Goal: Obtain resource: Download file/media

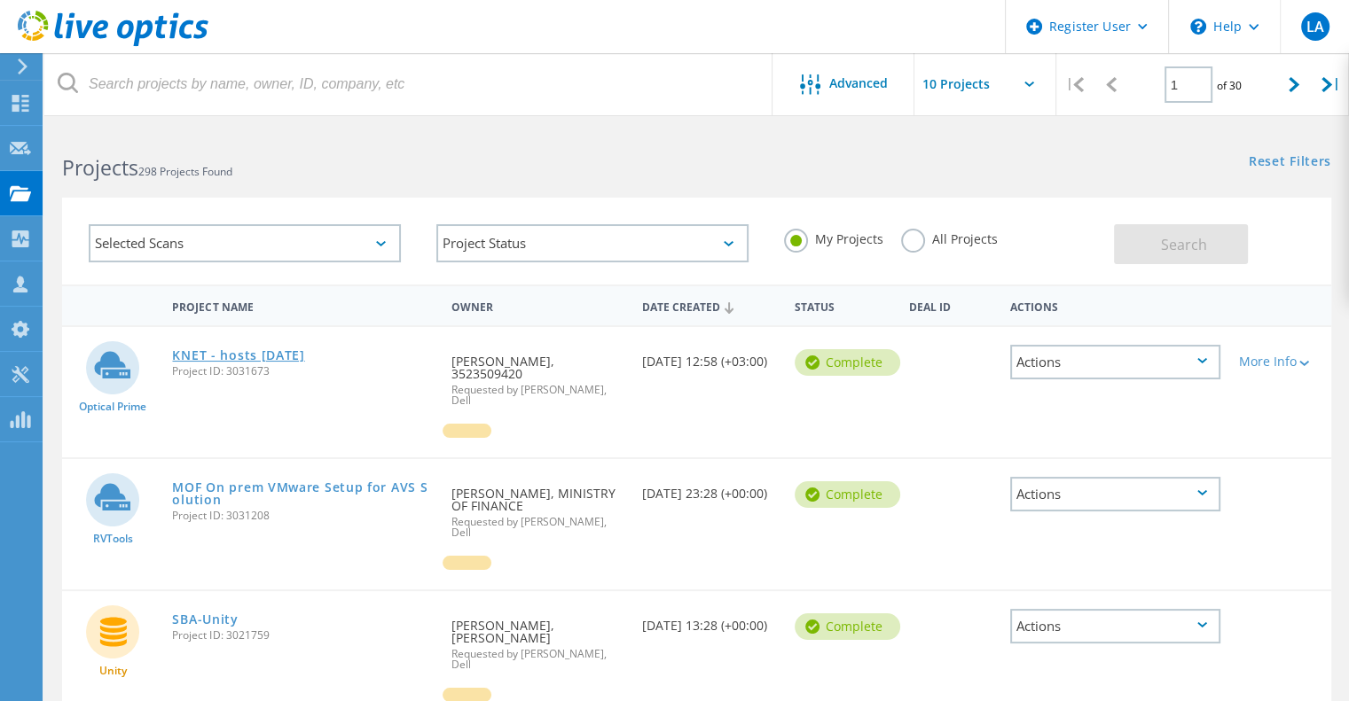
click at [253, 357] on link "KNET - hosts [DATE]" at bounding box center [238, 355] width 132 height 12
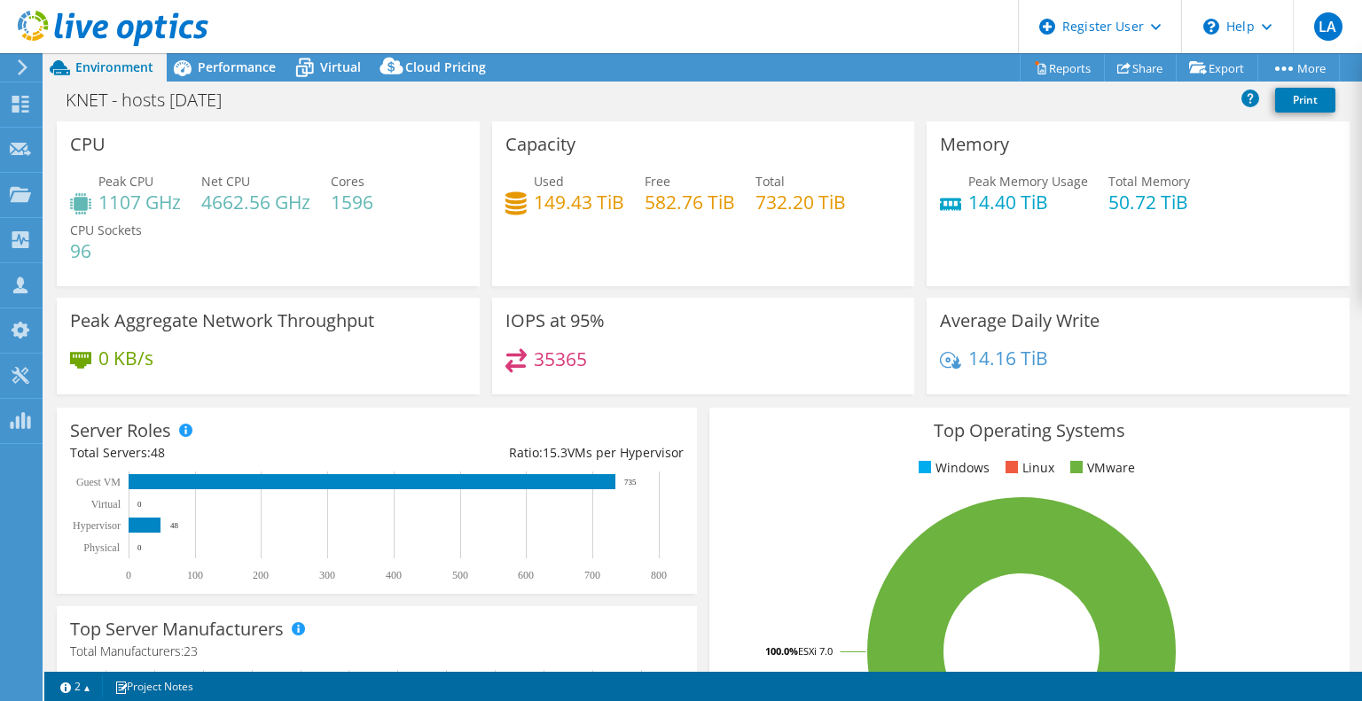
select select "USD"
click at [255, 73] on span "Performance" at bounding box center [237, 67] width 78 height 17
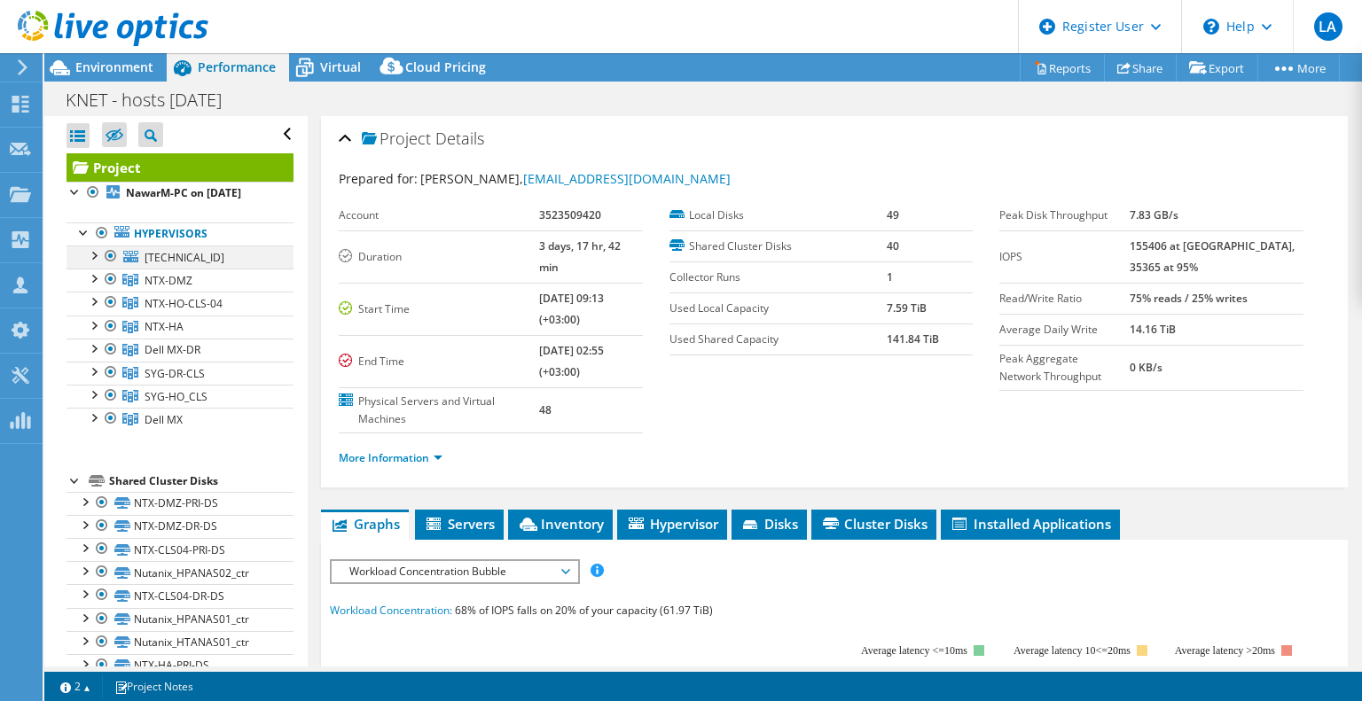
click at [94, 263] on div at bounding box center [93, 255] width 18 height 18
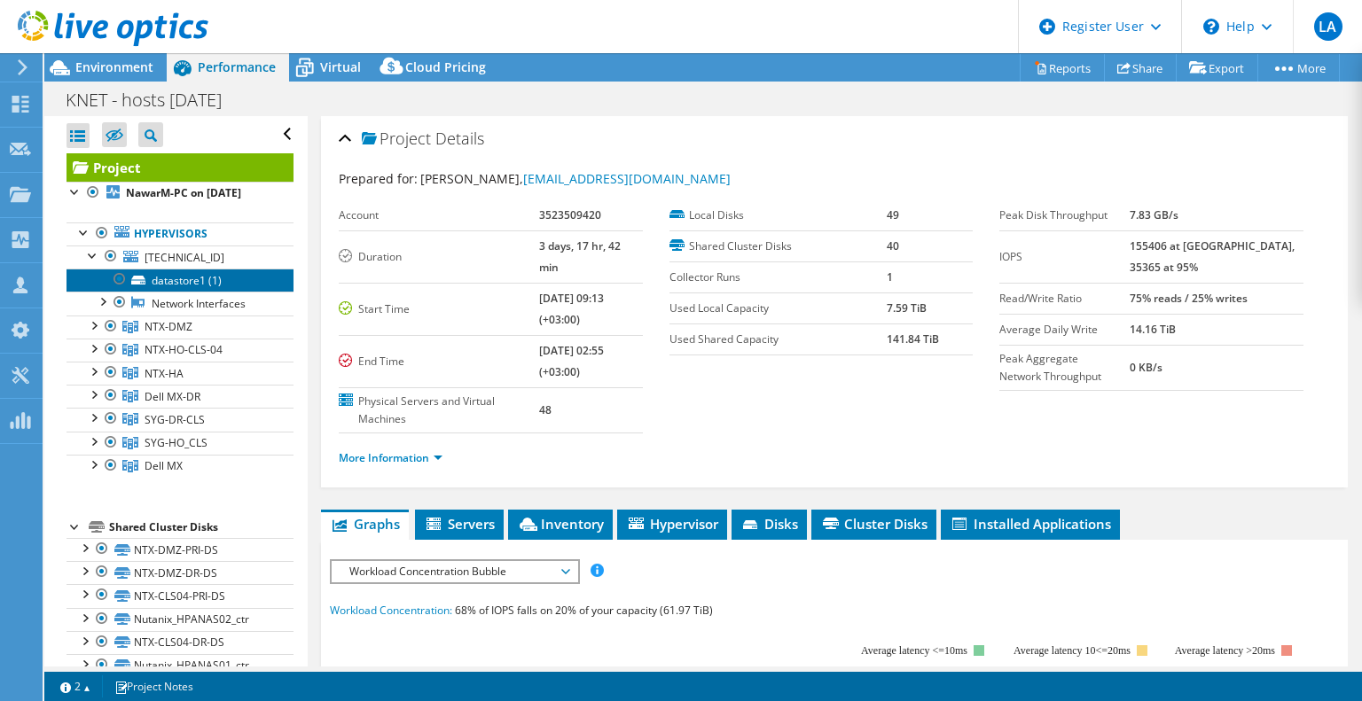
click at [191, 292] on link "datastore1 (1)" at bounding box center [180, 280] width 227 height 23
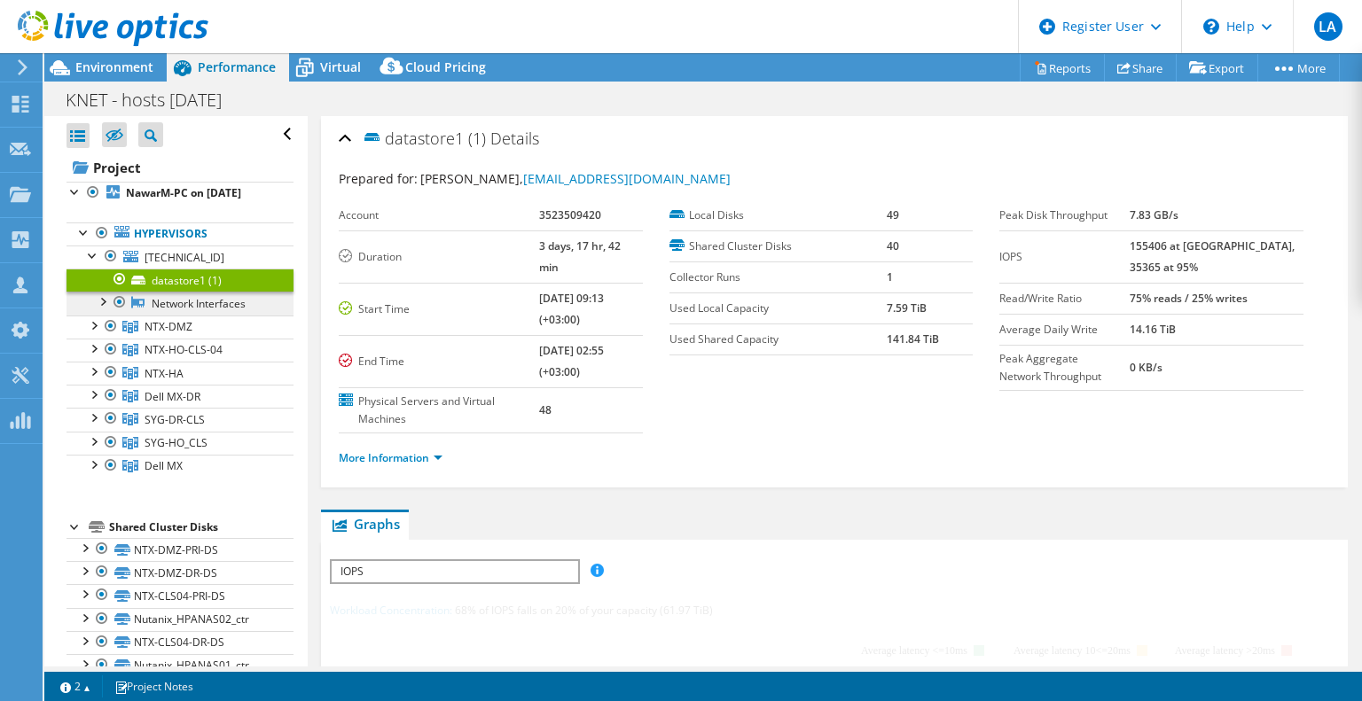
click at [198, 314] on link "Network Interfaces" at bounding box center [180, 303] width 227 height 23
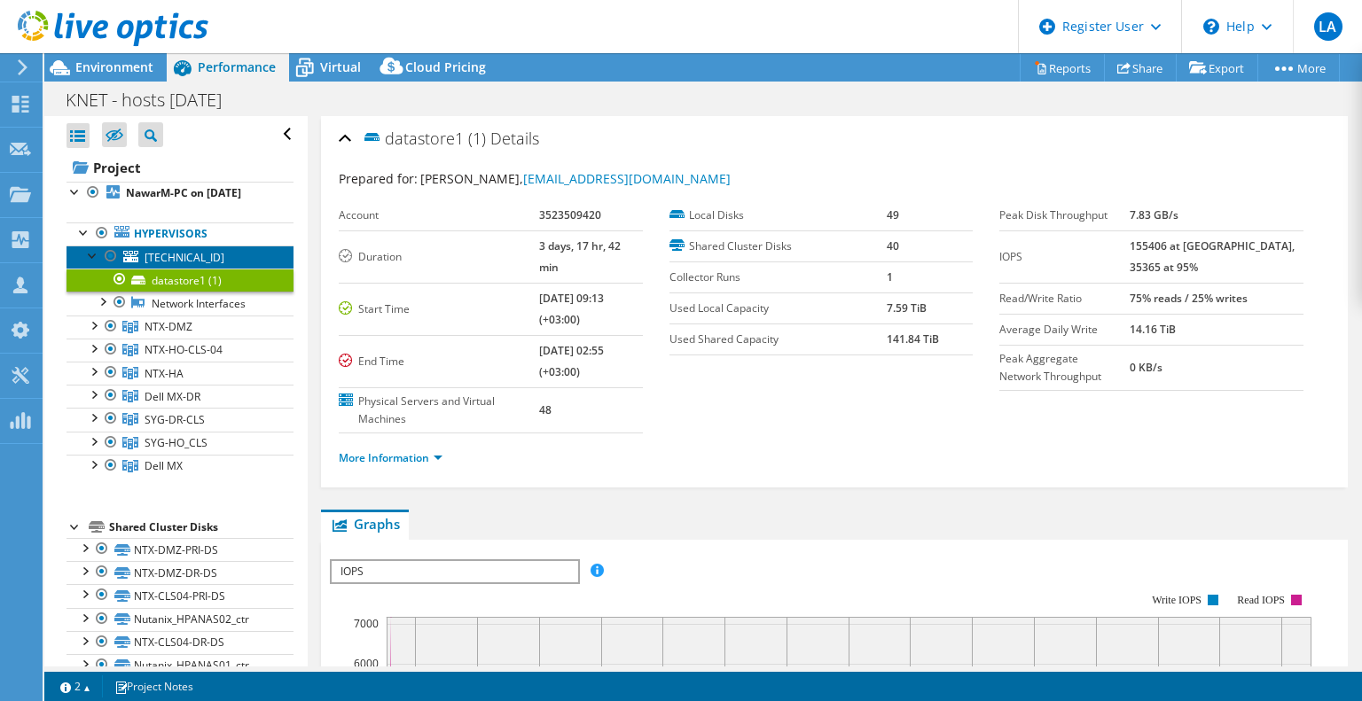
click at [154, 265] on span "10.83.0.40" at bounding box center [185, 257] width 80 height 15
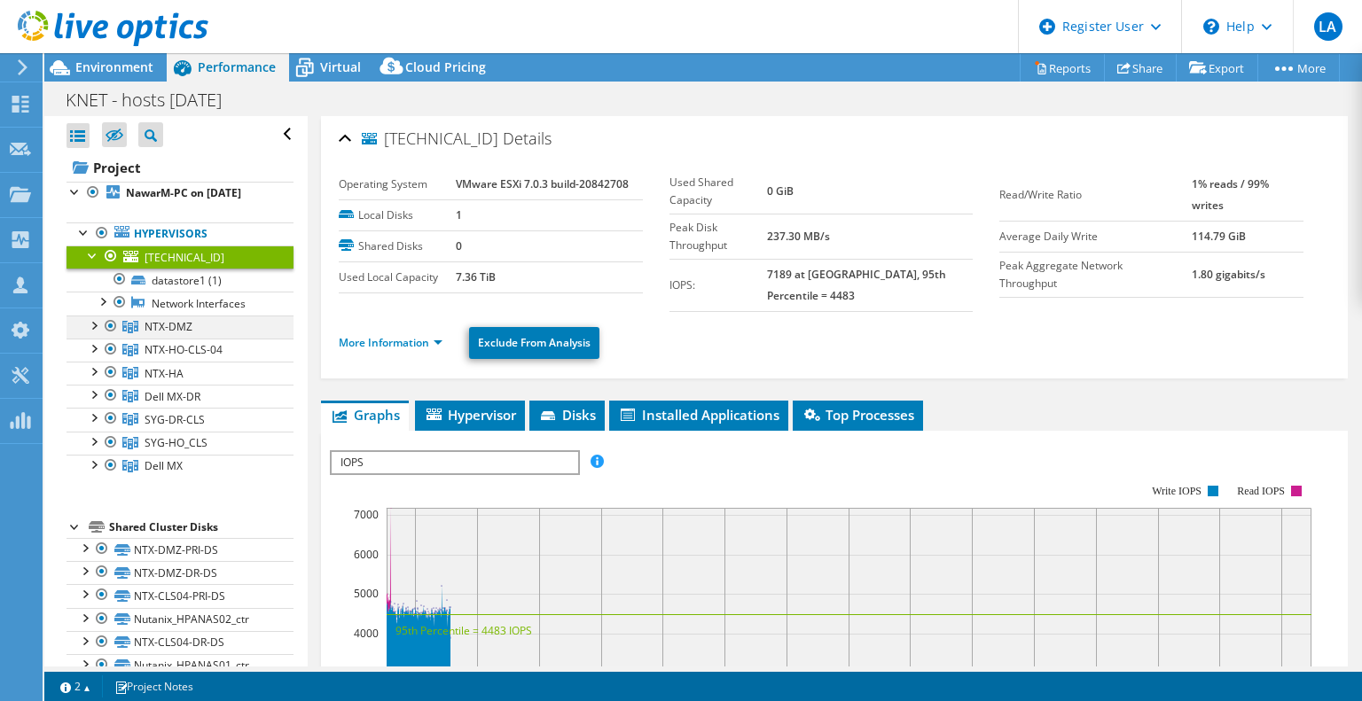
click at [110, 337] on div at bounding box center [111, 326] width 18 height 21
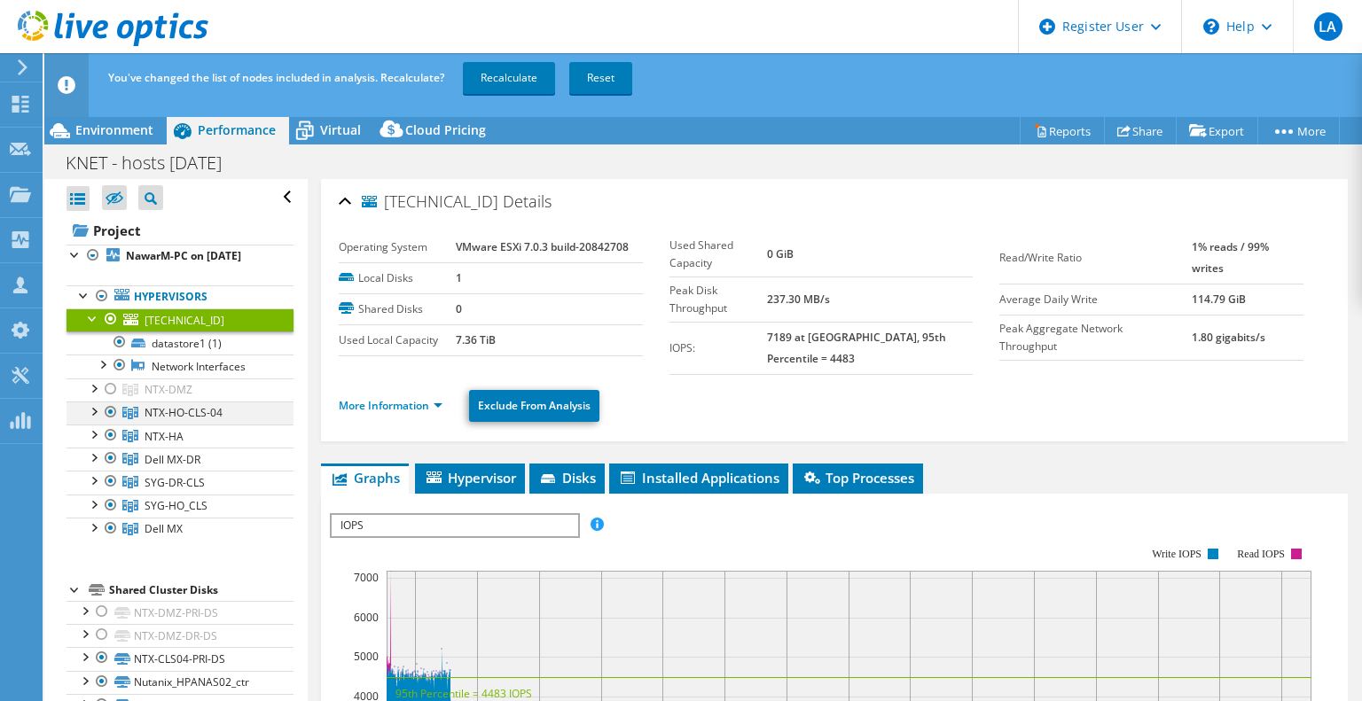
click at [111, 423] on div at bounding box center [111, 412] width 18 height 21
click at [114, 446] on div at bounding box center [111, 435] width 18 height 21
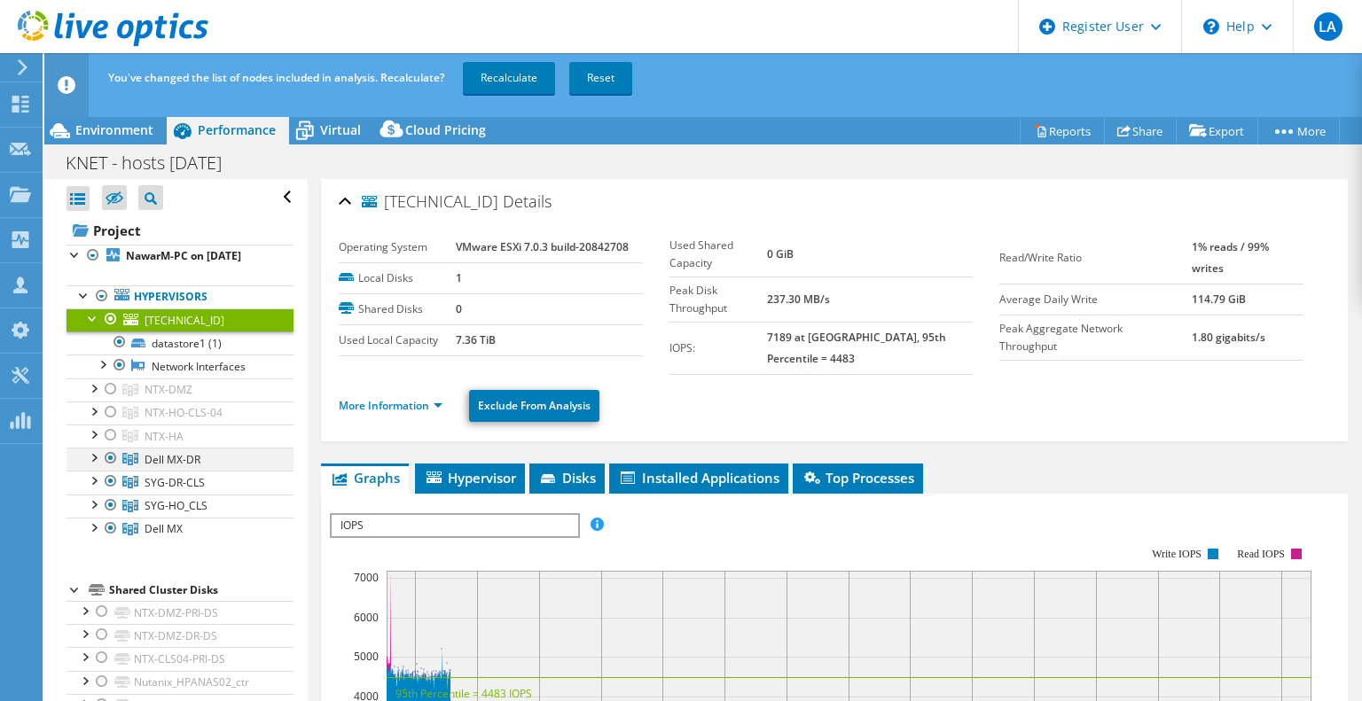
click at [112, 469] on div at bounding box center [111, 458] width 18 height 21
click at [111, 492] on div at bounding box center [111, 481] width 18 height 21
click at [111, 516] on div at bounding box center [111, 505] width 18 height 21
click at [106, 539] on div at bounding box center [111, 528] width 18 height 21
click at [496, 78] on link "Recalculate" at bounding box center [509, 78] width 92 height 32
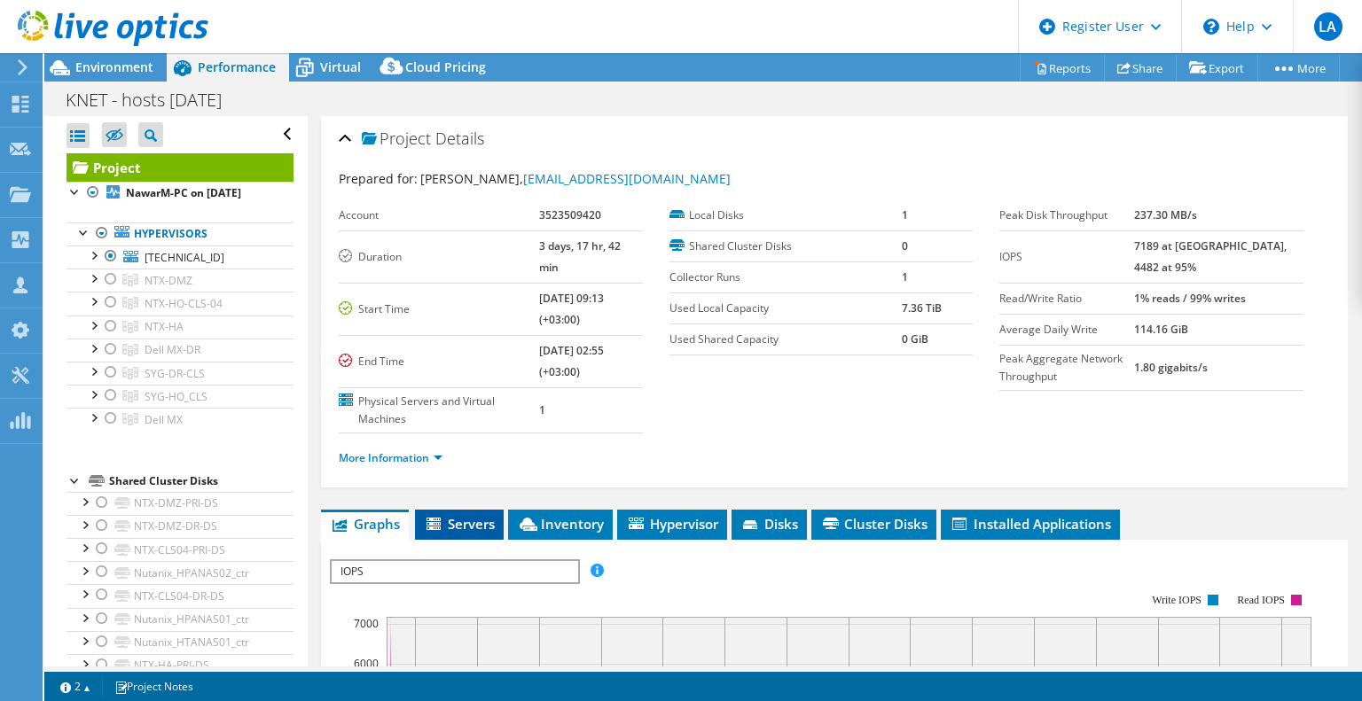
click at [481, 515] on span "Servers" at bounding box center [459, 524] width 71 height 18
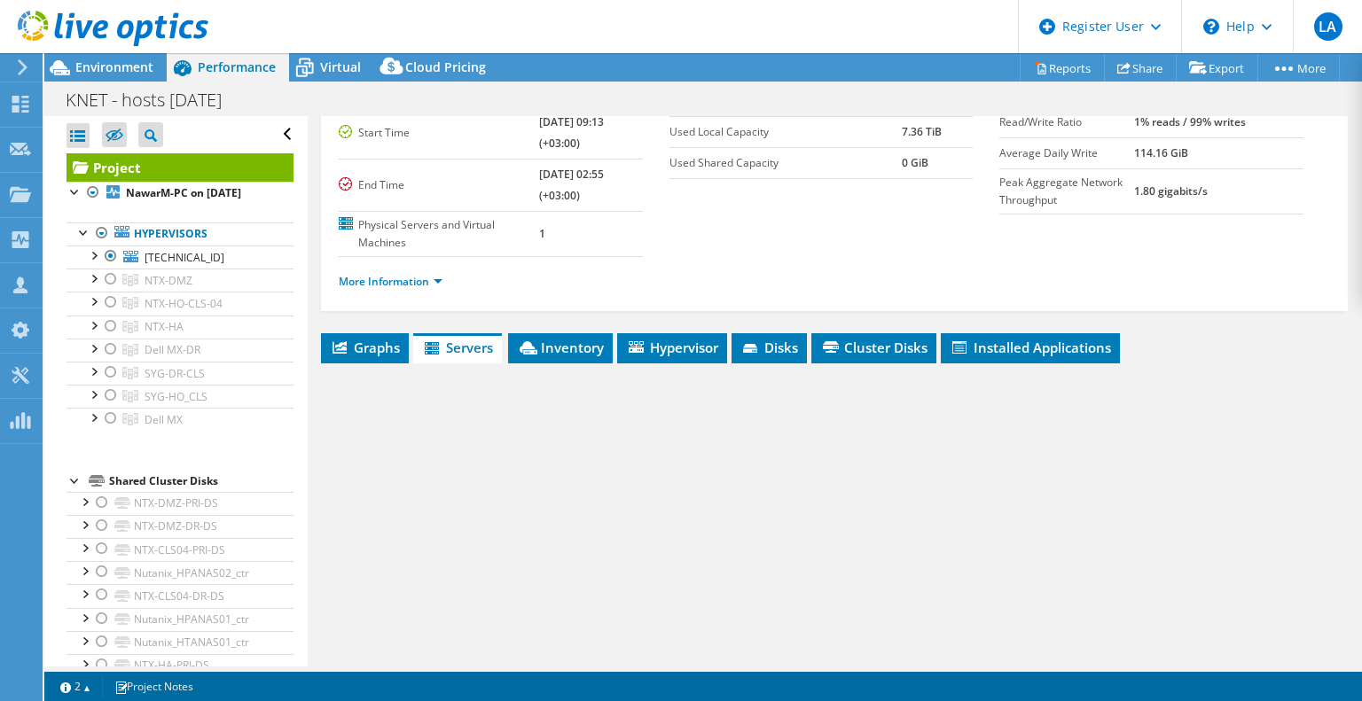
scroll to position [177, 0]
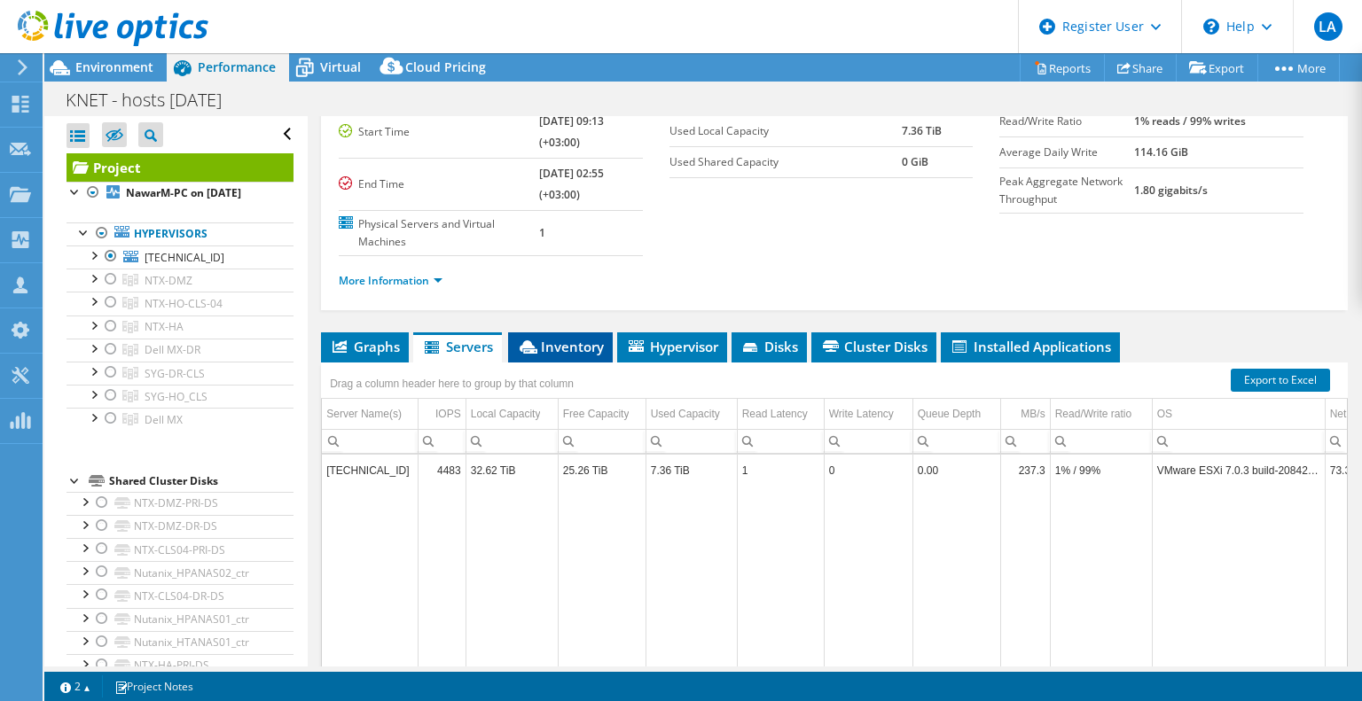
click at [581, 338] on span "Inventory" at bounding box center [560, 347] width 87 height 18
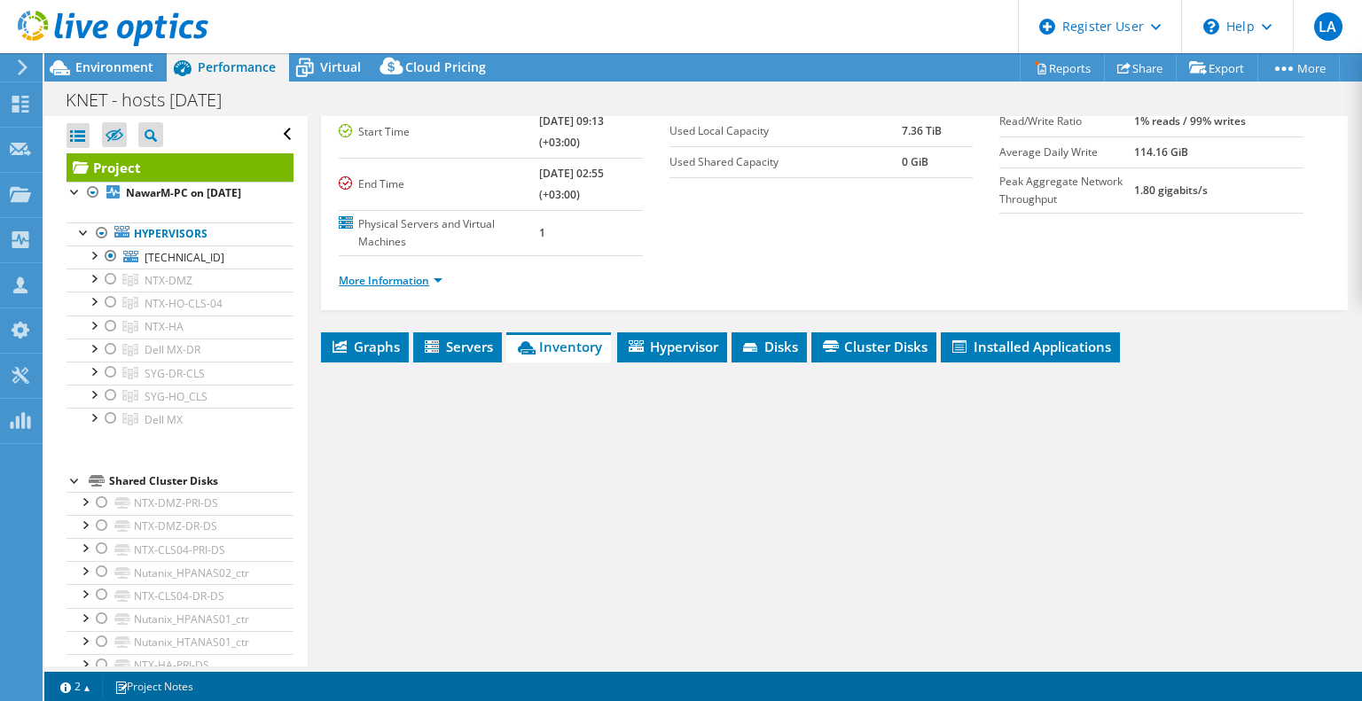
click at [412, 273] on link "More Information" at bounding box center [391, 280] width 104 height 15
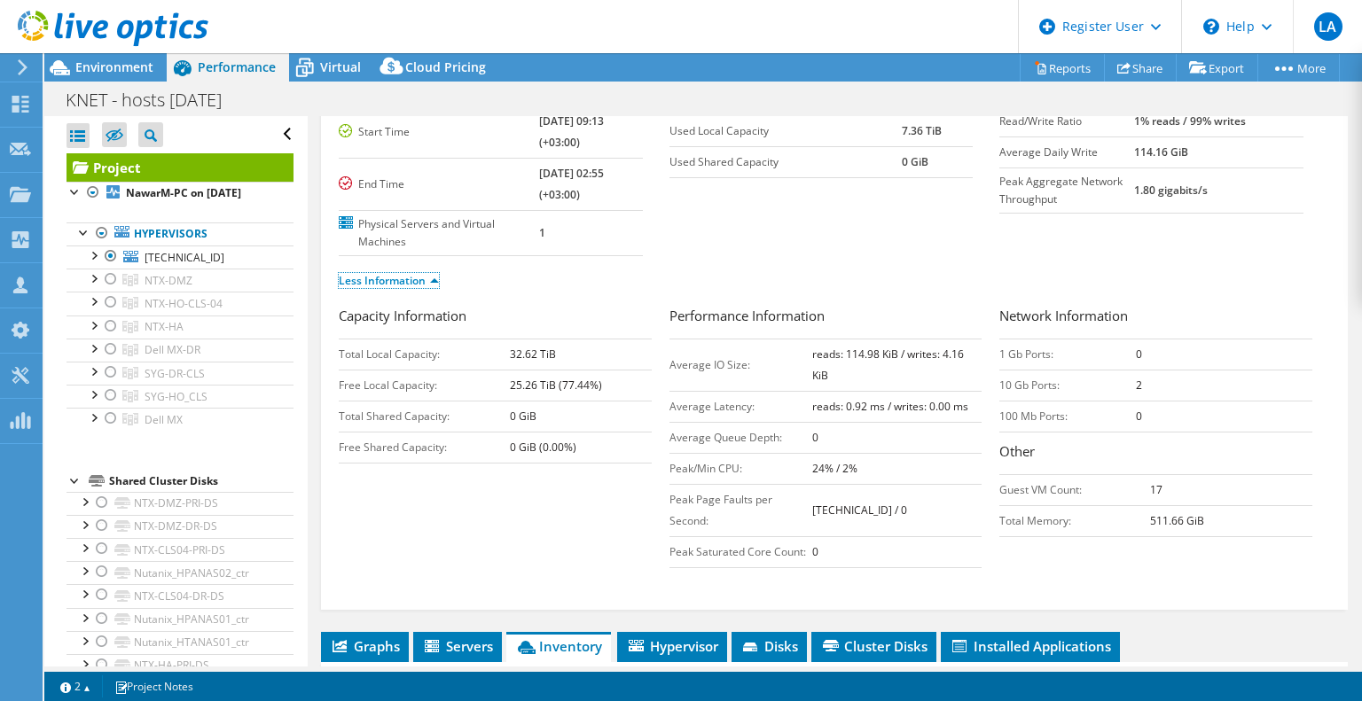
scroll to position [0, 0]
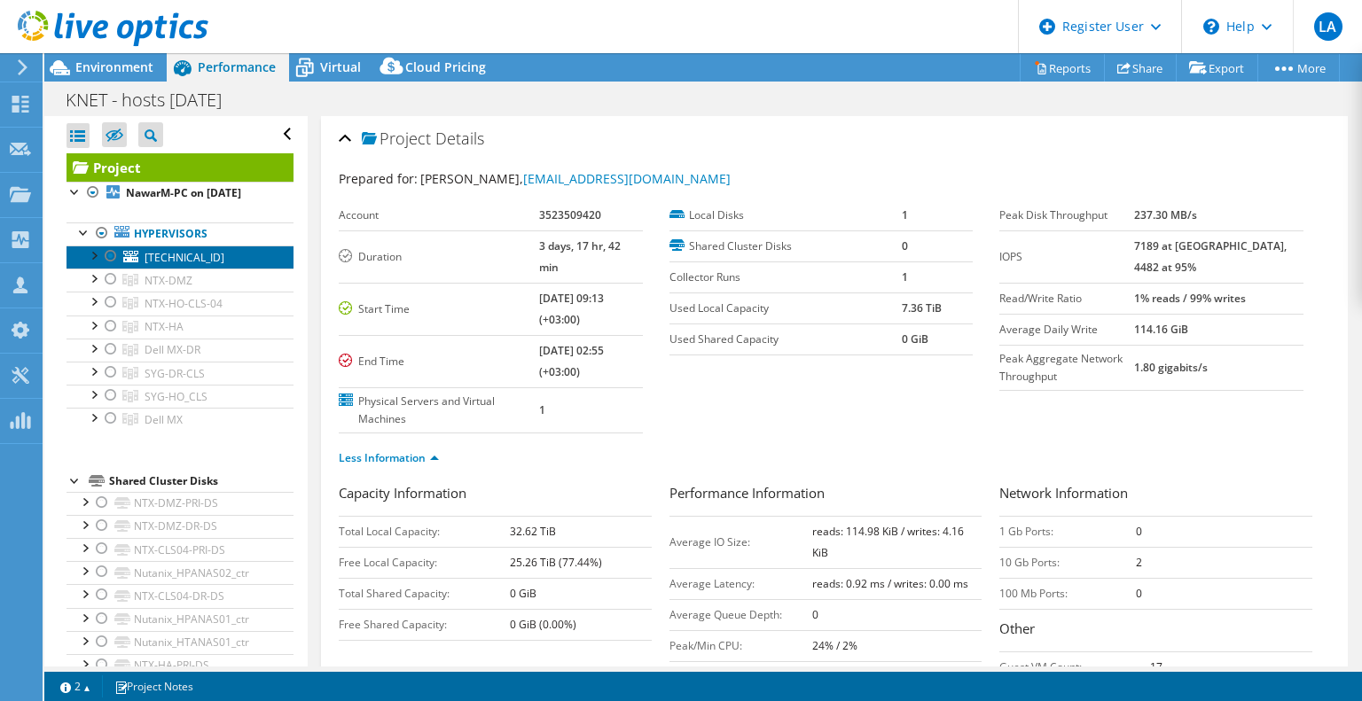
click at [210, 269] on link "10.83.0.40" at bounding box center [180, 257] width 227 height 23
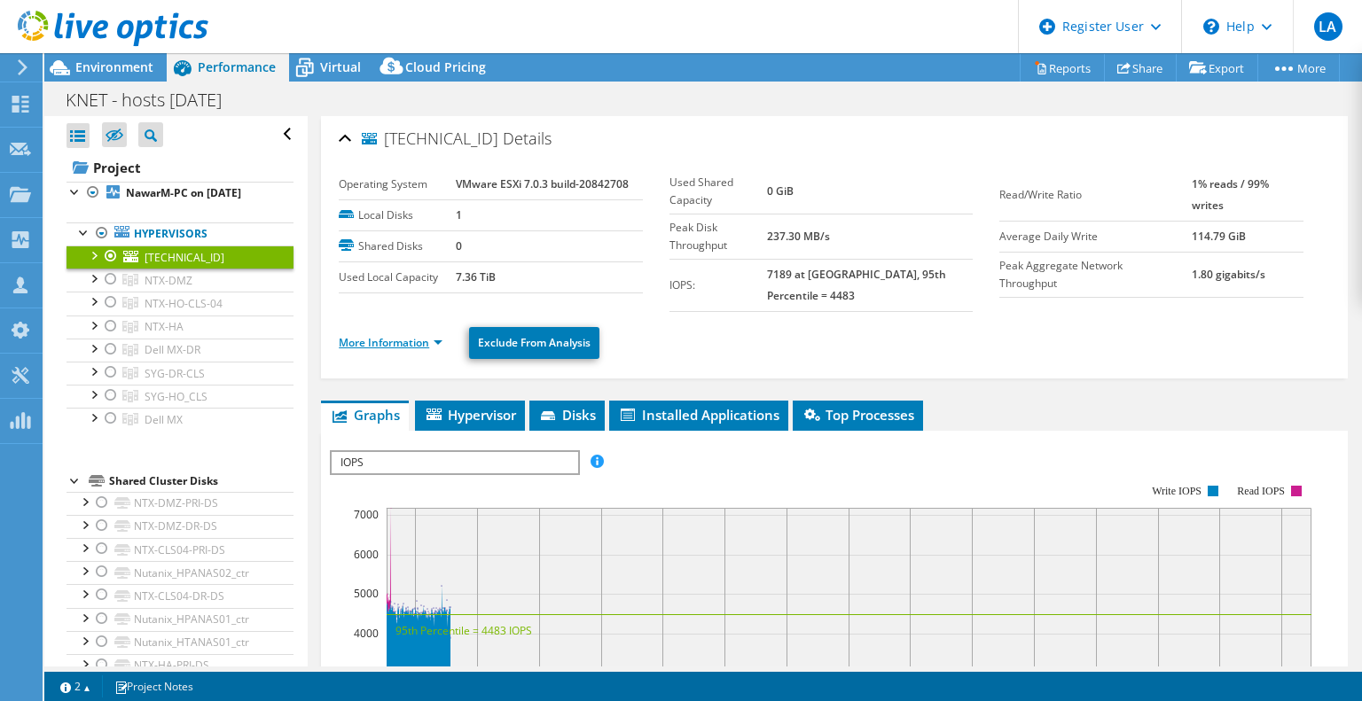
click at [419, 335] on link "More Information" at bounding box center [391, 342] width 104 height 15
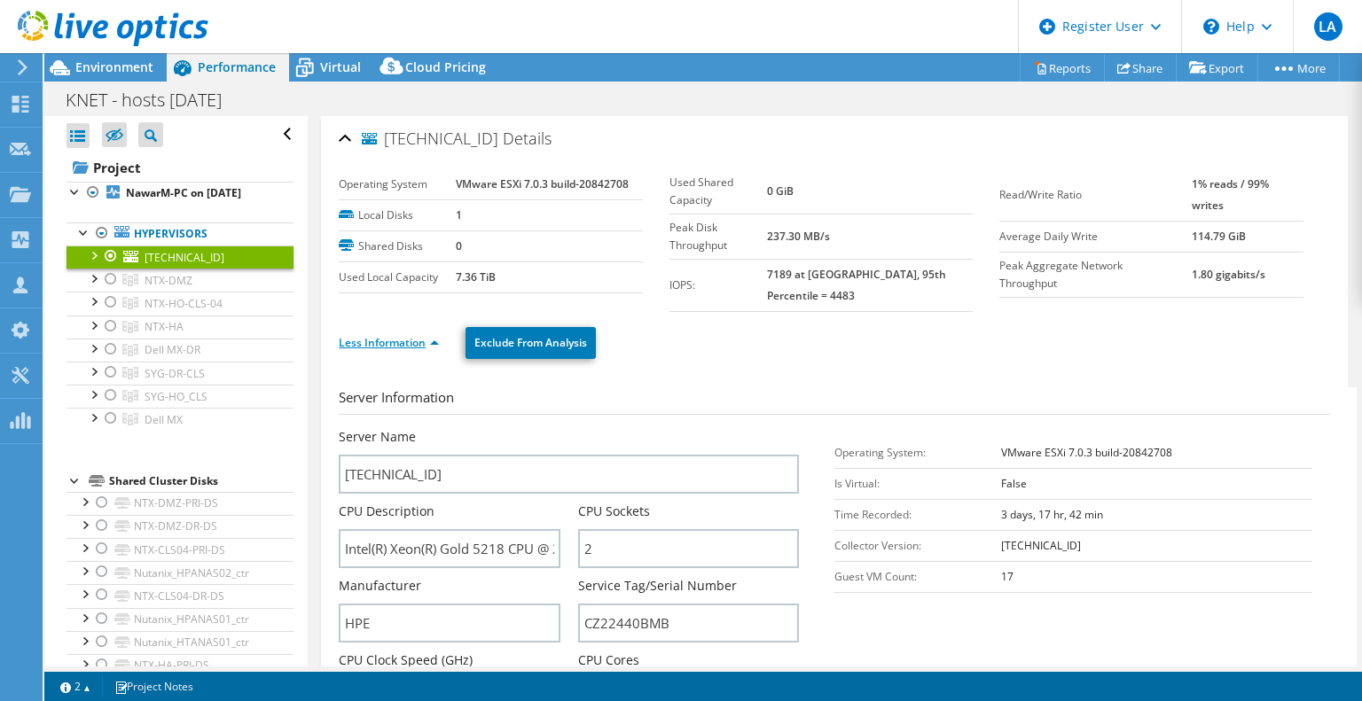
click at [411, 335] on link "Less Information" at bounding box center [389, 342] width 100 height 15
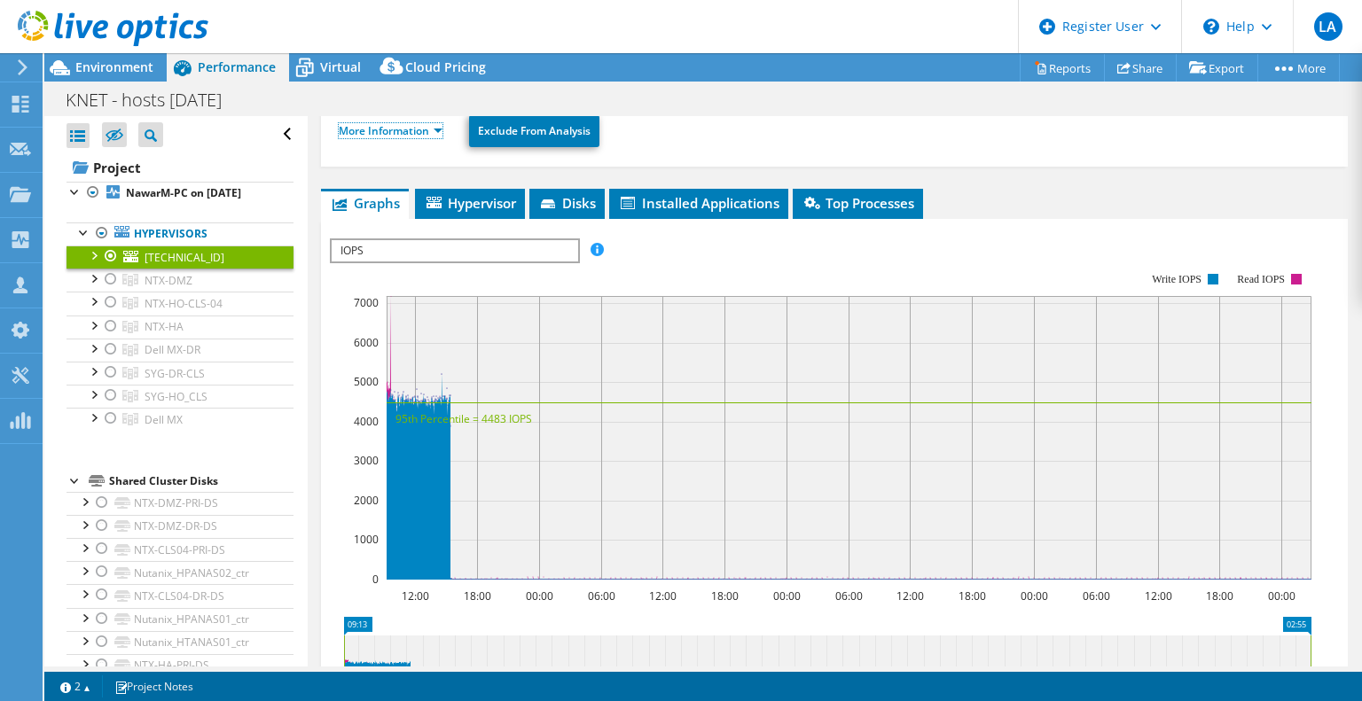
scroll to position [266, 0]
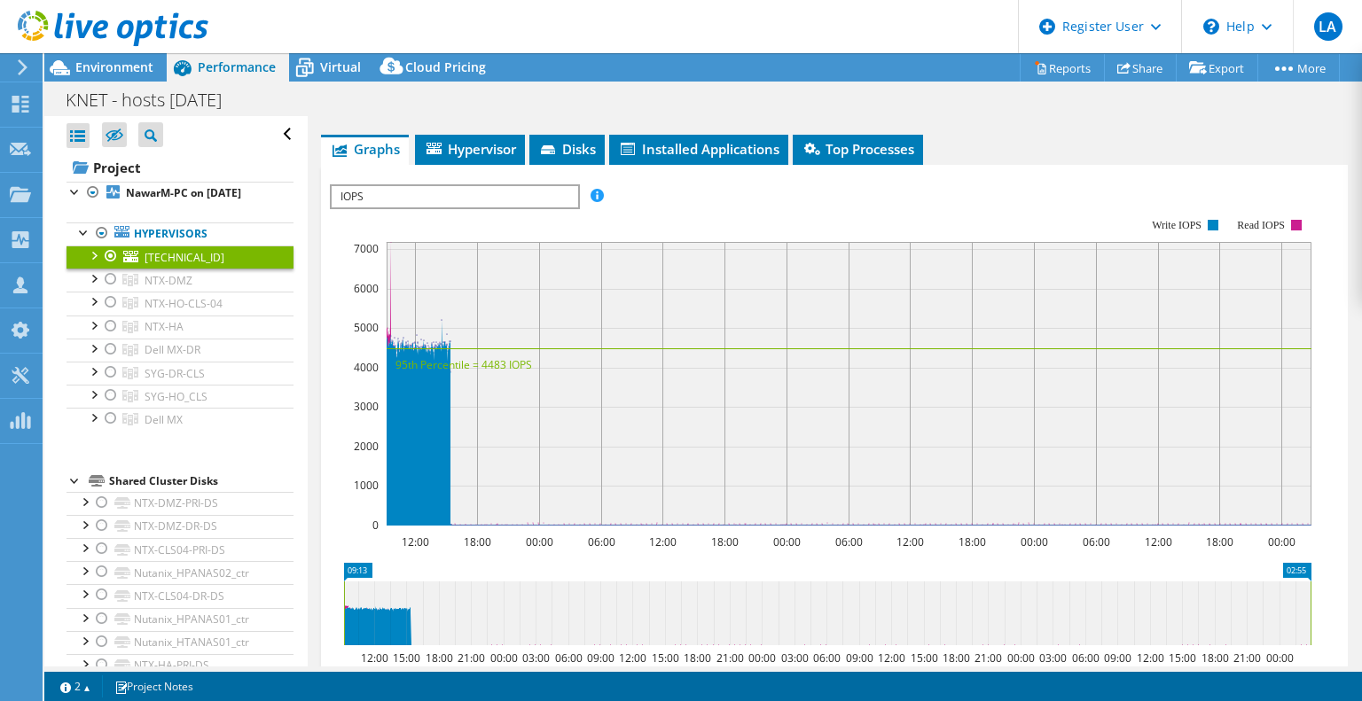
click at [474, 195] on rect at bounding box center [821, 372] width 982 height 355
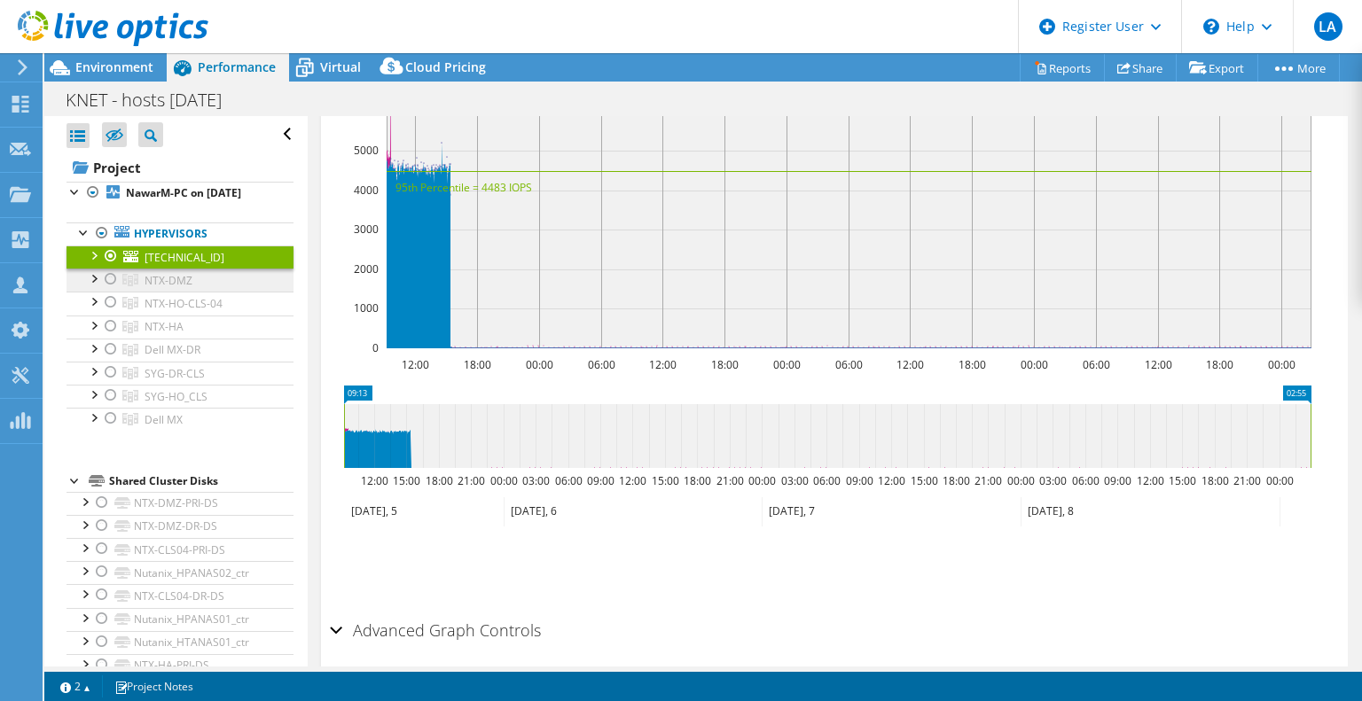
click at [137, 286] on icon at bounding box center [130, 280] width 16 height 12
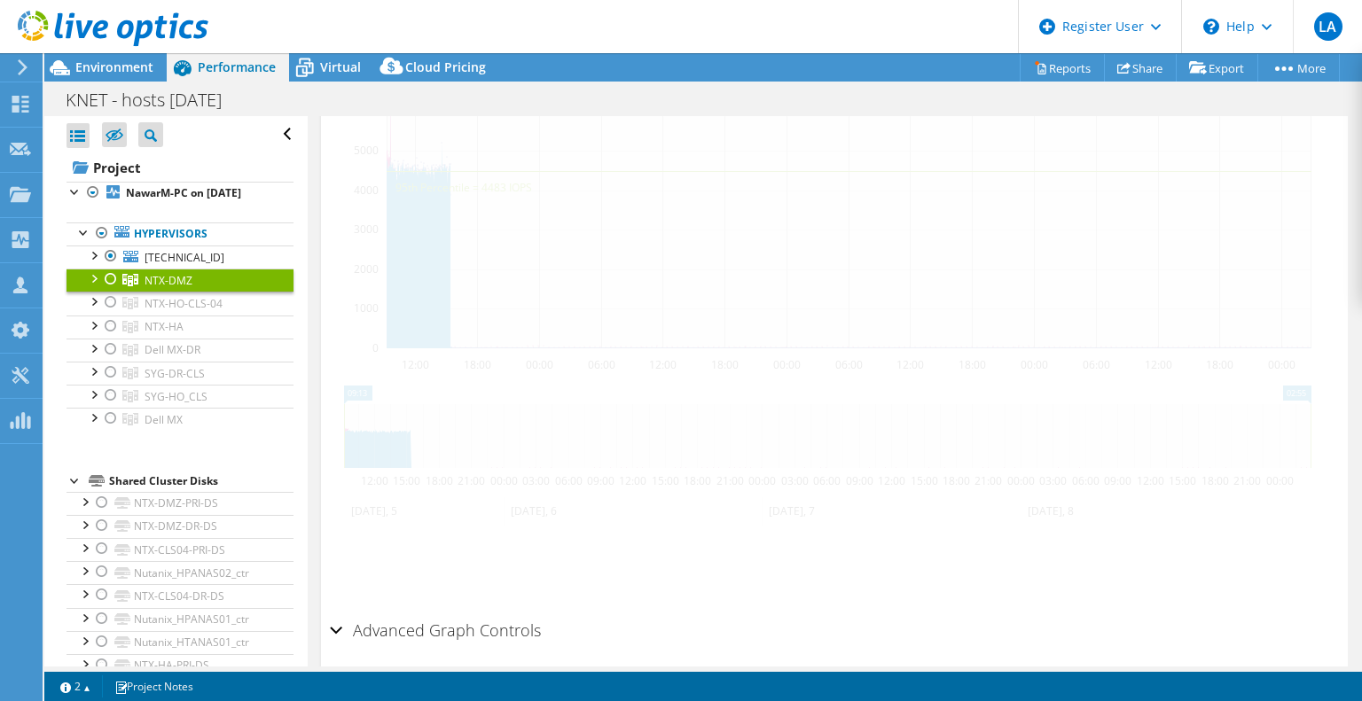
scroll to position [419, 0]
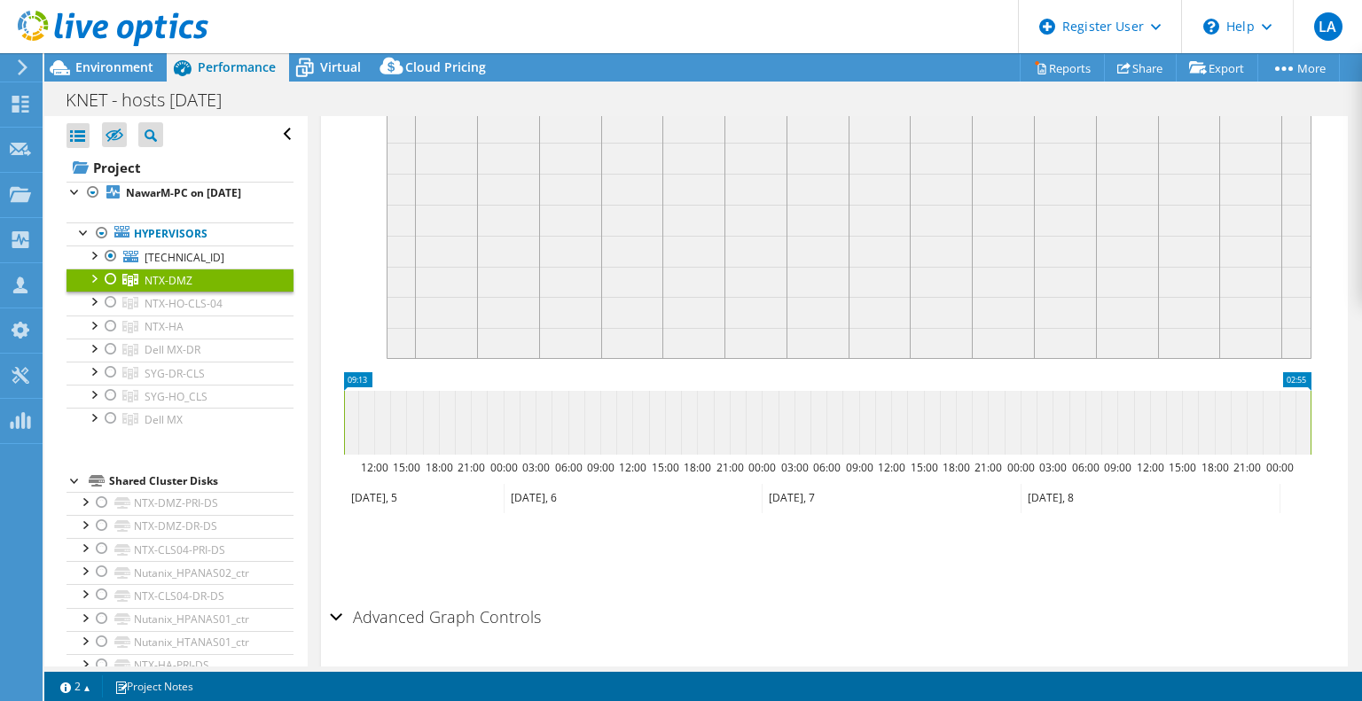
click at [109, 290] on div at bounding box center [111, 279] width 18 height 21
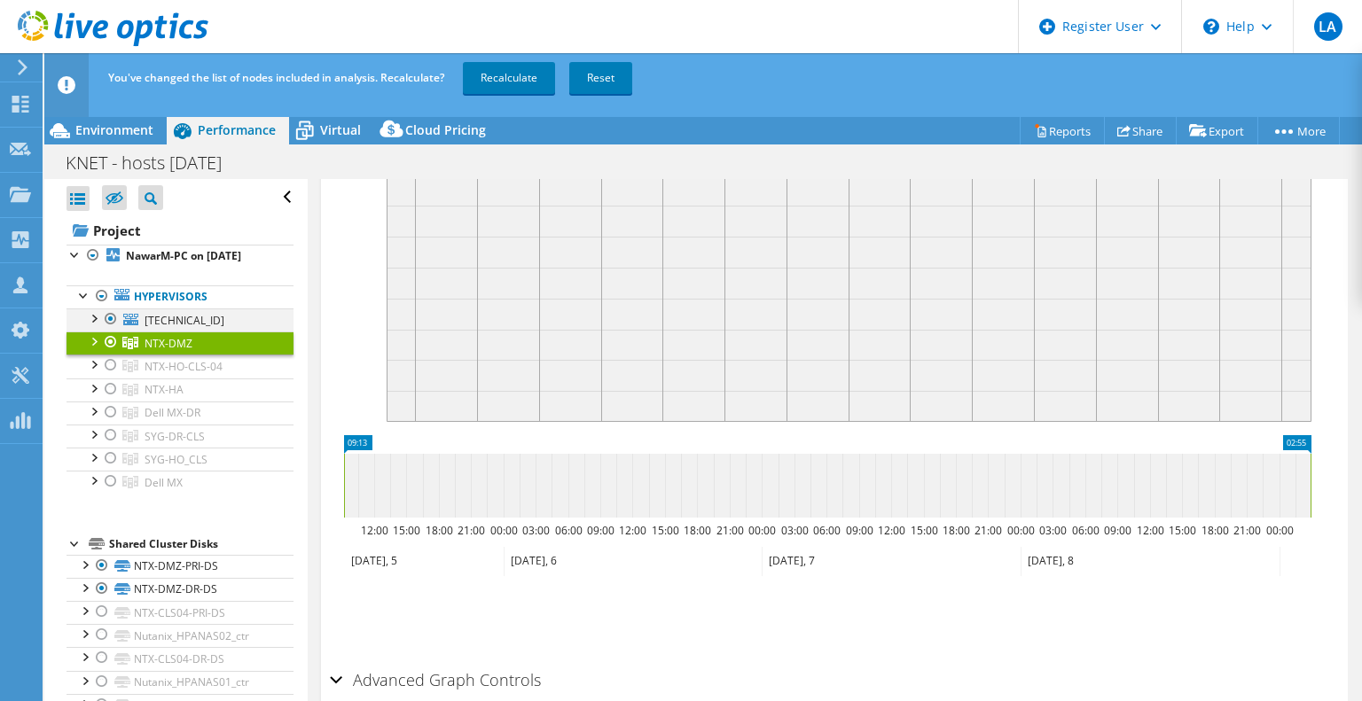
click at [110, 330] on div at bounding box center [111, 319] width 18 height 21
click at [501, 82] on link "Recalculate" at bounding box center [509, 78] width 92 height 32
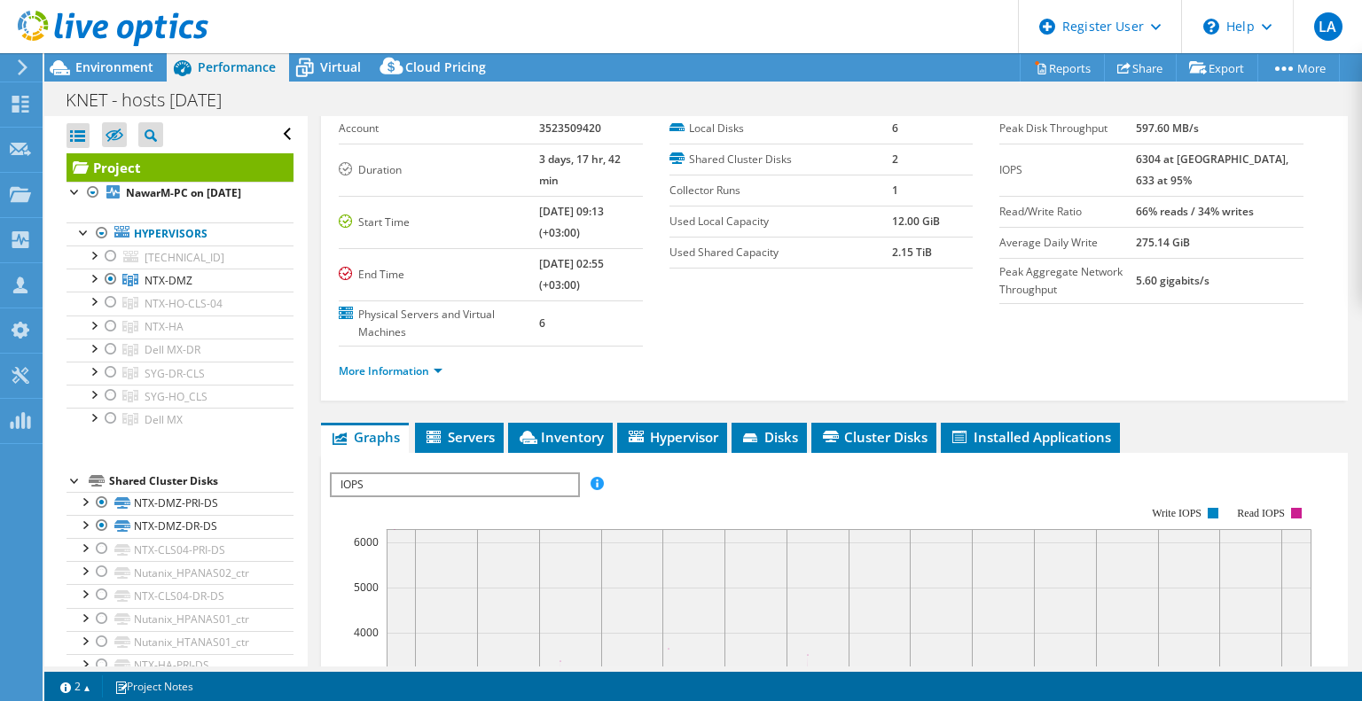
scroll to position [0, 0]
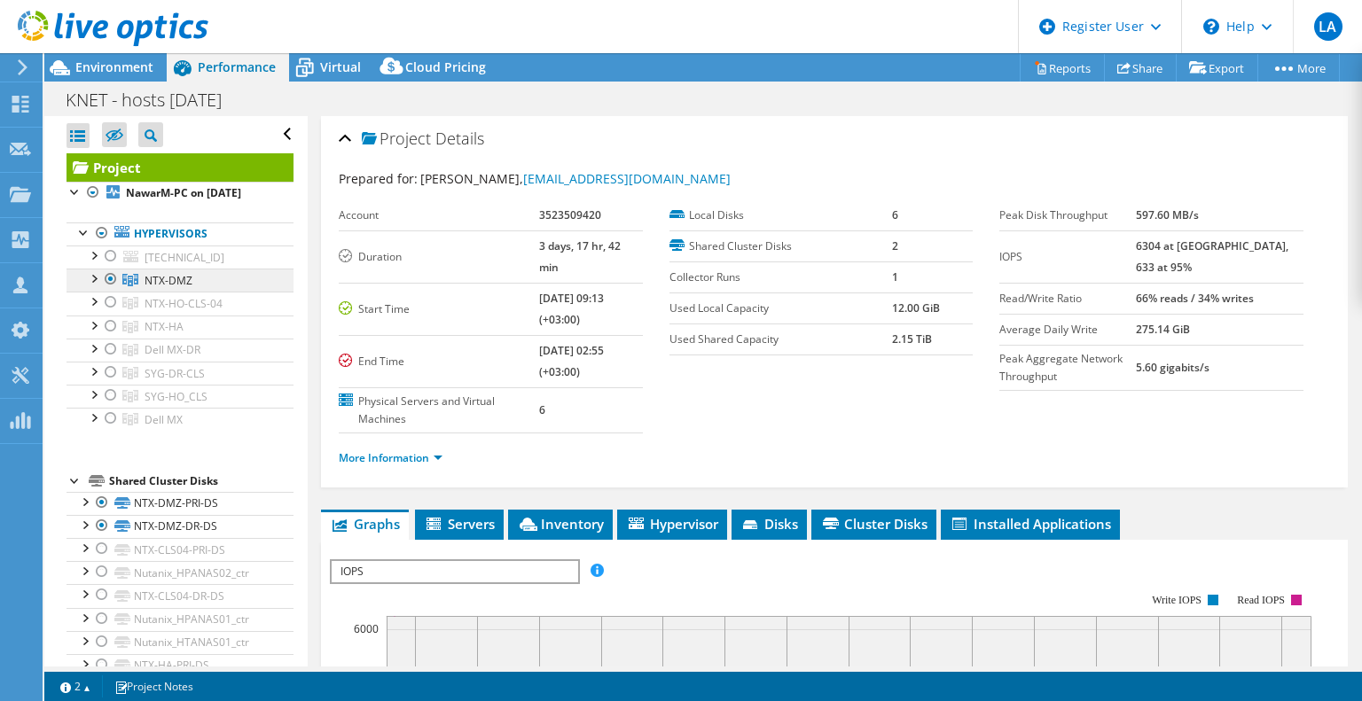
click at [188, 288] on span "NTX-DMZ" at bounding box center [169, 280] width 48 height 15
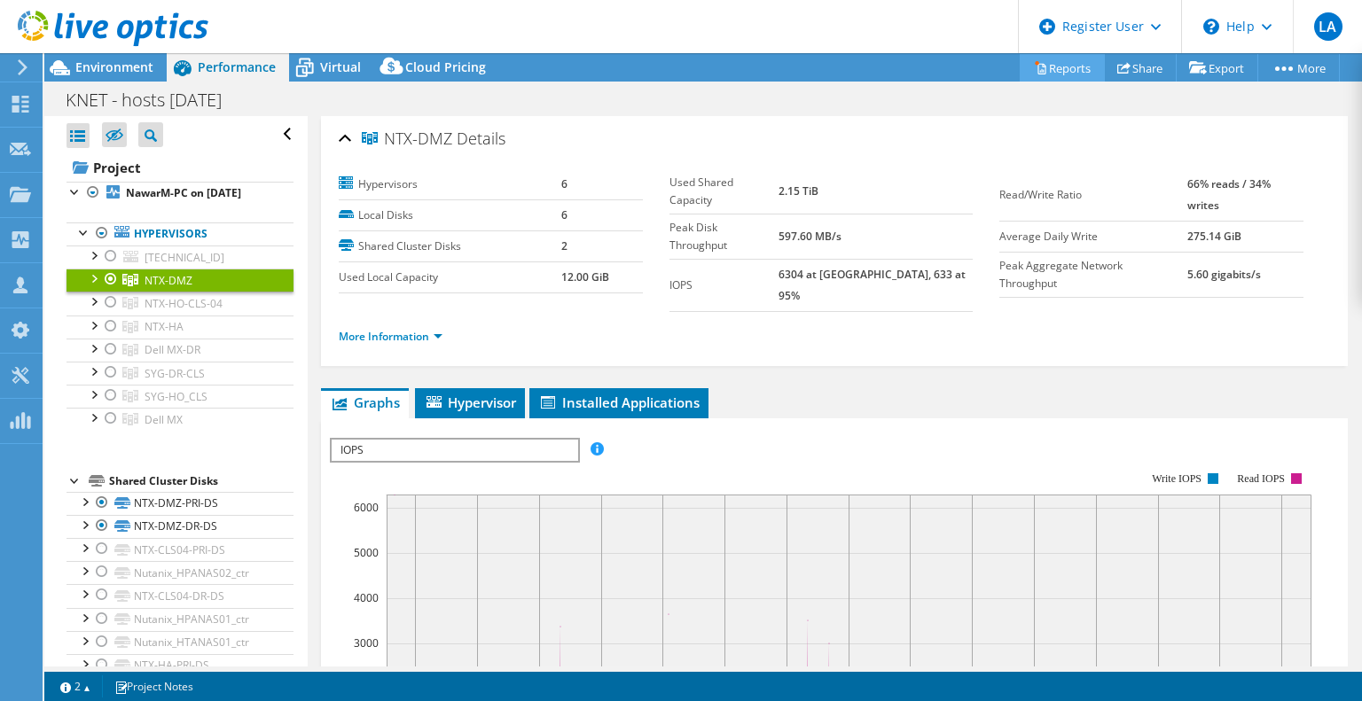
click at [1072, 68] on link "Reports" at bounding box center [1062, 67] width 85 height 27
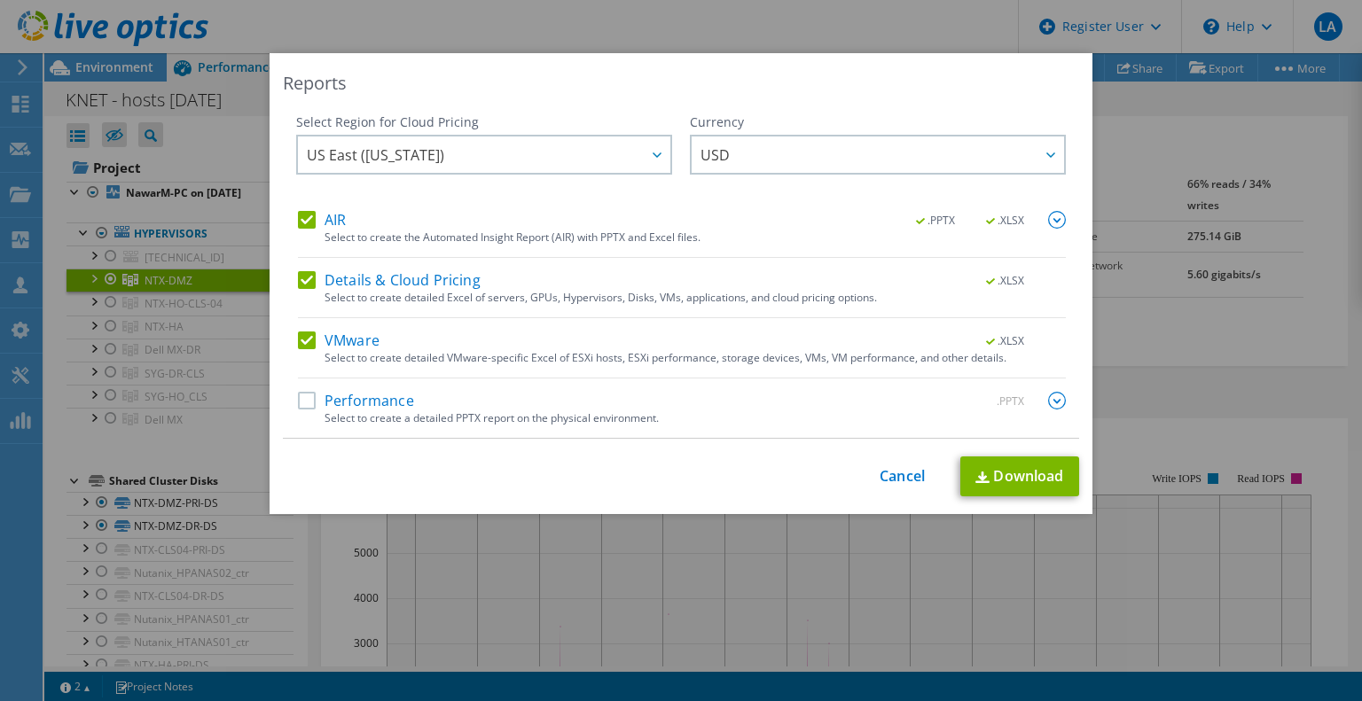
click at [299, 397] on label "Performance" at bounding box center [356, 401] width 116 height 18
click at [0, 0] on input "Performance" at bounding box center [0, 0] width 0 height 0
click at [1053, 397] on img at bounding box center [1057, 401] width 18 height 18
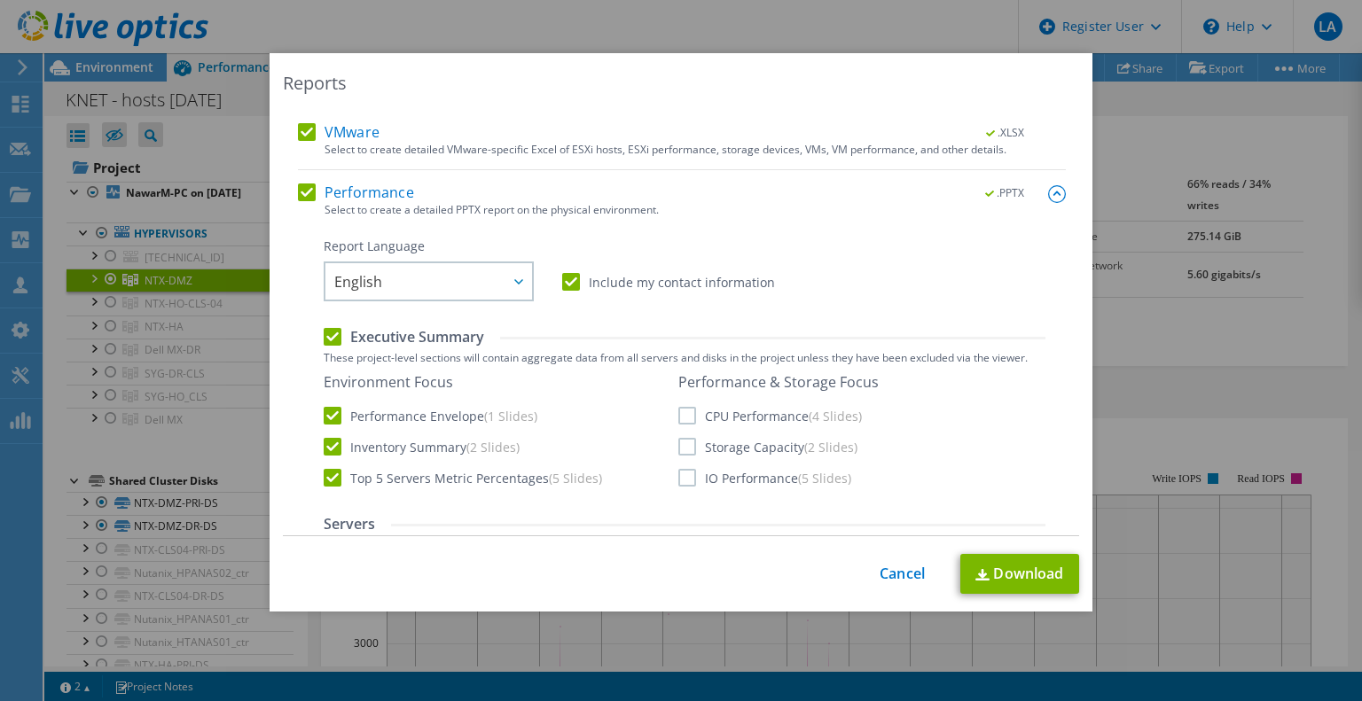
scroll to position [266, 0]
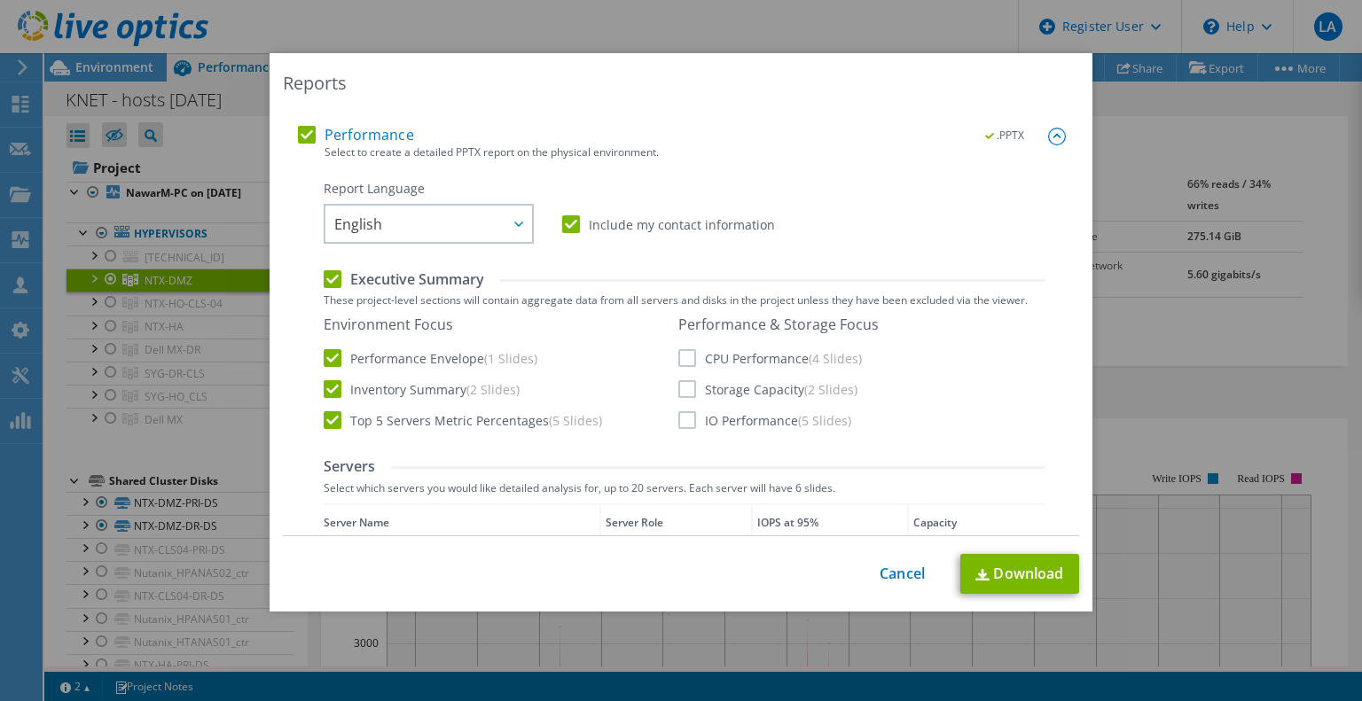
click at [674, 223] on label "Include my contact information" at bounding box center [668, 224] width 213 height 18
click at [0, 0] on input "Include my contact information" at bounding box center [0, 0] width 0 height 0
click at [719, 355] on label "CPU Performance (4 Slides)" at bounding box center [770, 358] width 184 height 18
click at [0, 0] on input "CPU Performance (4 Slides)" at bounding box center [0, 0] width 0 height 0
click at [730, 394] on label "Storage Capacity (2 Slides)" at bounding box center [767, 389] width 179 height 18
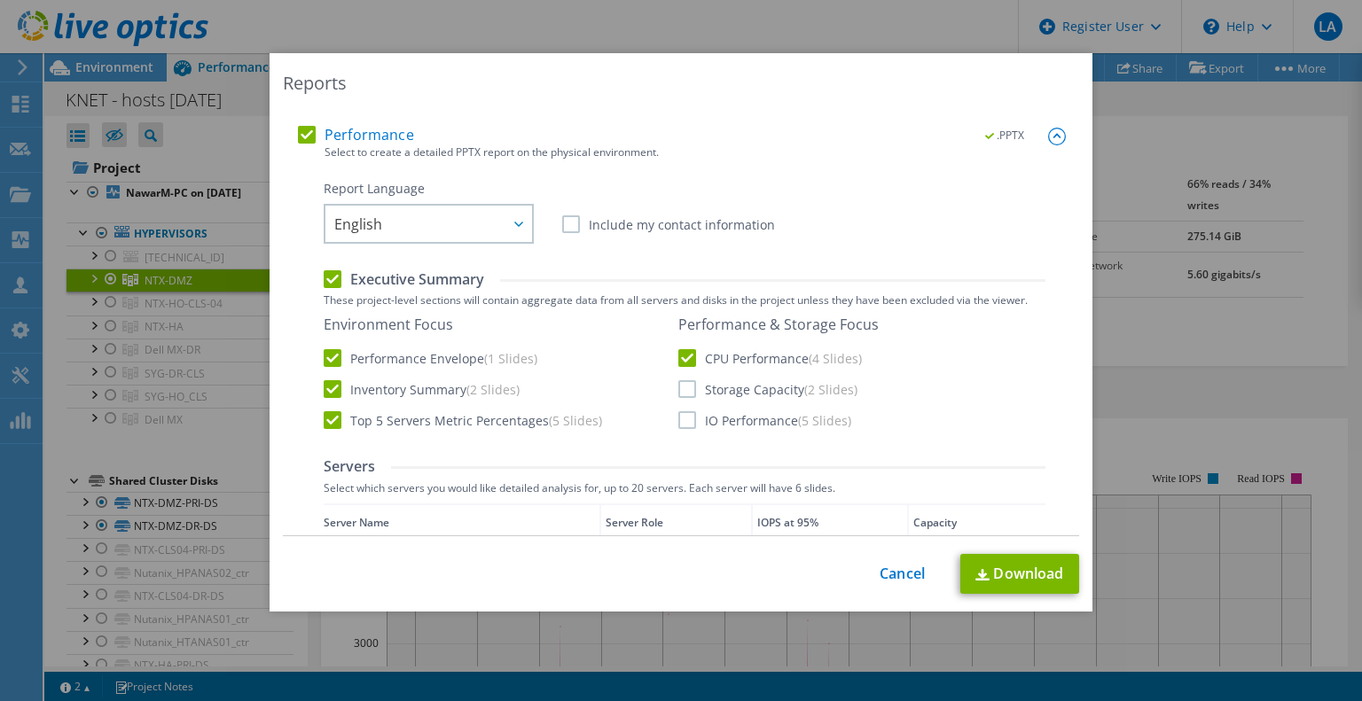
click at [0, 0] on input "Storage Capacity (2 Slides)" at bounding box center [0, 0] width 0 height 0
click at [735, 418] on label "IO Performance (5 Slides)" at bounding box center [764, 420] width 173 height 18
click at [0, 0] on input "IO Performance (5 Slides)" at bounding box center [0, 0] width 0 height 0
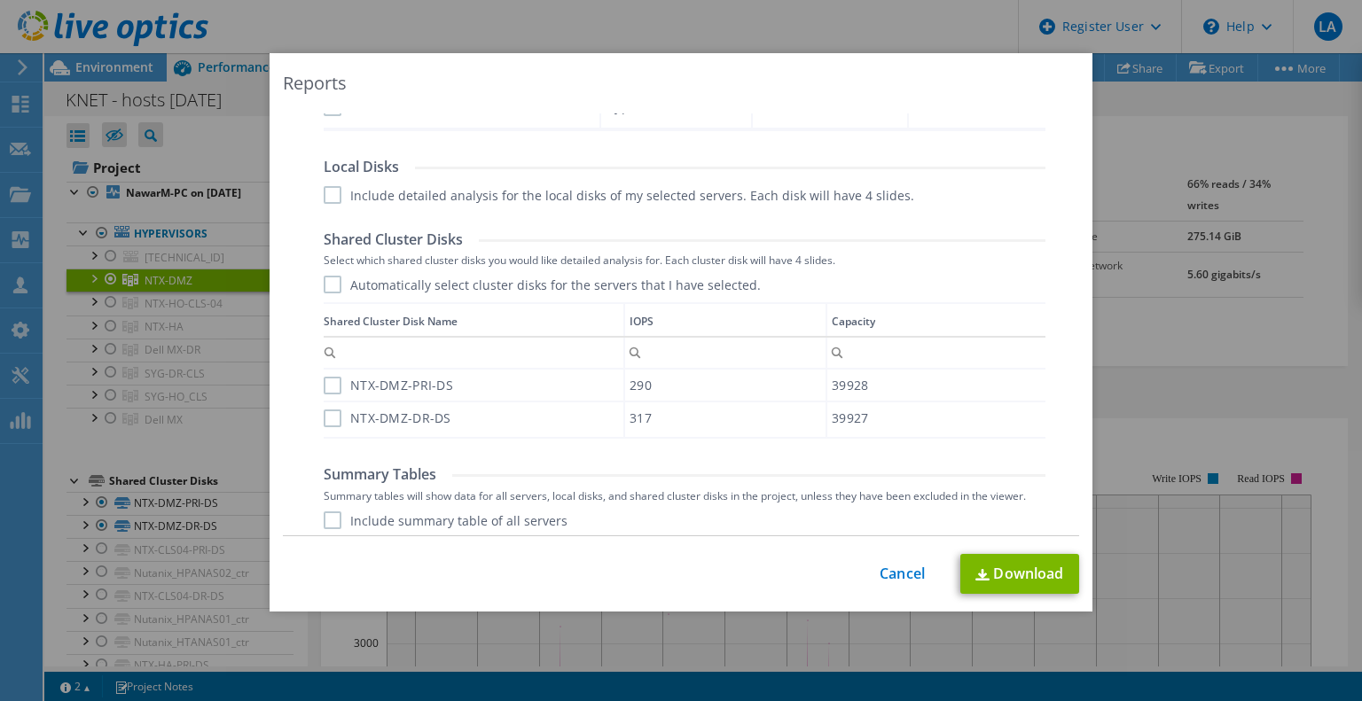
scroll to position [967, 0]
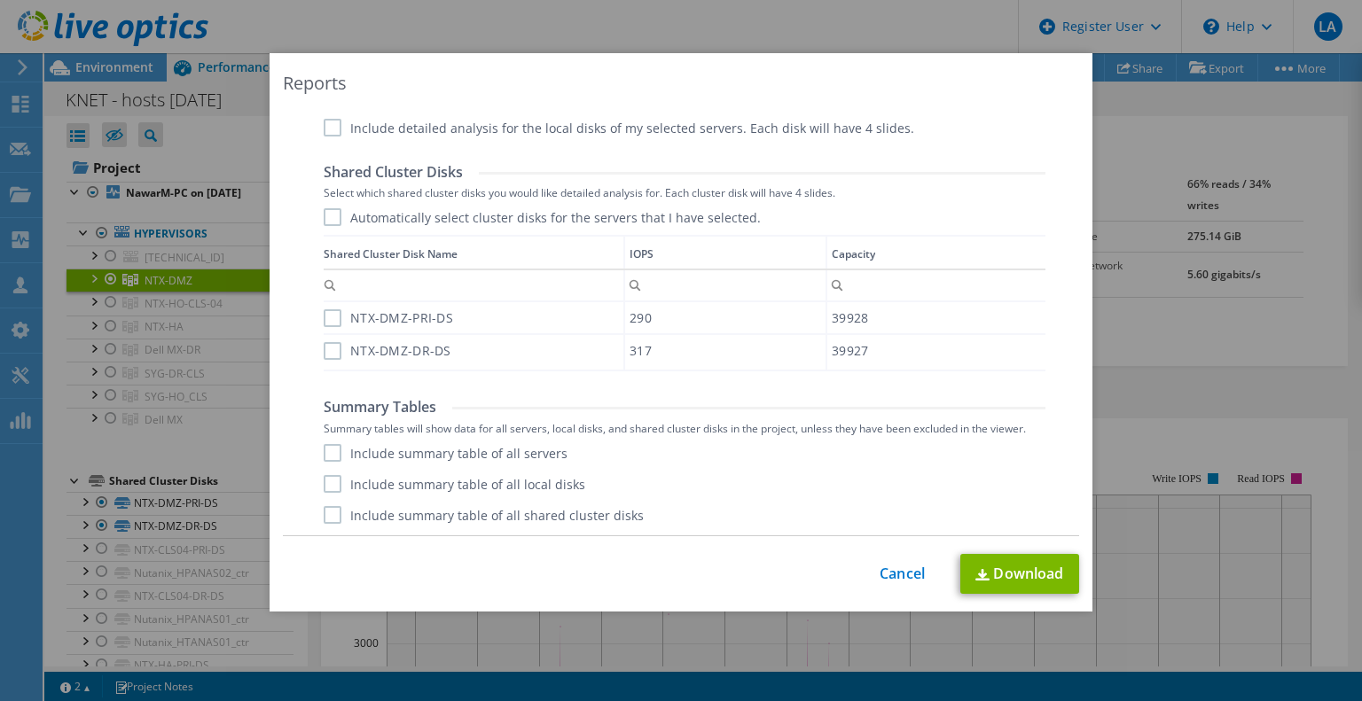
click at [524, 450] on label "Include summary table of all servers" at bounding box center [446, 453] width 244 height 18
click at [0, 0] on input "Include summary table of all servers" at bounding box center [0, 0] width 0 height 0
click at [1004, 569] on link "Download" at bounding box center [1019, 574] width 119 height 40
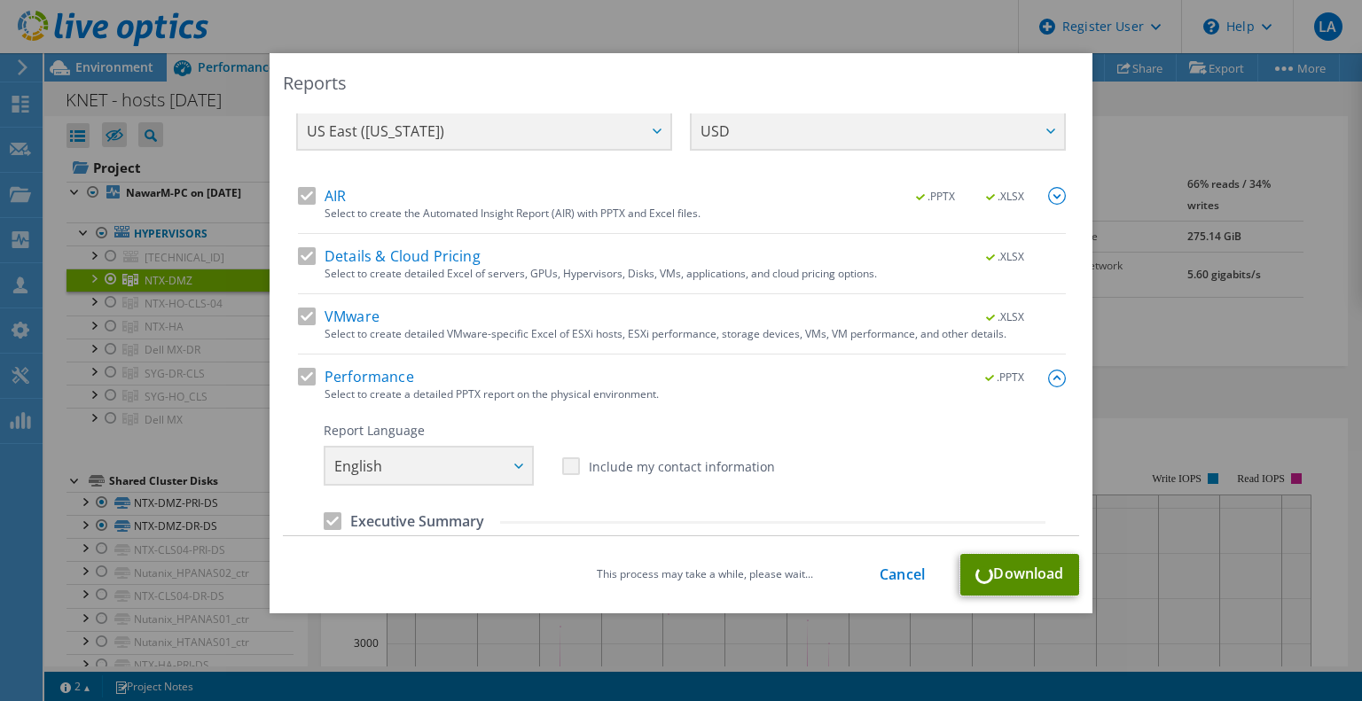
scroll to position [0, 0]
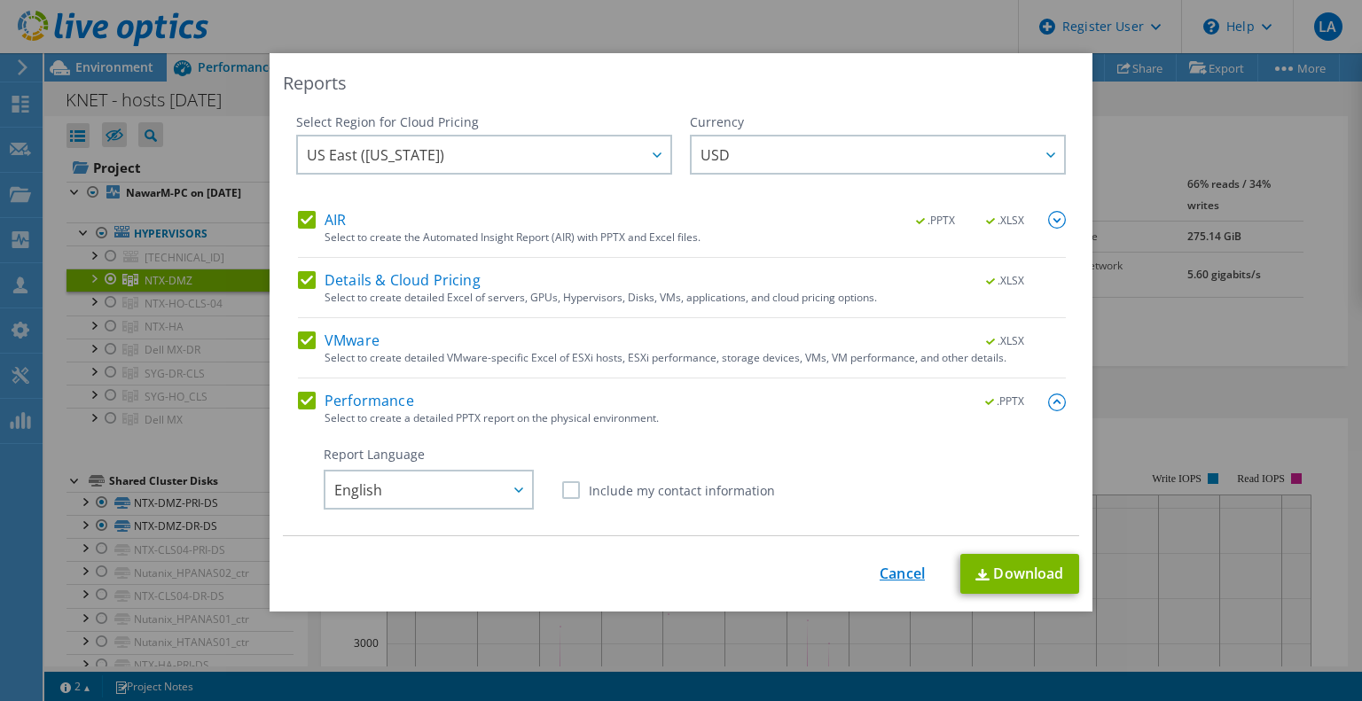
click at [896, 576] on link "Cancel" at bounding box center [902, 574] width 45 height 17
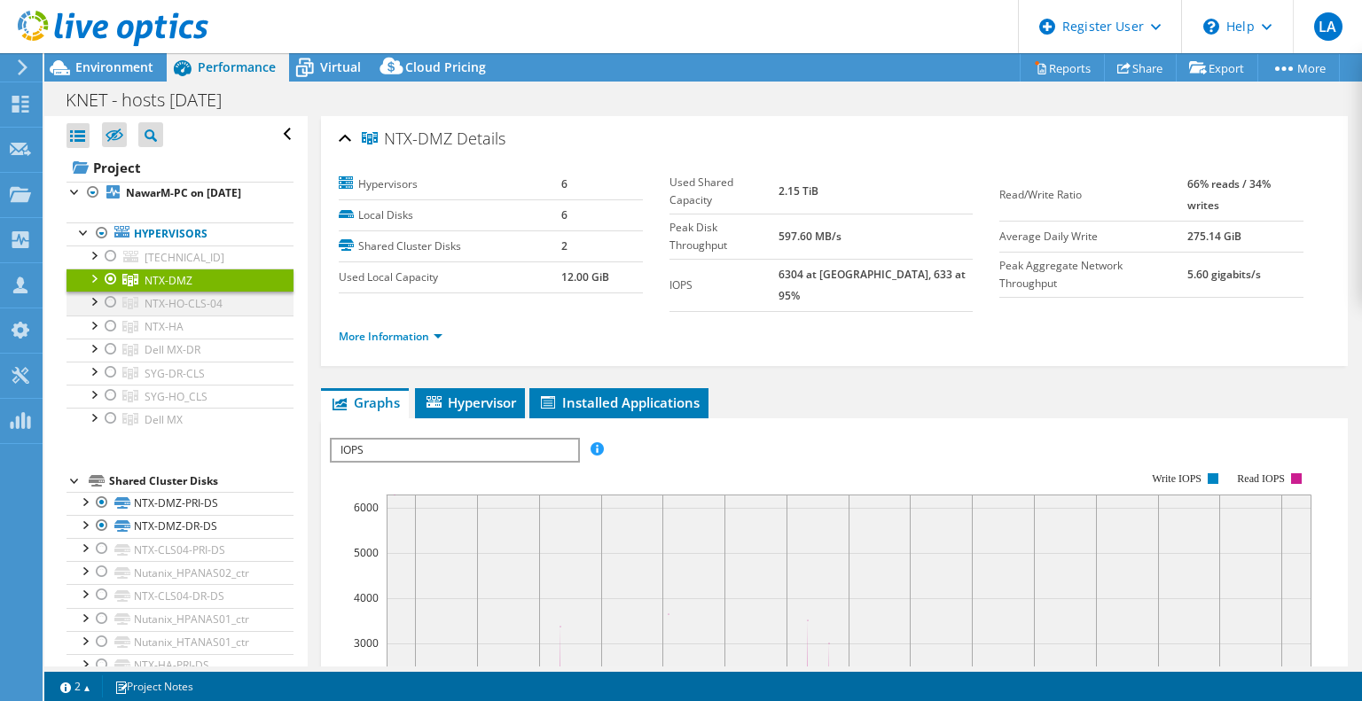
click at [111, 313] on div at bounding box center [111, 302] width 18 height 21
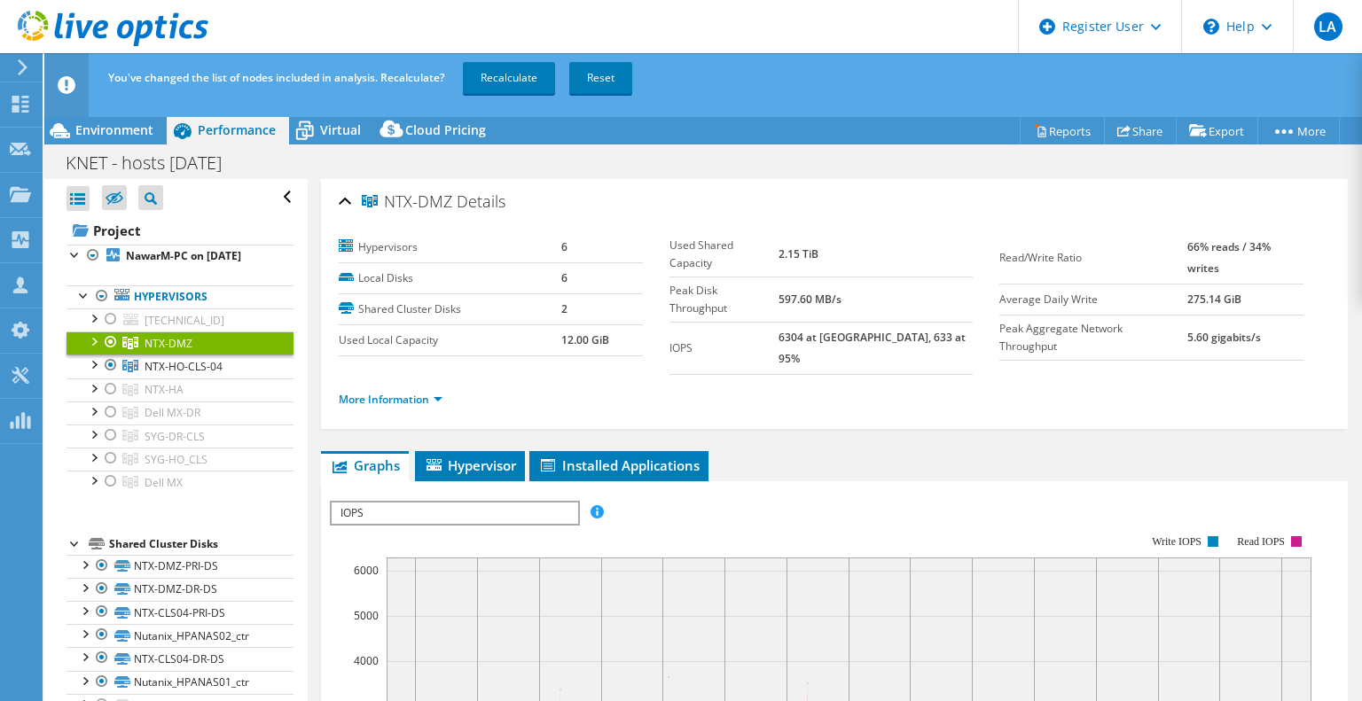
click at [110, 291] on ul "Hypervisors 10.83.0.40 datastore1 (1)" at bounding box center [180, 390] width 227 height 245
click at [112, 353] on div at bounding box center [111, 342] width 18 height 21
click at [519, 74] on link "Recalculate" at bounding box center [509, 78] width 92 height 32
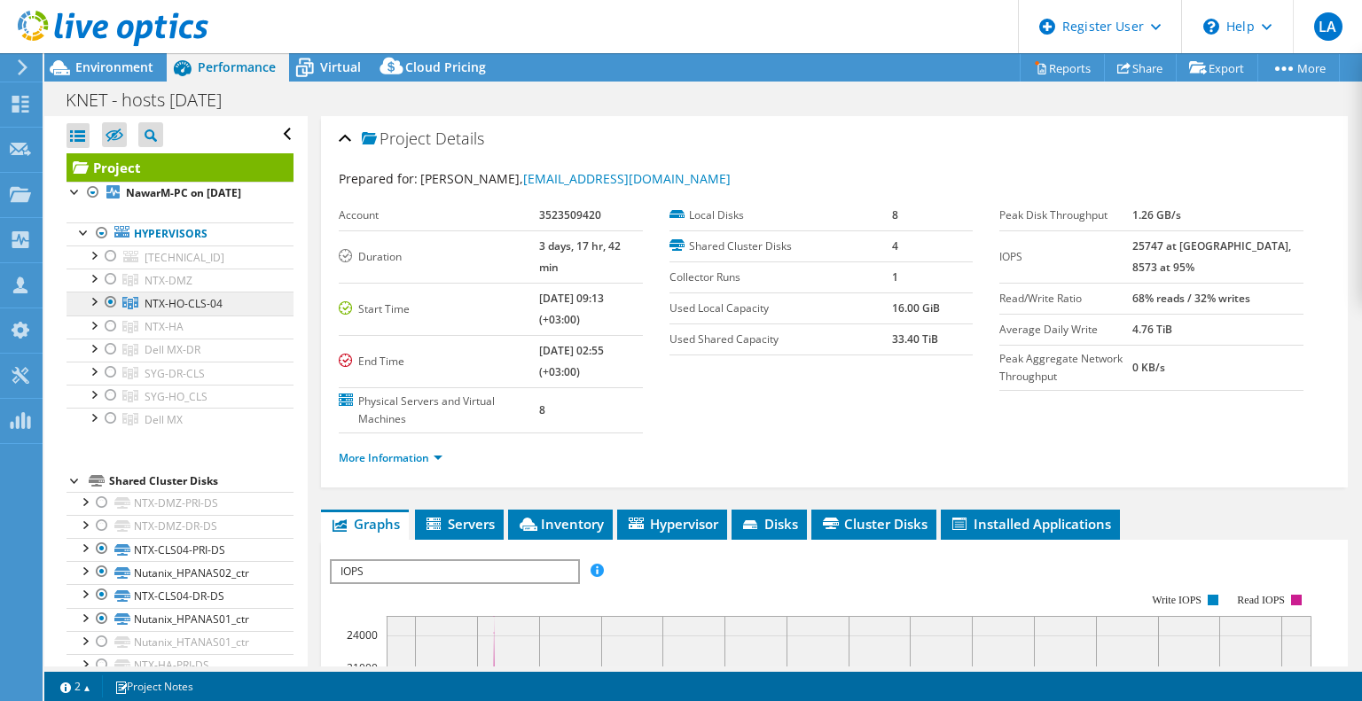
click at [177, 311] on span "NTX-HO-CLS-04" at bounding box center [184, 303] width 78 height 15
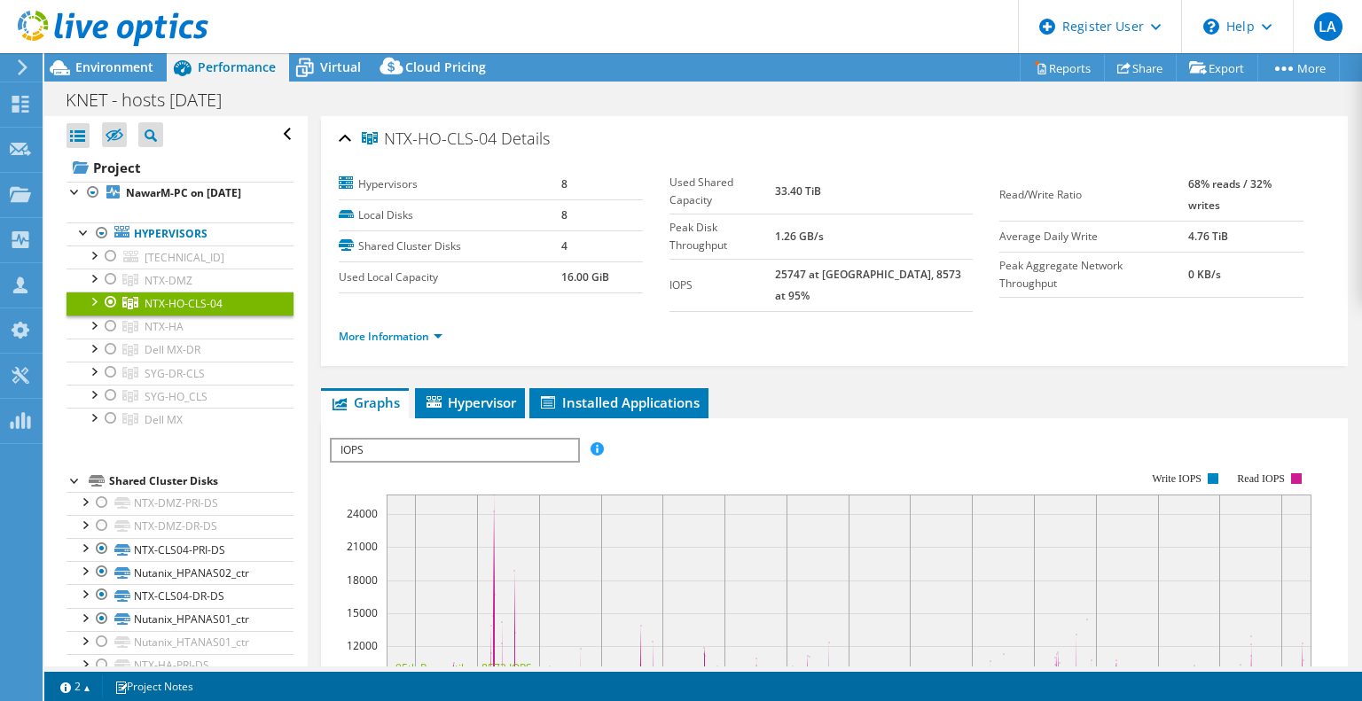
scroll to position [89, 0]
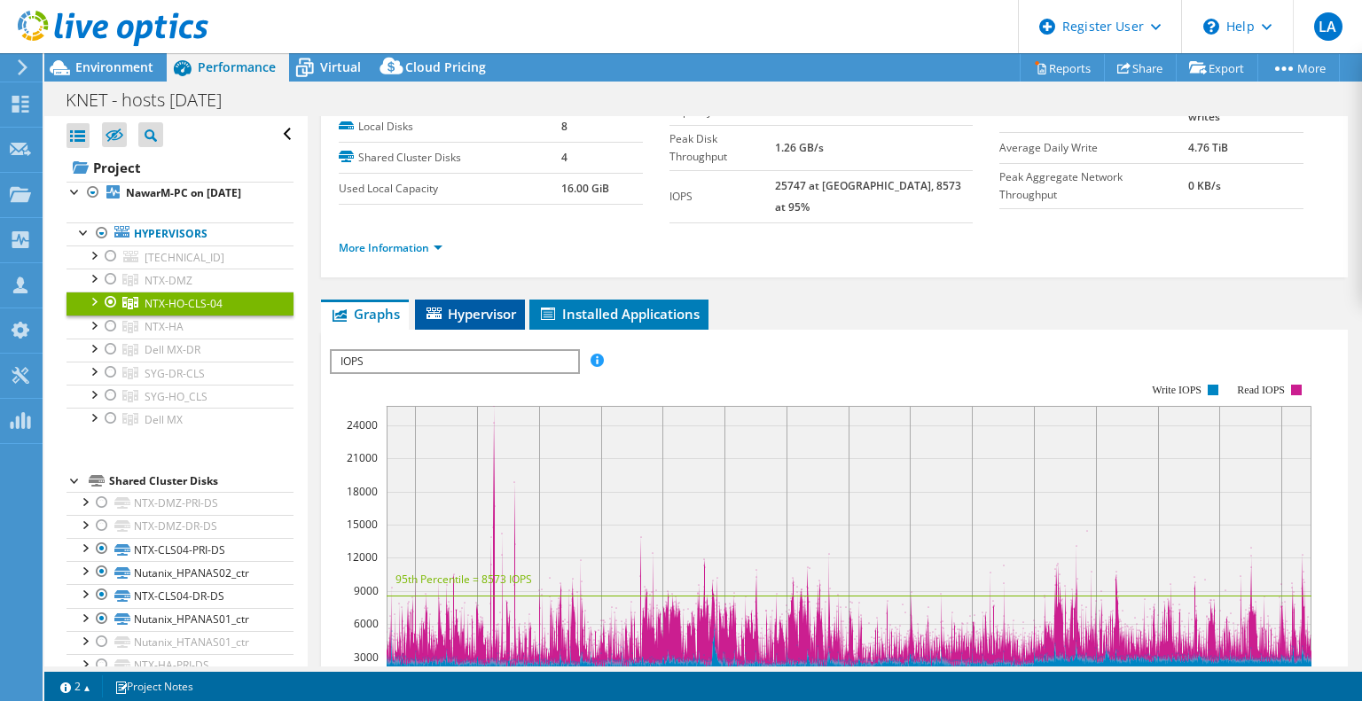
click at [492, 305] on span "Hypervisor" at bounding box center [470, 314] width 92 height 18
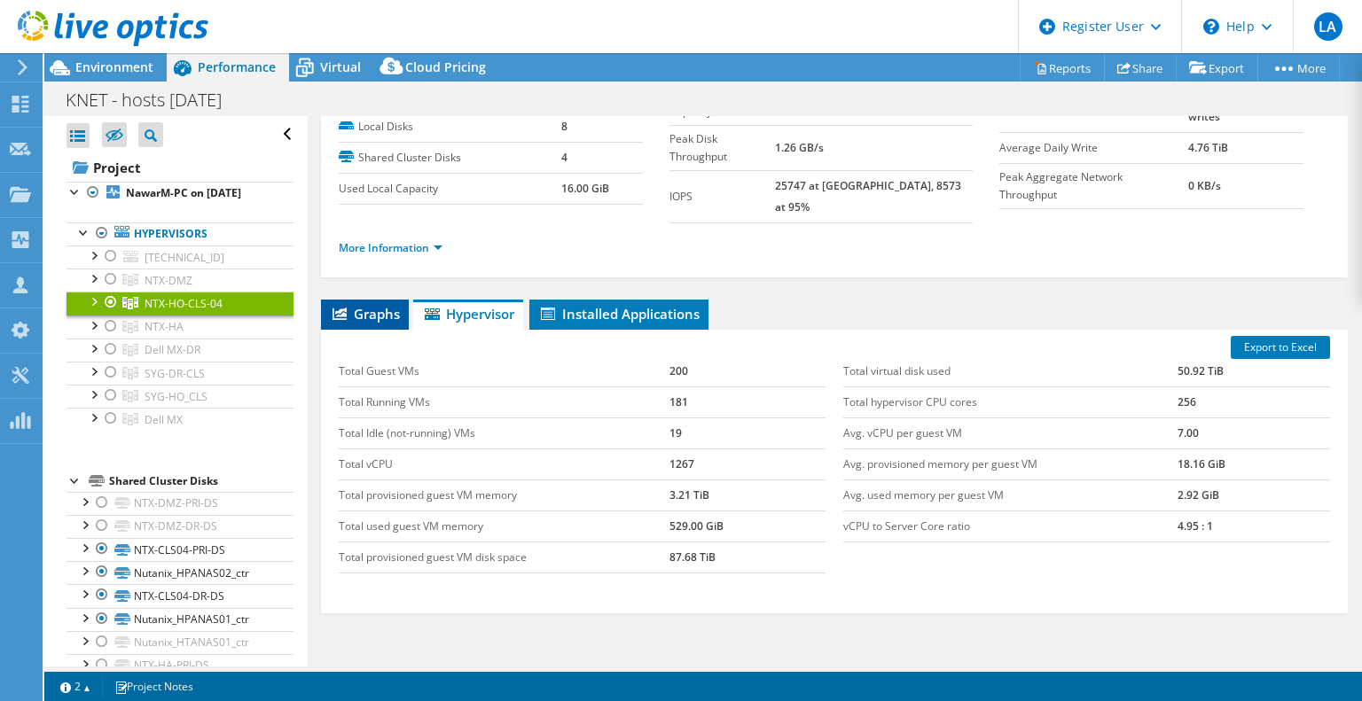
click at [377, 305] on span "Graphs" at bounding box center [365, 314] width 70 height 18
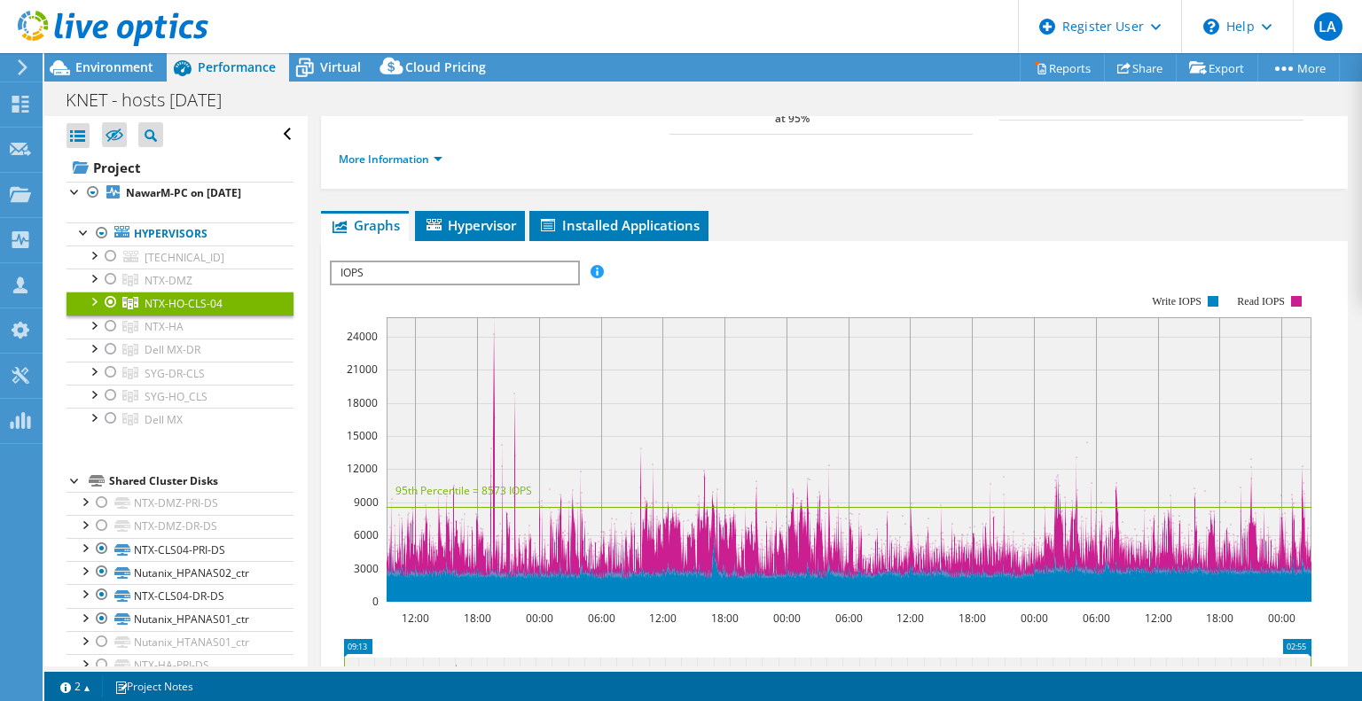
scroll to position [0, 0]
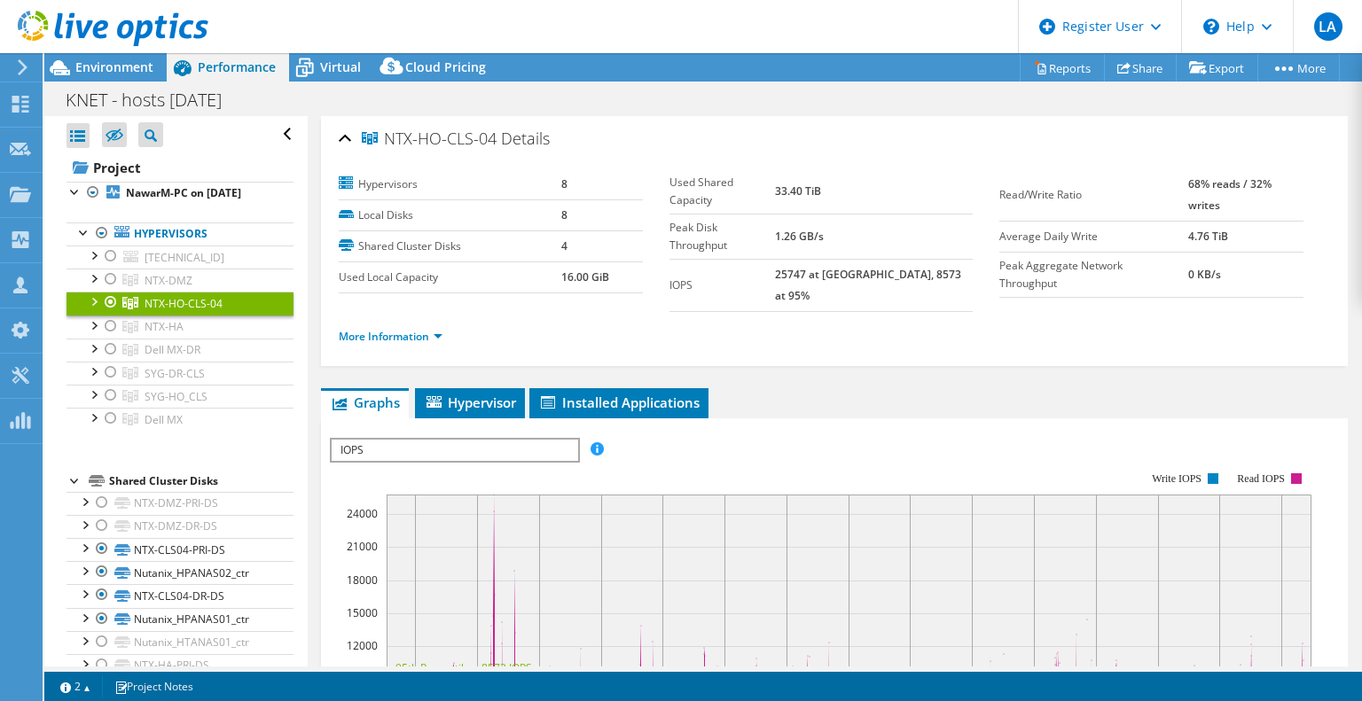
drag, startPoint x: 498, startPoint y: 142, endPoint x: 383, endPoint y: 143, distance: 115.3
click at [383, 143] on h2 "NTX-HO-CLS-04 Details" at bounding box center [444, 138] width 211 height 35
copy span "NTX-HO-CLS-04"
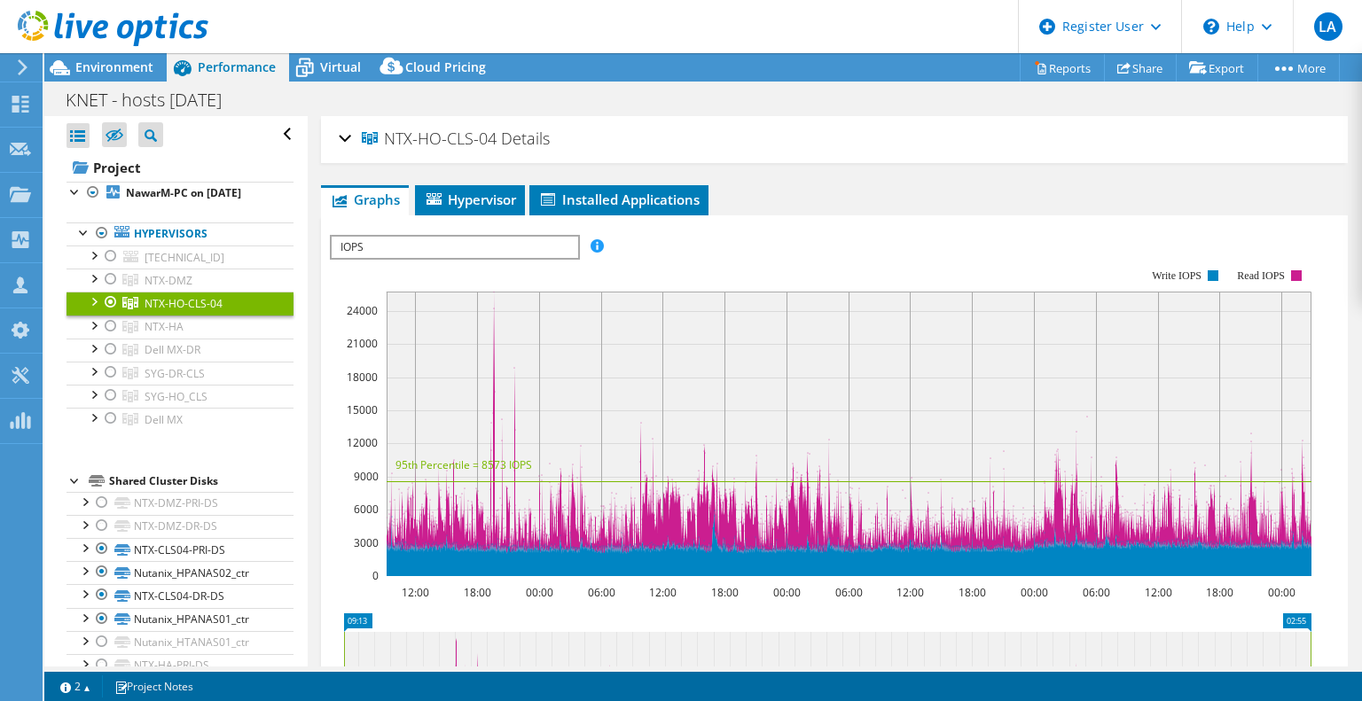
click at [348, 141] on div "NTX-HO-CLS-04 Details" at bounding box center [834, 140] width 991 height 38
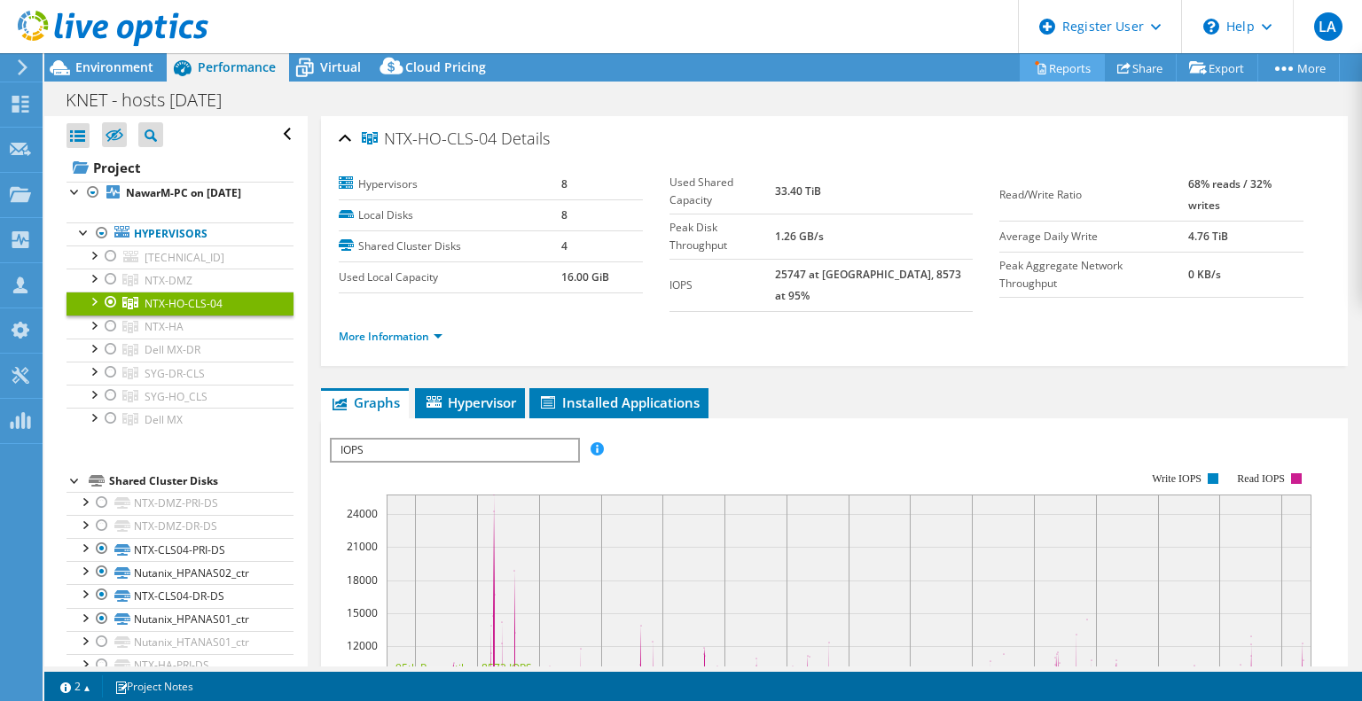
click at [1046, 64] on link "Reports" at bounding box center [1062, 67] width 85 height 27
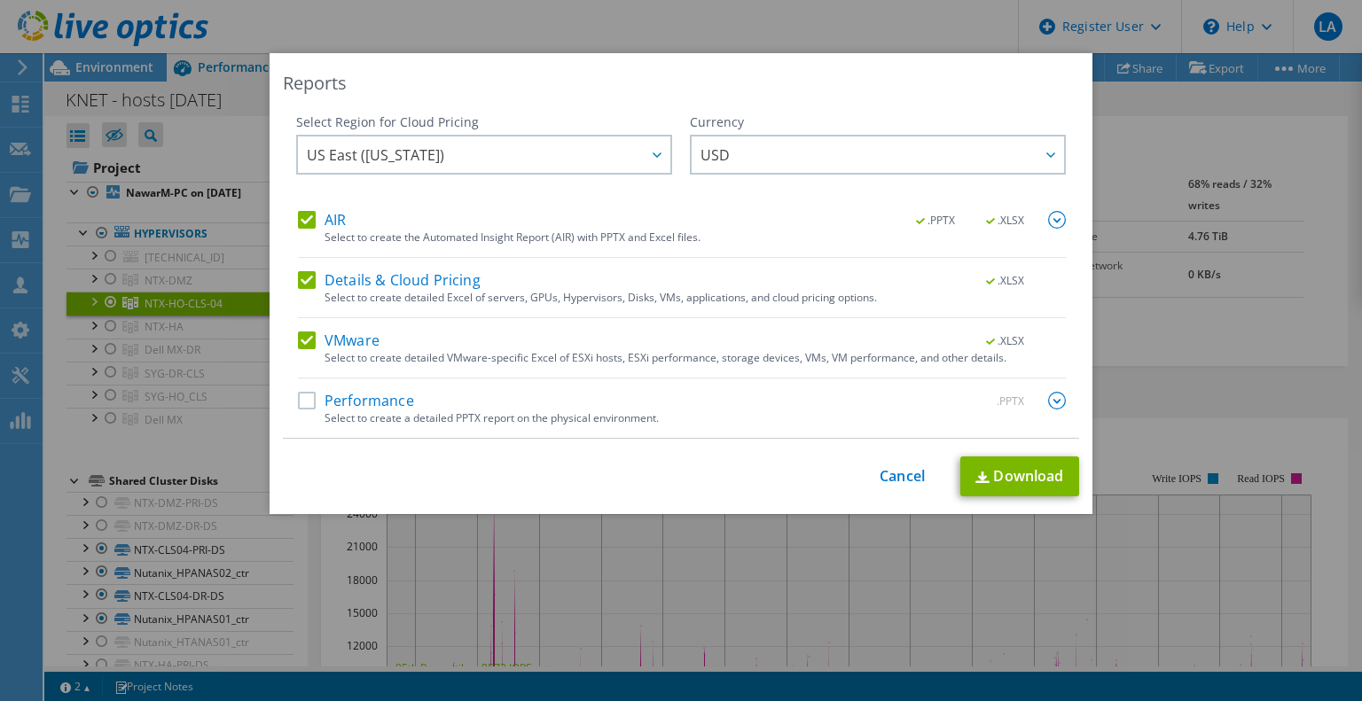
click at [382, 403] on label "Performance" at bounding box center [356, 401] width 116 height 18
click at [0, 0] on input "Performance" at bounding box center [0, 0] width 0 height 0
click at [1048, 397] on img at bounding box center [1057, 401] width 18 height 18
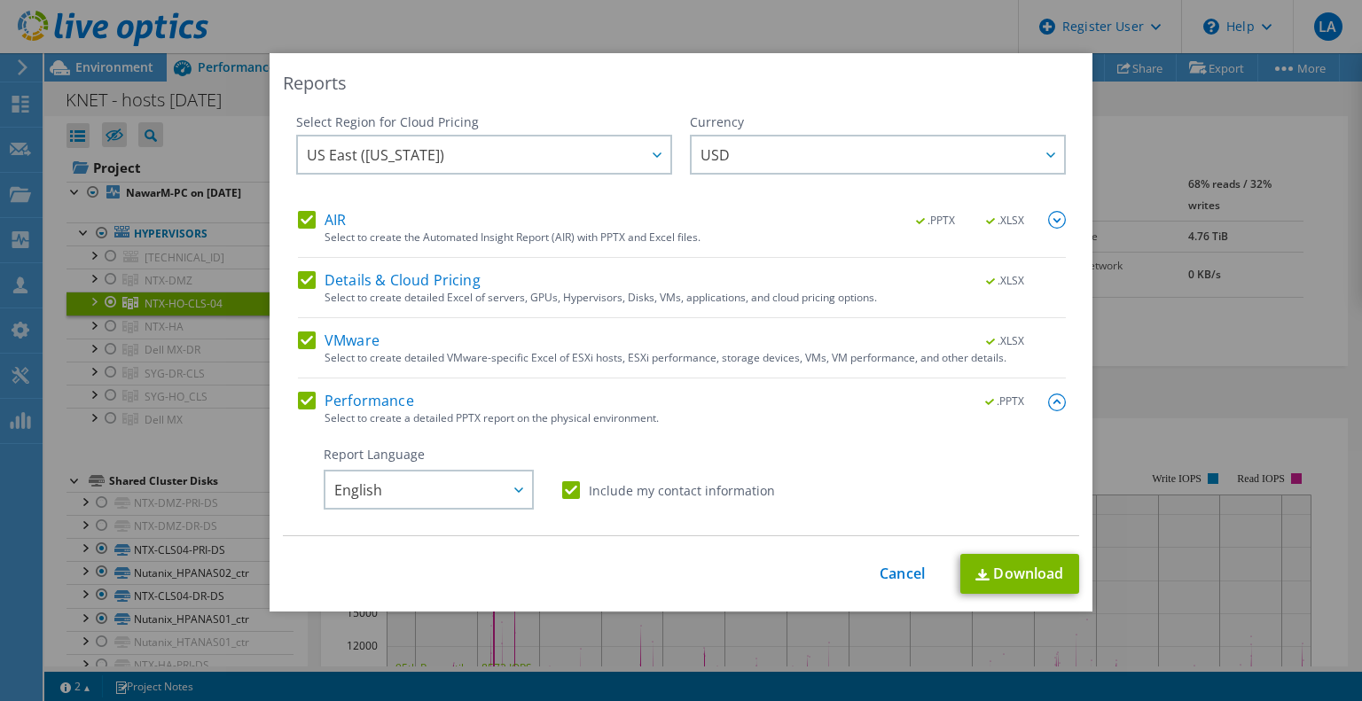
scroll to position [89, 0]
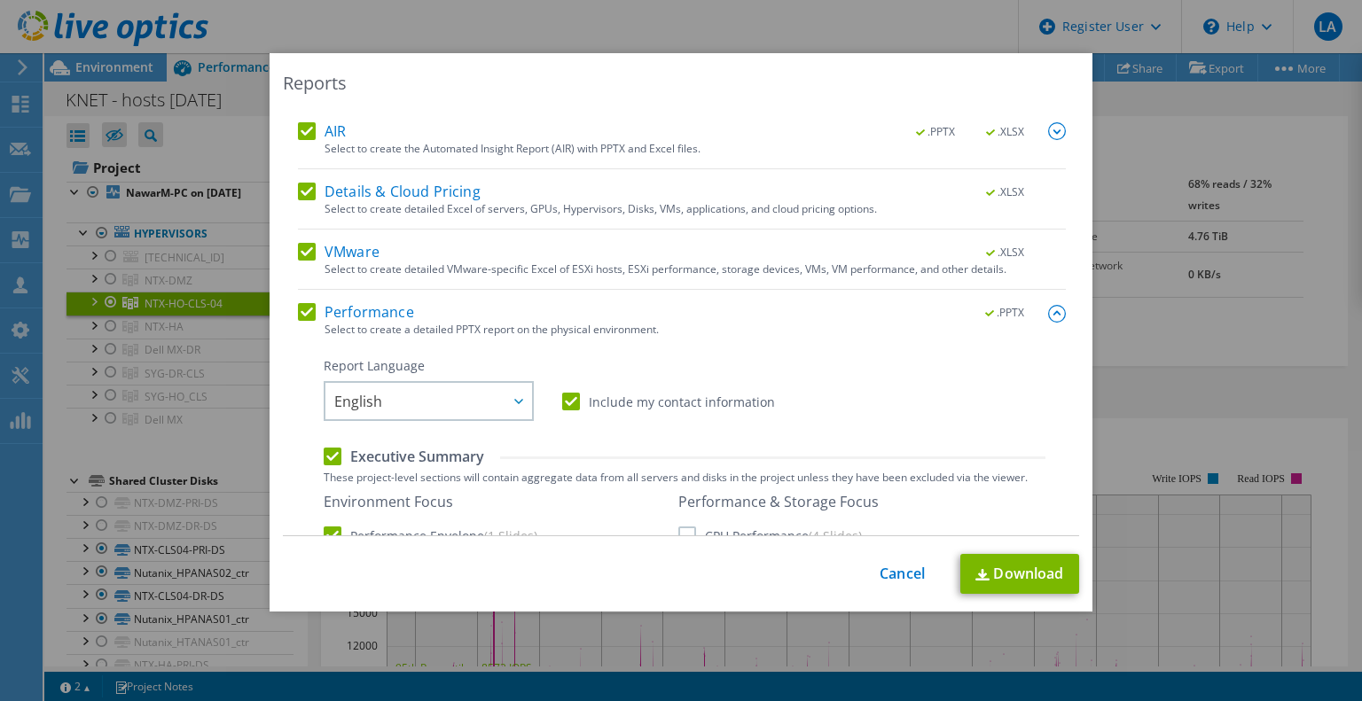
click at [709, 411] on div "Report Language English Deutsch Español Français Italiano Polski Português Русс…" at bounding box center [685, 389] width 722 height 64
click at [709, 403] on label "Include my contact information" at bounding box center [668, 402] width 213 height 18
click at [0, 0] on input "Include my contact information" at bounding box center [0, 0] width 0 height 0
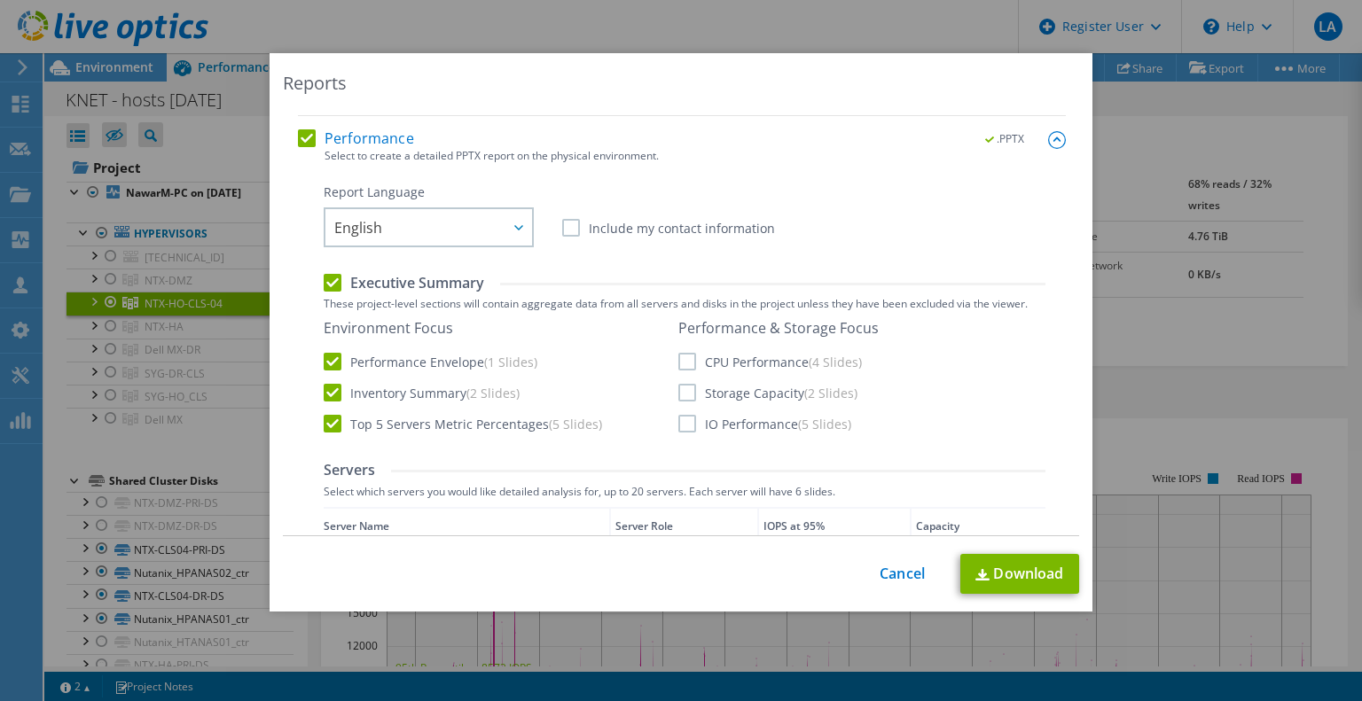
scroll to position [266, 0]
click at [683, 421] on label "IO Performance (5 Slides)" at bounding box center [764, 420] width 173 height 18
click at [0, 0] on input "IO Performance (5 Slides)" at bounding box center [0, 0] width 0 height 0
click at [681, 386] on label "Storage Capacity (2 Slides)" at bounding box center [767, 389] width 179 height 18
click at [0, 0] on input "Storage Capacity (2 Slides)" at bounding box center [0, 0] width 0 height 0
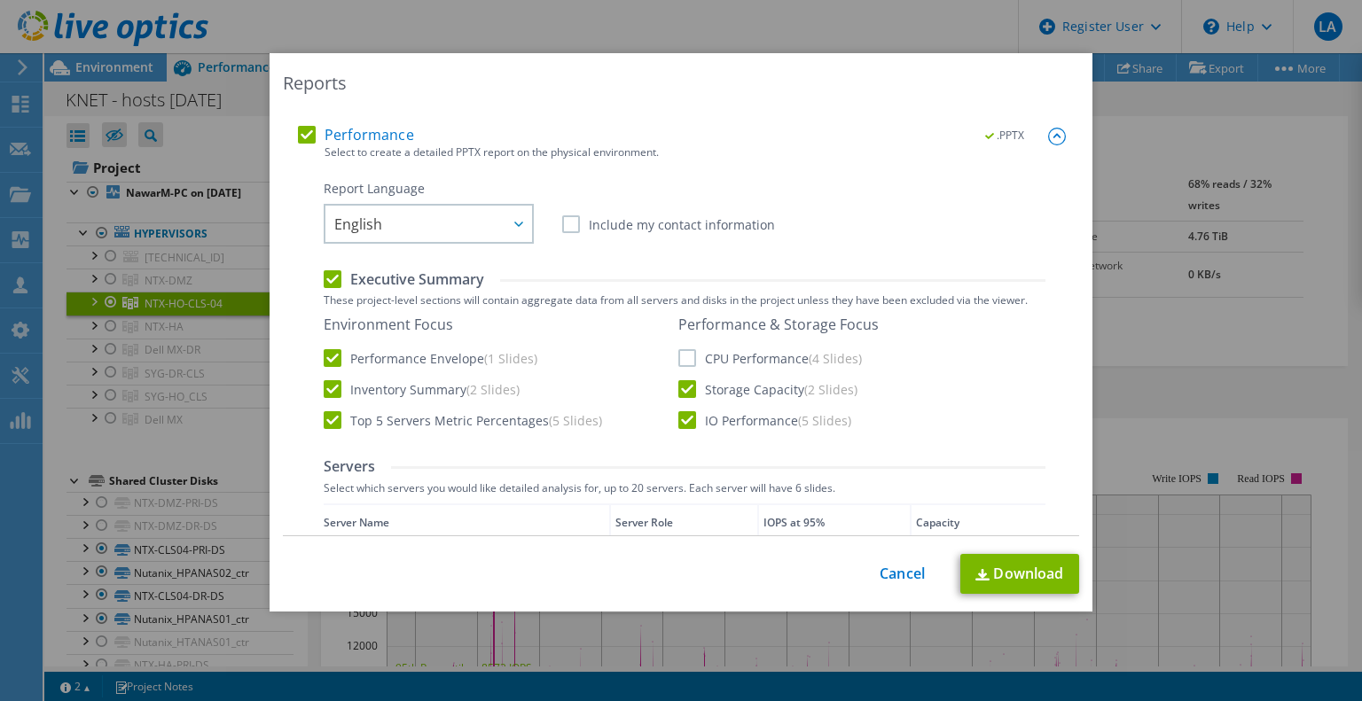
click at [681, 364] on label "CPU Performance (4 Slides)" at bounding box center [770, 358] width 184 height 18
click at [0, 0] on input "CPU Performance (4 Slides)" at bounding box center [0, 0] width 0 height 0
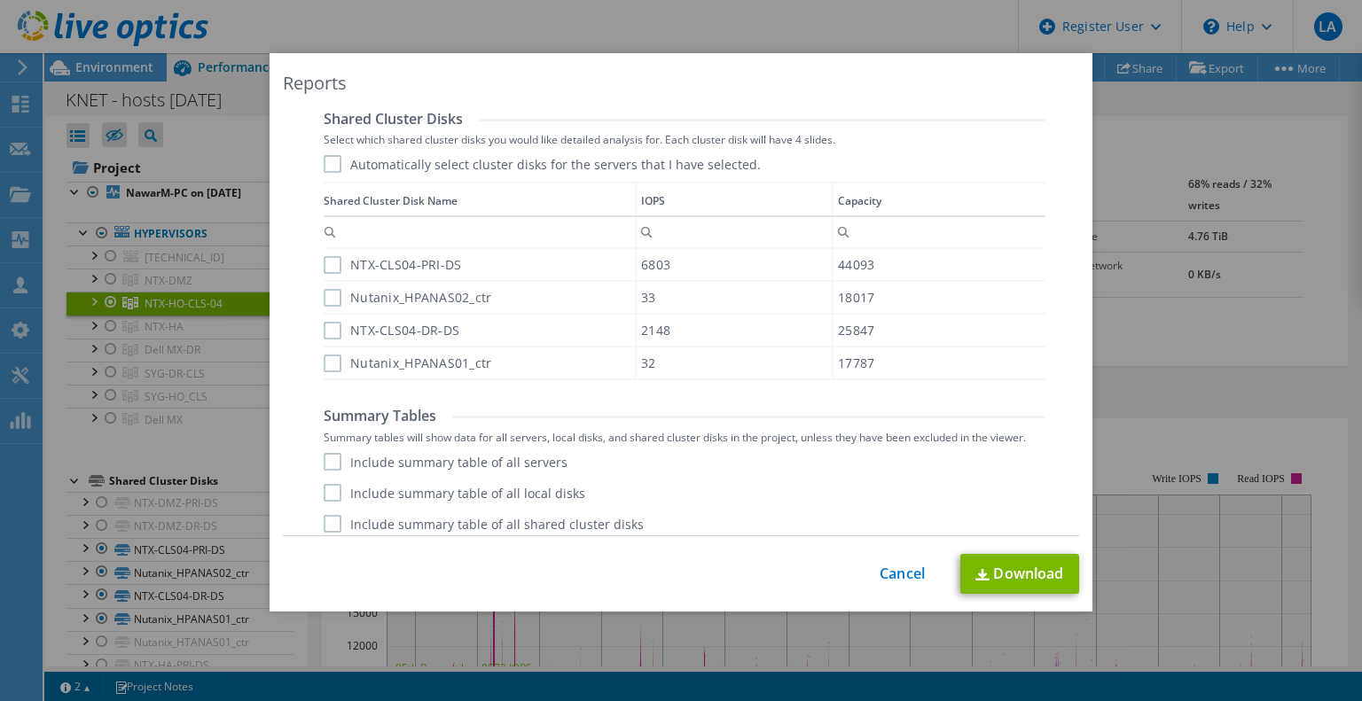
scroll to position [1091, 0]
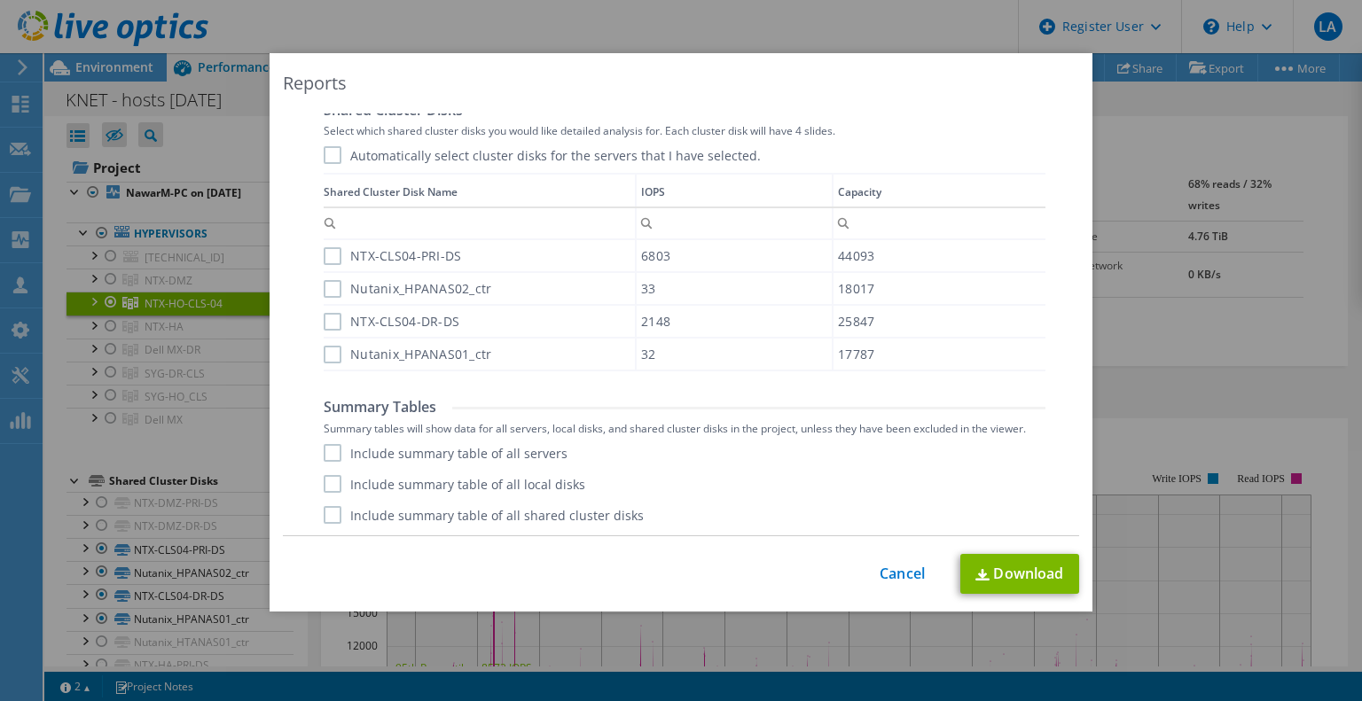
click at [380, 449] on label "Include summary table of all servers" at bounding box center [446, 453] width 244 height 18
click at [0, 0] on input "Include summary table of all servers" at bounding box center [0, 0] width 0 height 0
click at [1010, 577] on link "Download" at bounding box center [1019, 574] width 119 height 40
click at [899, 573] on link "Cancel" at bounding box center [902, 574] width 45 height 17
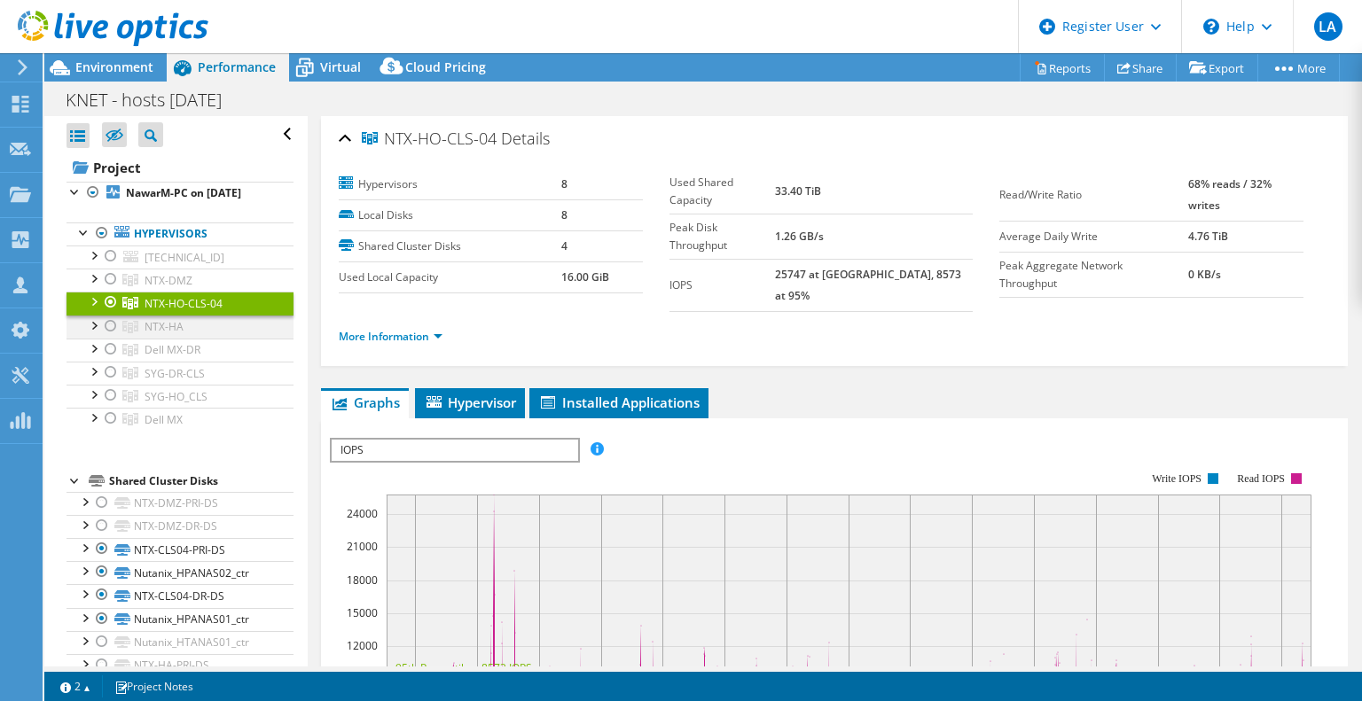
click at [111, 337] on div at bounding box center [111, 326] width 18 height 21
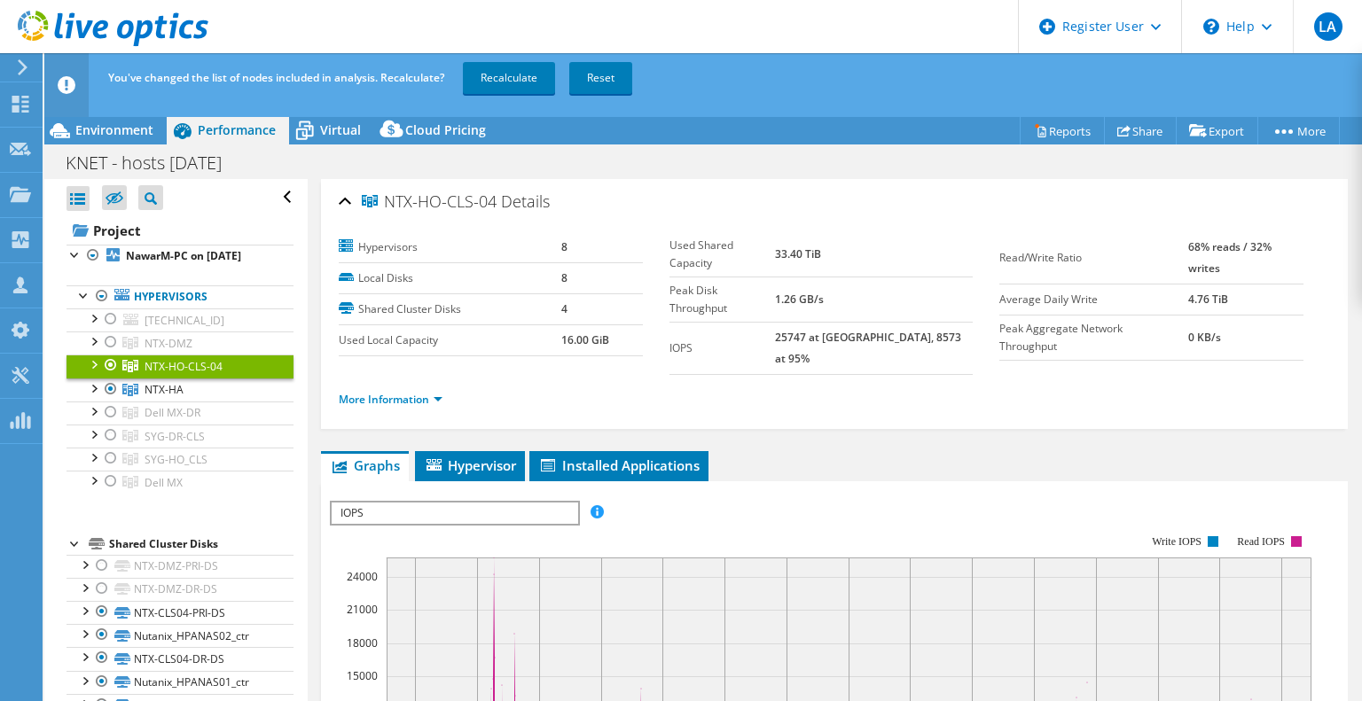
click at [115, 376] on div at bounding box center [111, 365] width 18 height 21
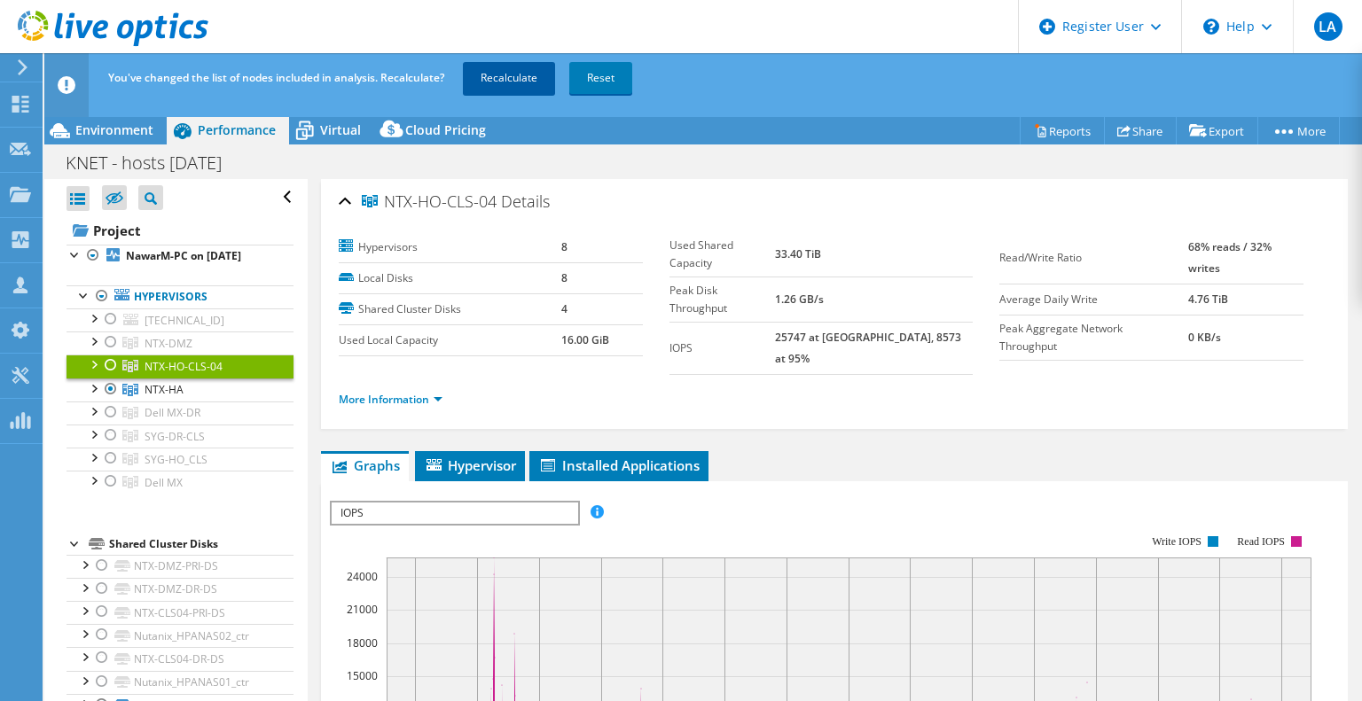
click at [527, 79] on link "Recalculate" at bounding box center [509, 78] width 92 height 32
select select "USD"
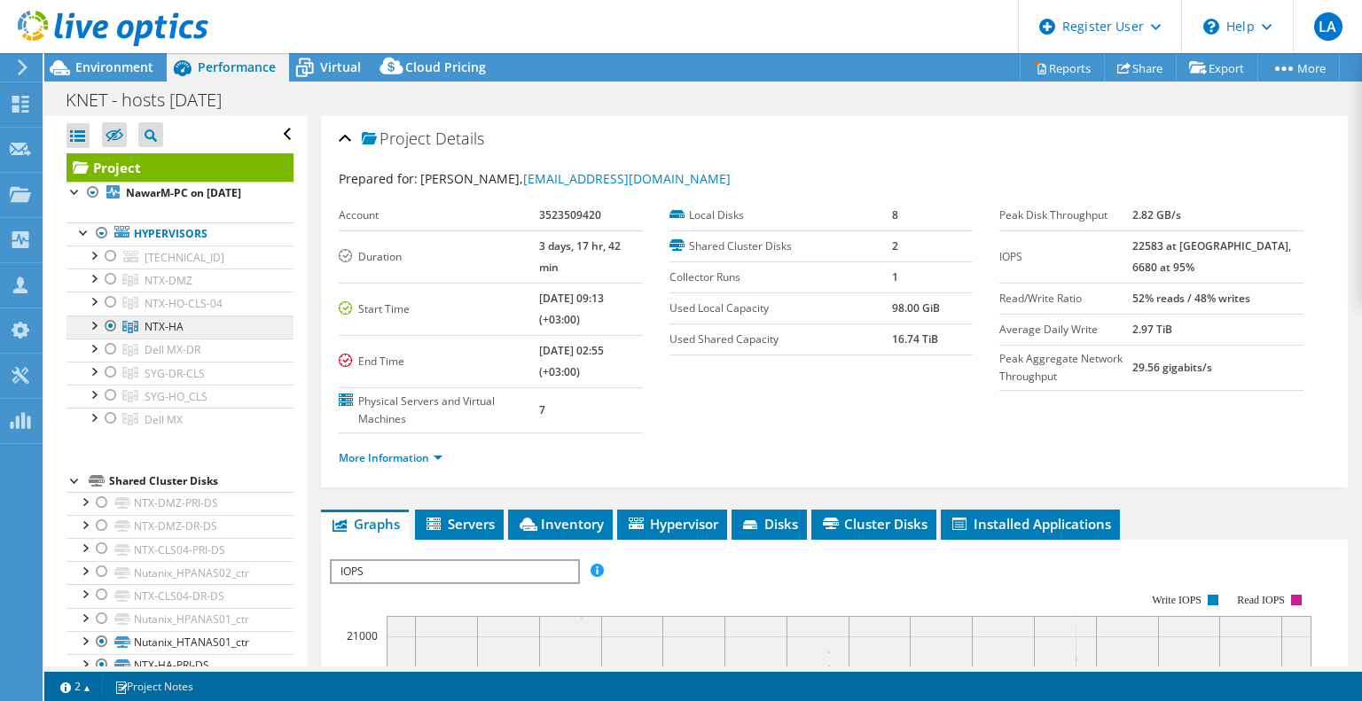
click at [176, 334] on span "NTX-HA" at bounding box center [164, 326] width 39 height 15
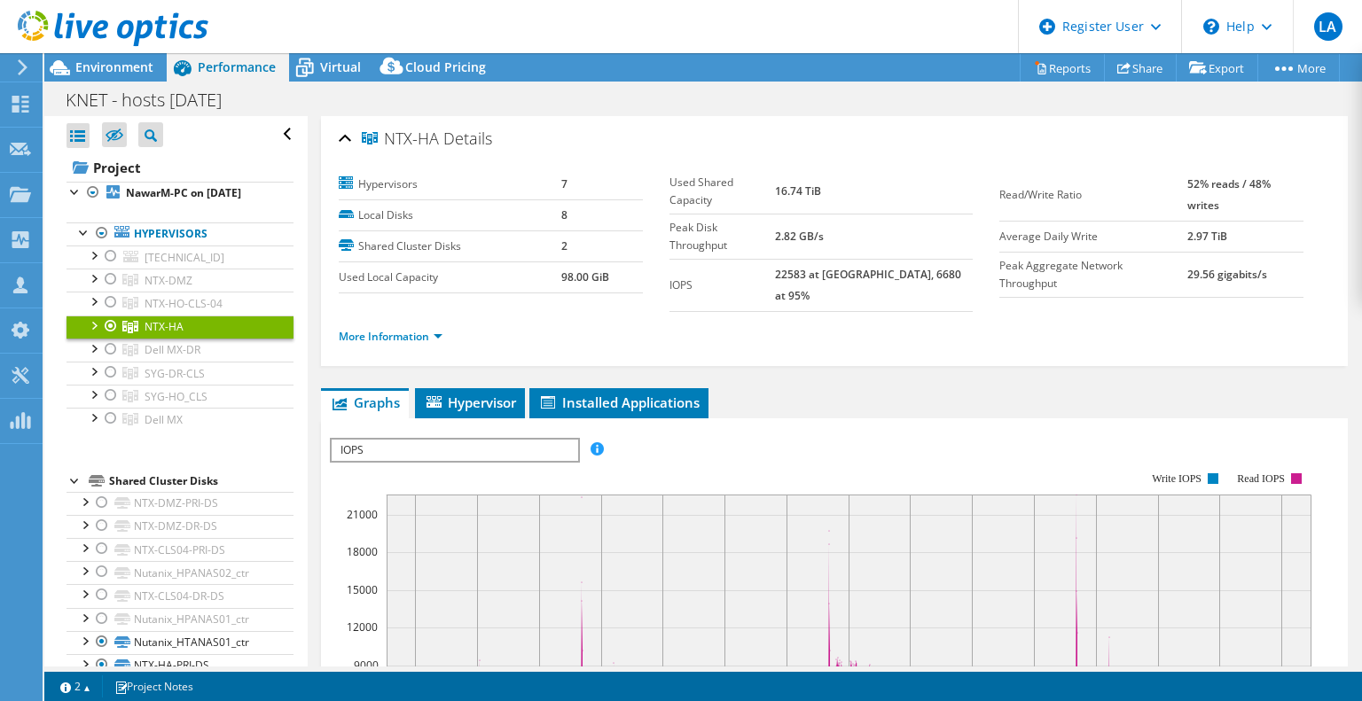
drag, startPoint x: 439, startPoint y: 139, endPoint x: 386, endPoint y: 148, distance: 53.9
click at [386, 148] on h2 "NTX-HA Details" at bounding box center [415, 138] width 153 height 35
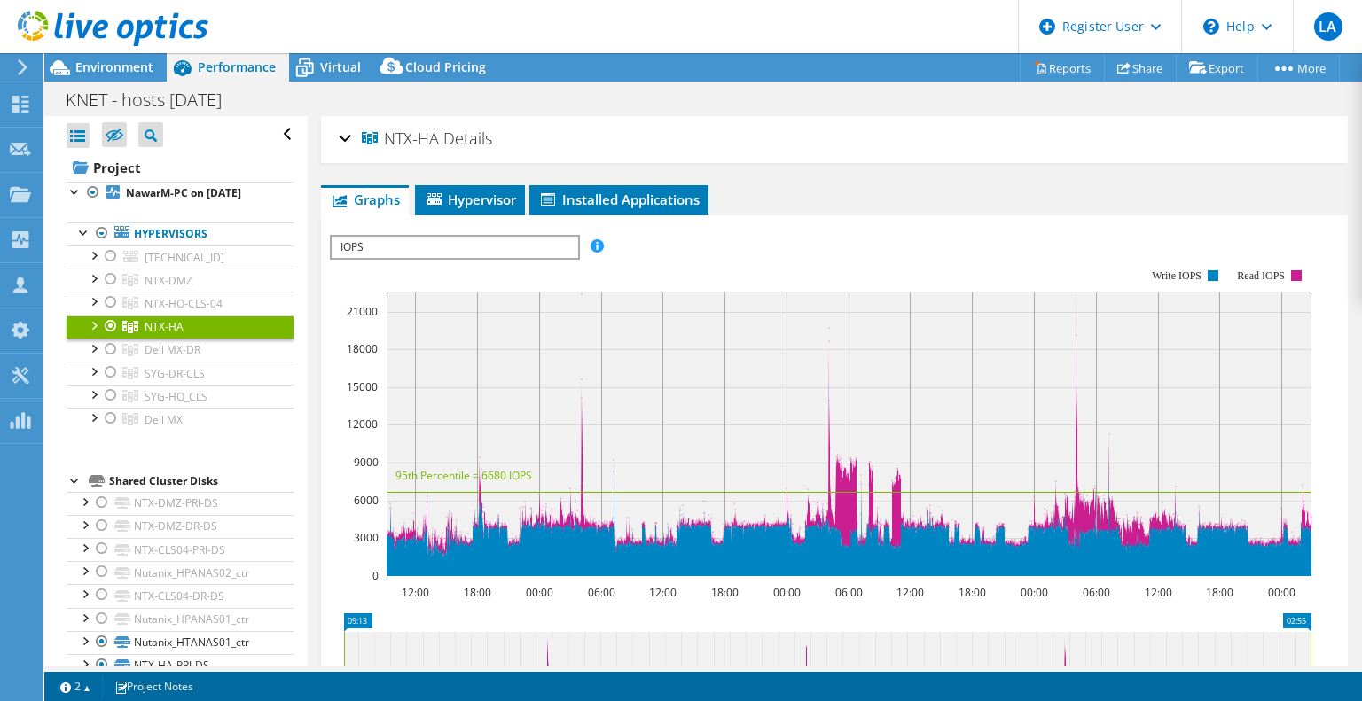
copy span "NTX-HA"
click at [1062, 69] on link "Reports" at bounding box center [1062, 67] width 85 height 27
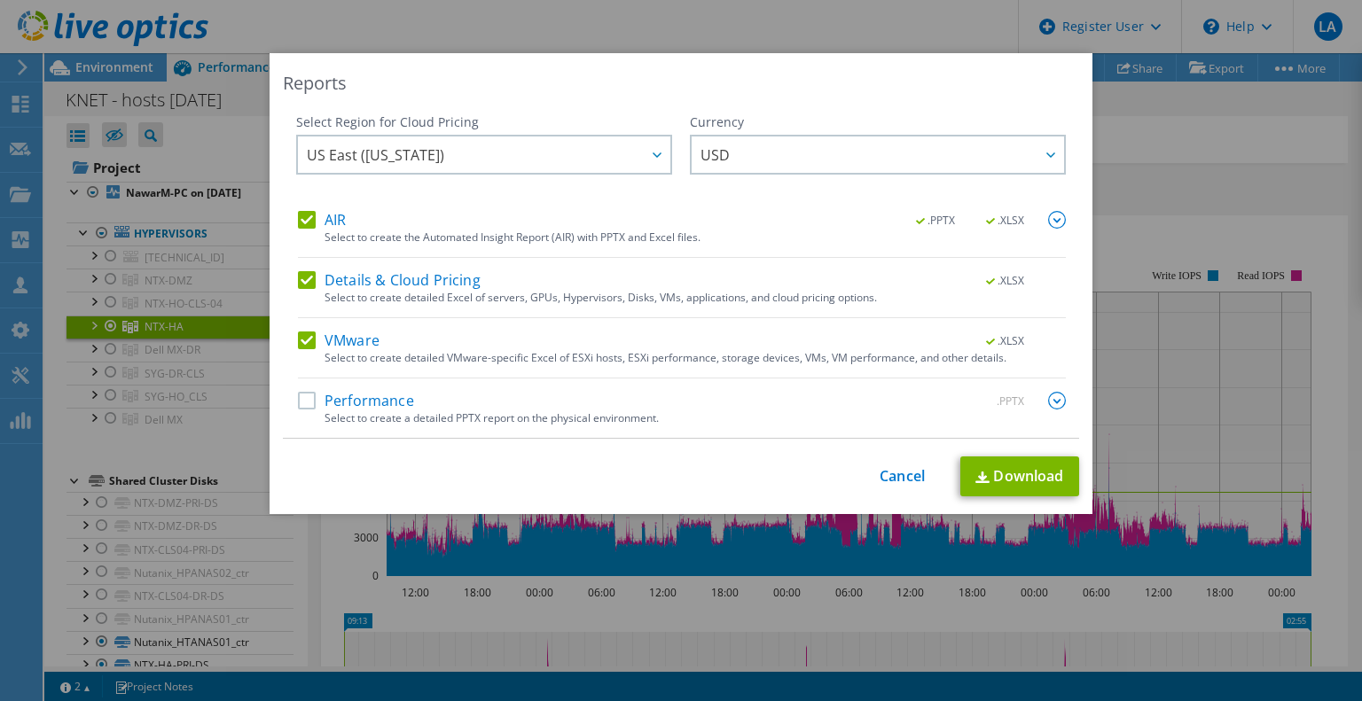
click at [303, 405] on label "Performance" at bounding box center [356, 401] width 116 height 18
click at [0, 0] on input "Performance" at bounding box center [0, 0] width 0 height 0
click at [1048, 398] on img at bounding box center [1057, 401] width 18 height 18
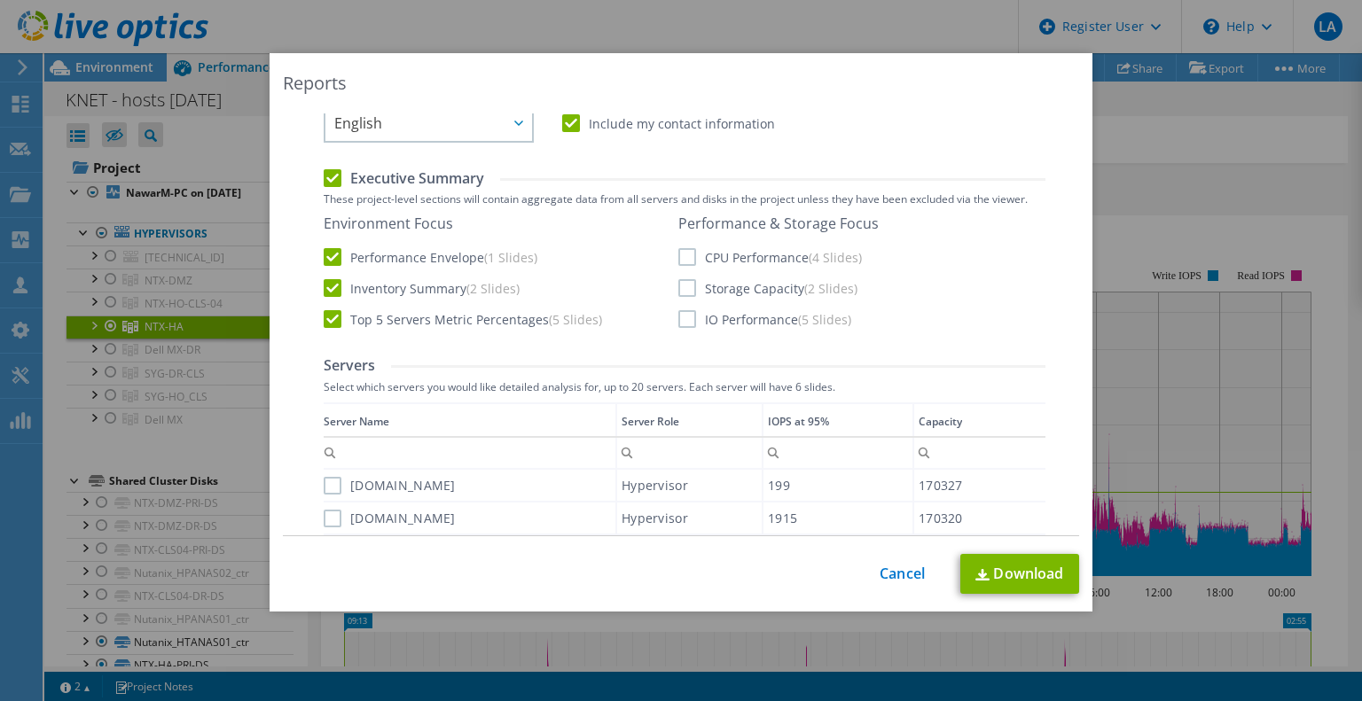
scroll to position [355, 0]
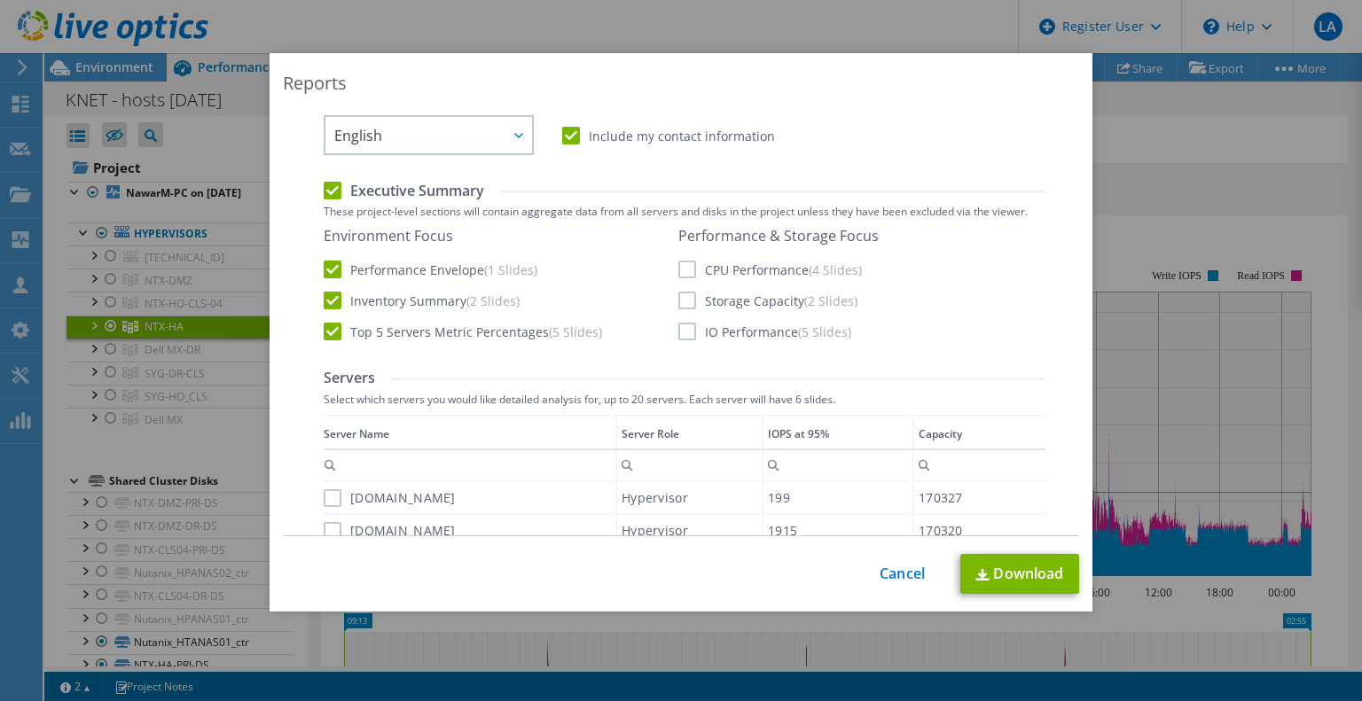
click at [683, 331] on label "IO Performance (5 Slides)" at bounding box center [764, 332] width 173 height 18
click at [0, 0] on input "IO Performance (5 Slides)" at bounding box center [0, 0] width 0 height 0
click at [688, 299] on label "Storage Capacity (2 Slides)" at bounding box center [767, 301] width 179 height 18
click at [0, 0] on input "Storage Capacity (2 Slides)" at bounding box center [0, 0] width 0 height 0
click at [686, 264] on label "CPU Performance (4 Slides)" at bounding box center [770, 270] width 184 height 18
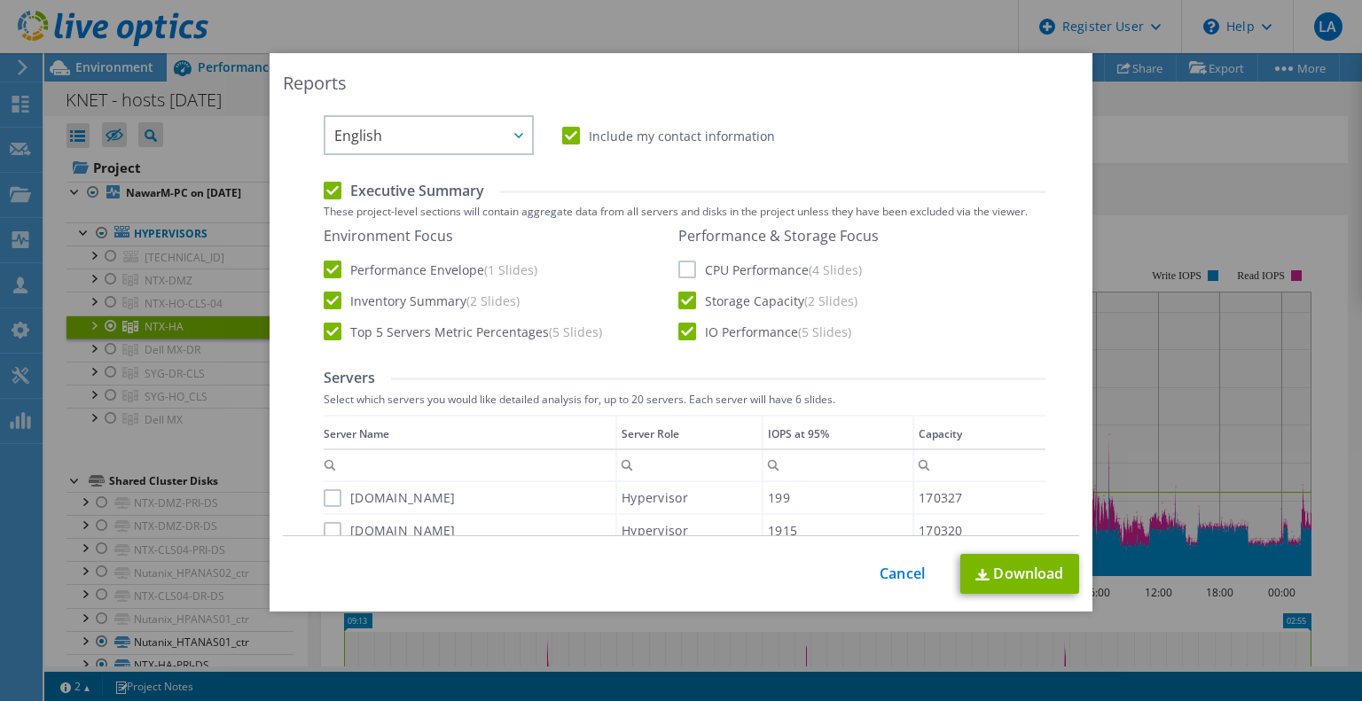
click at [0, 0] on input "CPU Performance (4 Slides)" at bounding box center [0, 0] width 0 height 0
click at [562, 130] on label "Include my contact information" at bounding box center [668, 136] width 213 height 18
click at [0, 0] on input "Include my contact information" at bounding box center [0, 0] width 0 height 0
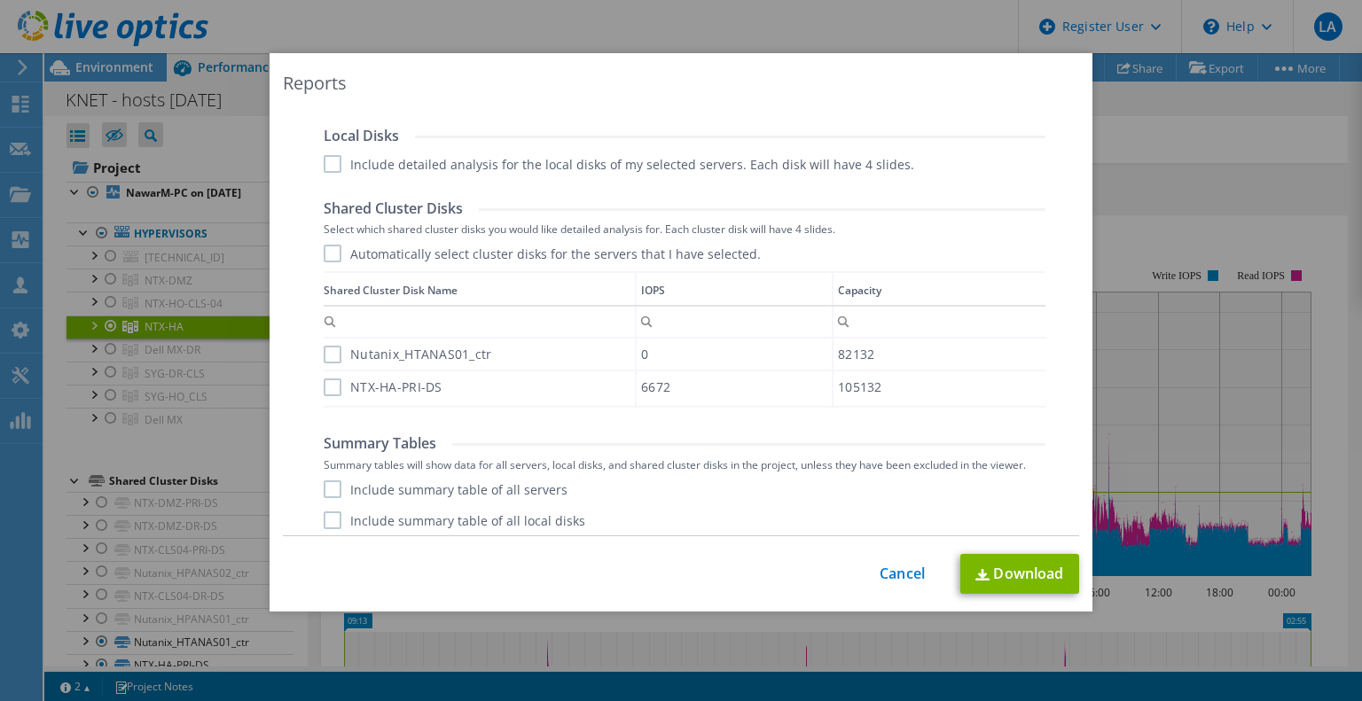
scroll to position [975, 0]
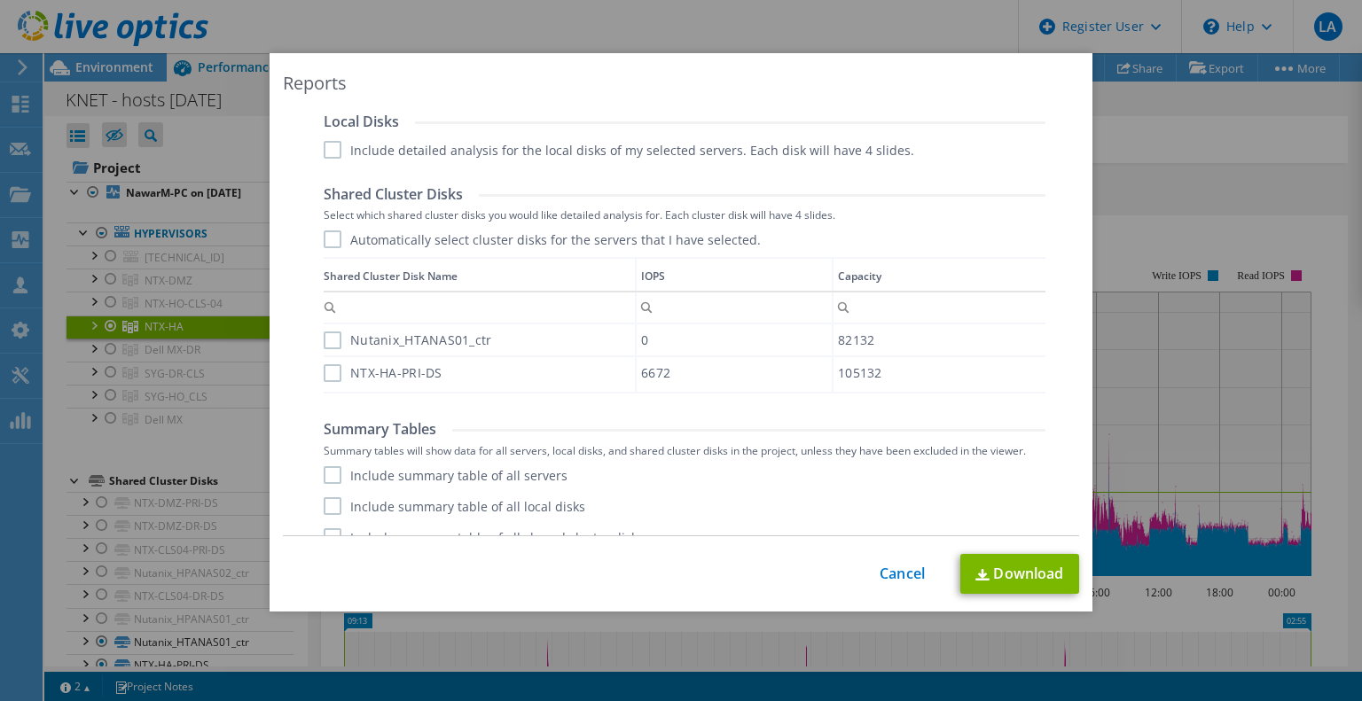
click at [333, 474] on label "Include summary table of all servers" at bounding box center [446, 475] width 244 height 18
click at [0, 0] on input "Include summary table of all servers" at bounding box center [0, 0] width 0 height 0
click at [1033, 574] on link "Download" at bounding box center [1019, 574] width 119 height 40
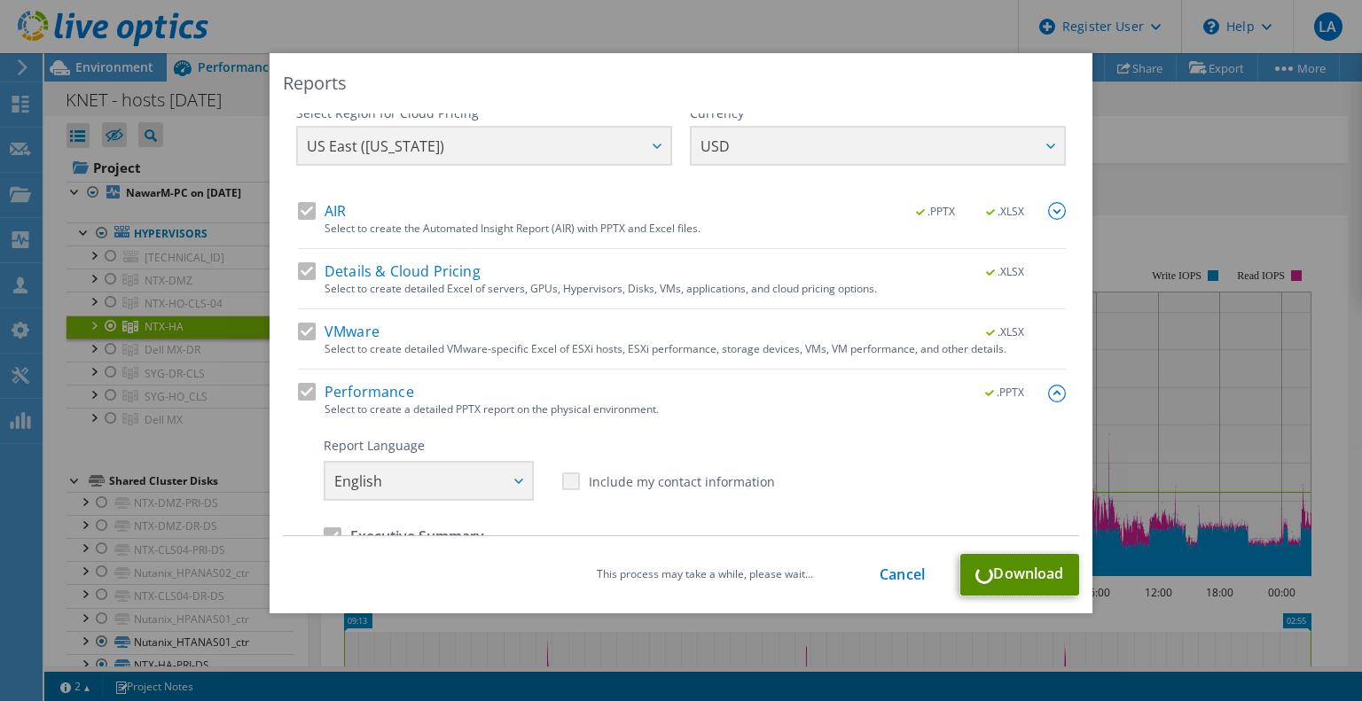
scroll to position [0, 0]
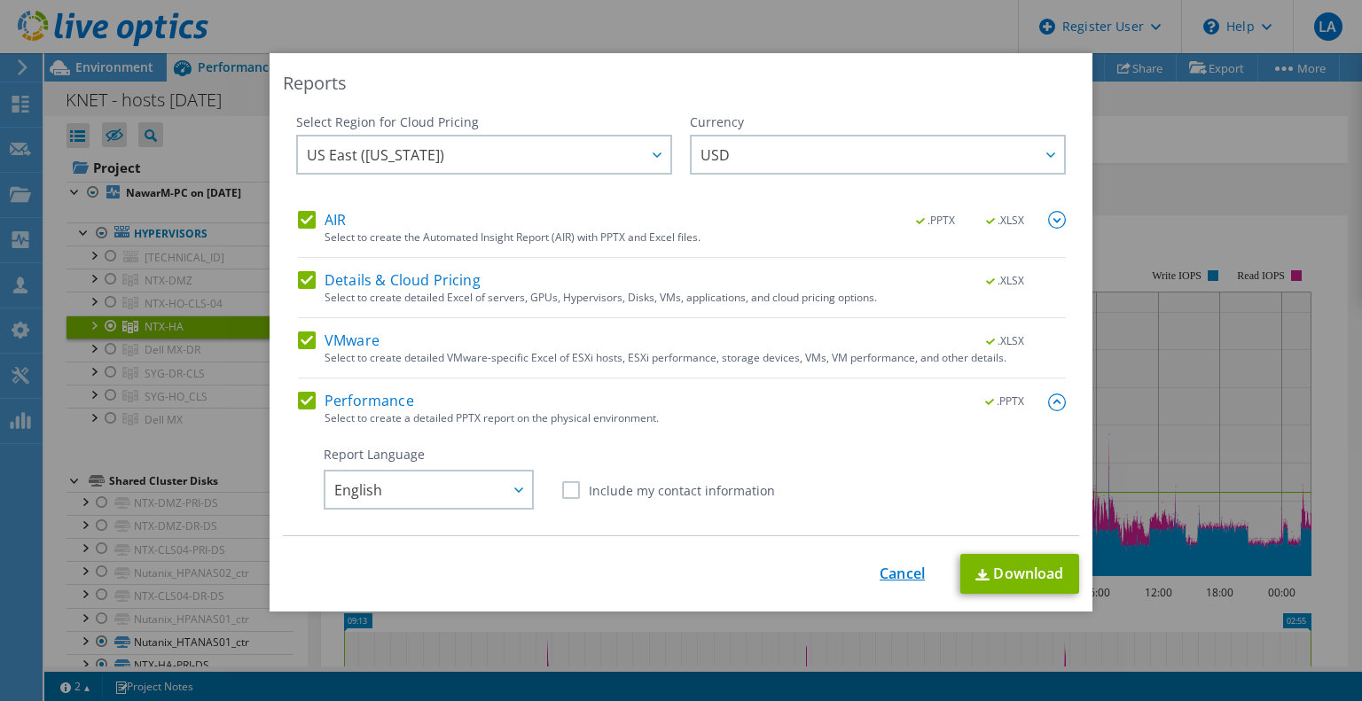
click at [894, 572] on link "Cancel" at bounding box center [902, 574] width 45 height 17
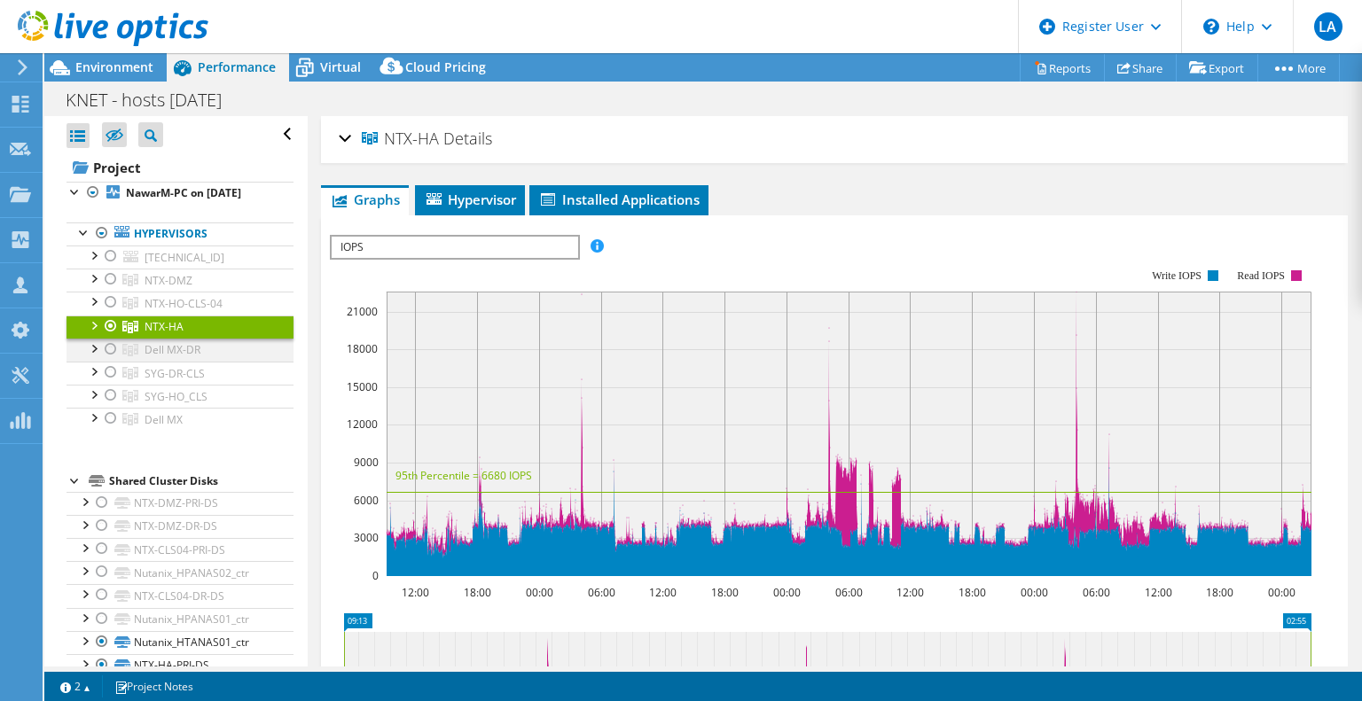
click at [111, 360] on div at bounding box center [111, 349] width 18 height 21
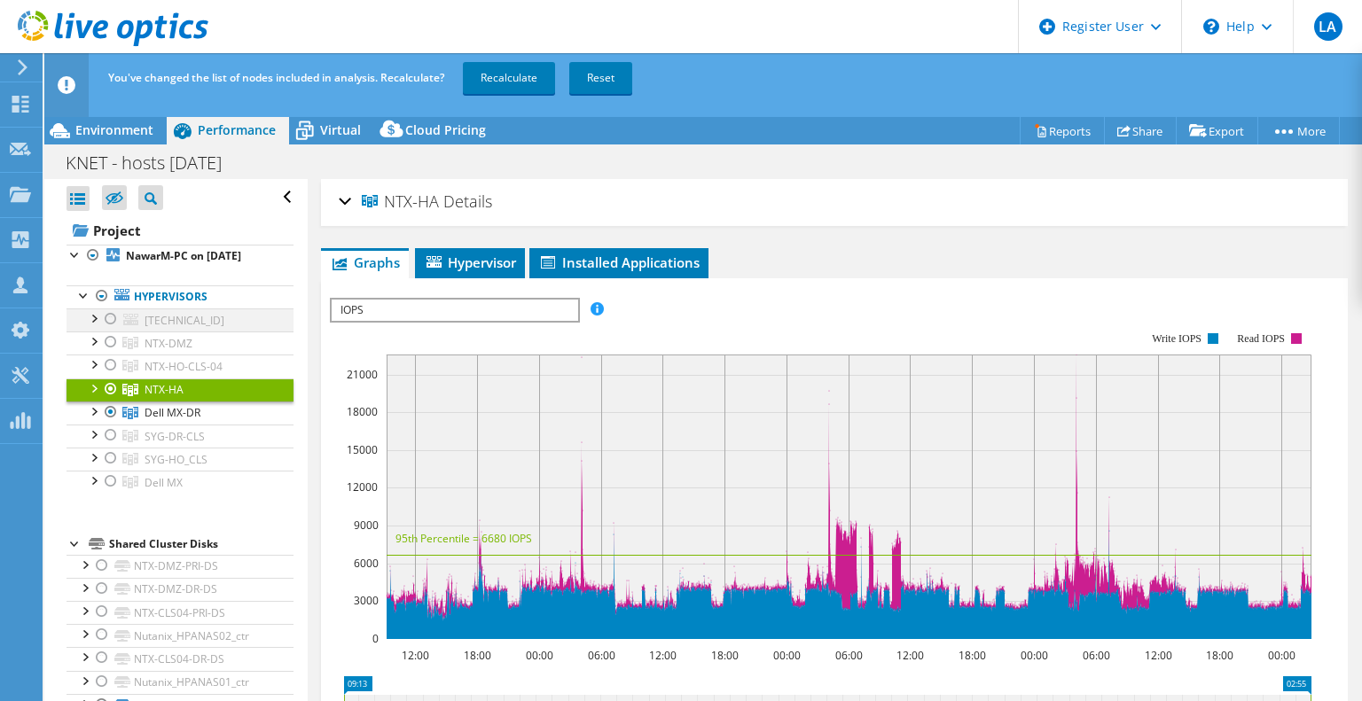
click at [110, 330] on div at bounding box center [111, 319] width 18 height 21
click at [114, 330] on div at bounding box center [111, 319] width 18 height 21
click at [108, 400] on div at bounding box center [111, 389] width 18 height 21
click at [505, 72] on link "Recalculate" at bounding box center [509, 78] width 92 height 32
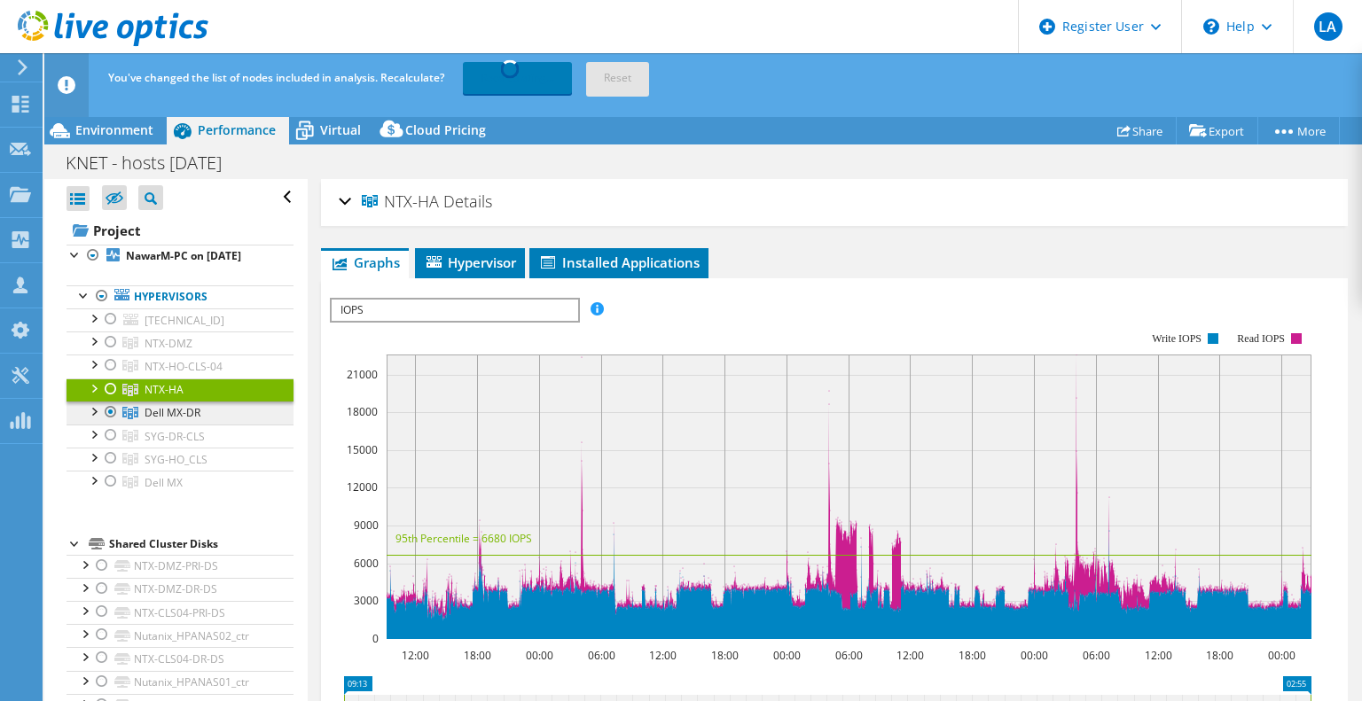
click at [184, 420] on span "Dell MX-DR" at bounding box center [173, 412] width 56 height 15
click at [167, 420] on span "Dell MX-DR" at bounding box center [173, 412] width 56 height 15
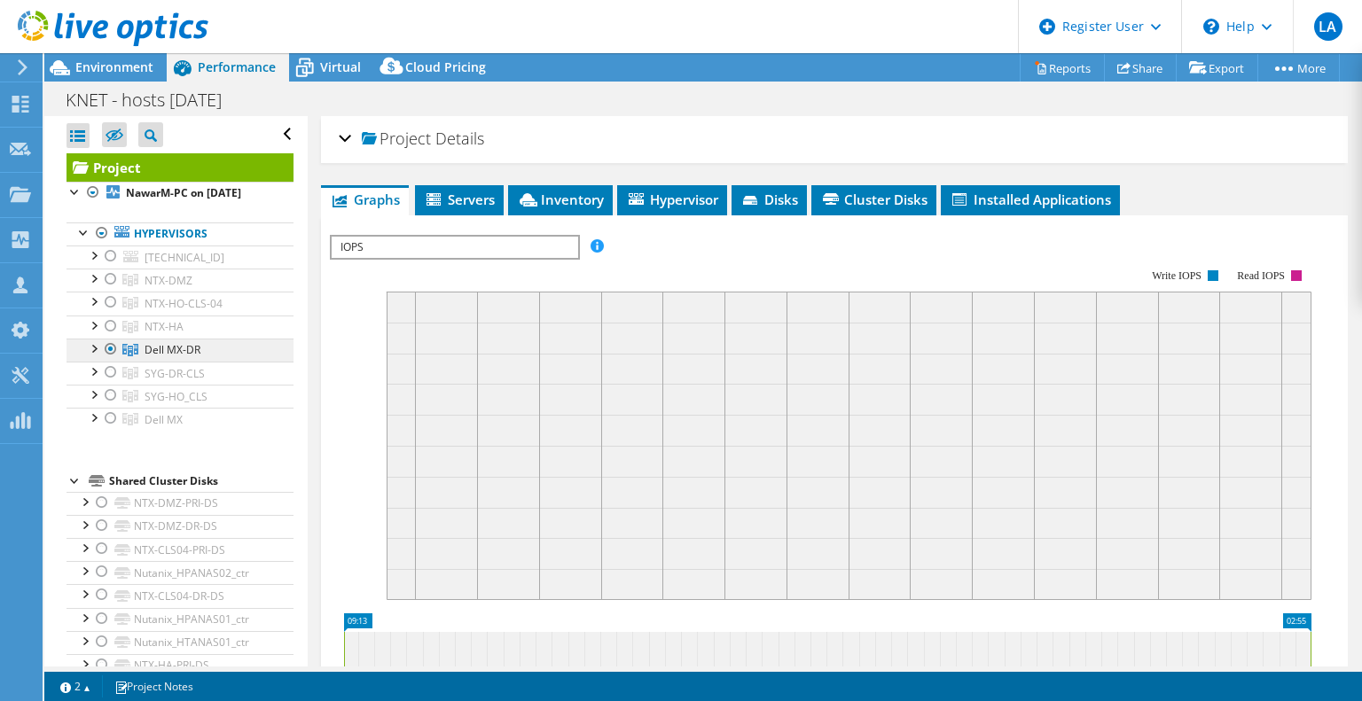
click at [169, 357] on span "Dell MX-DR" at bounding box center [173, 349] width 56 height 15
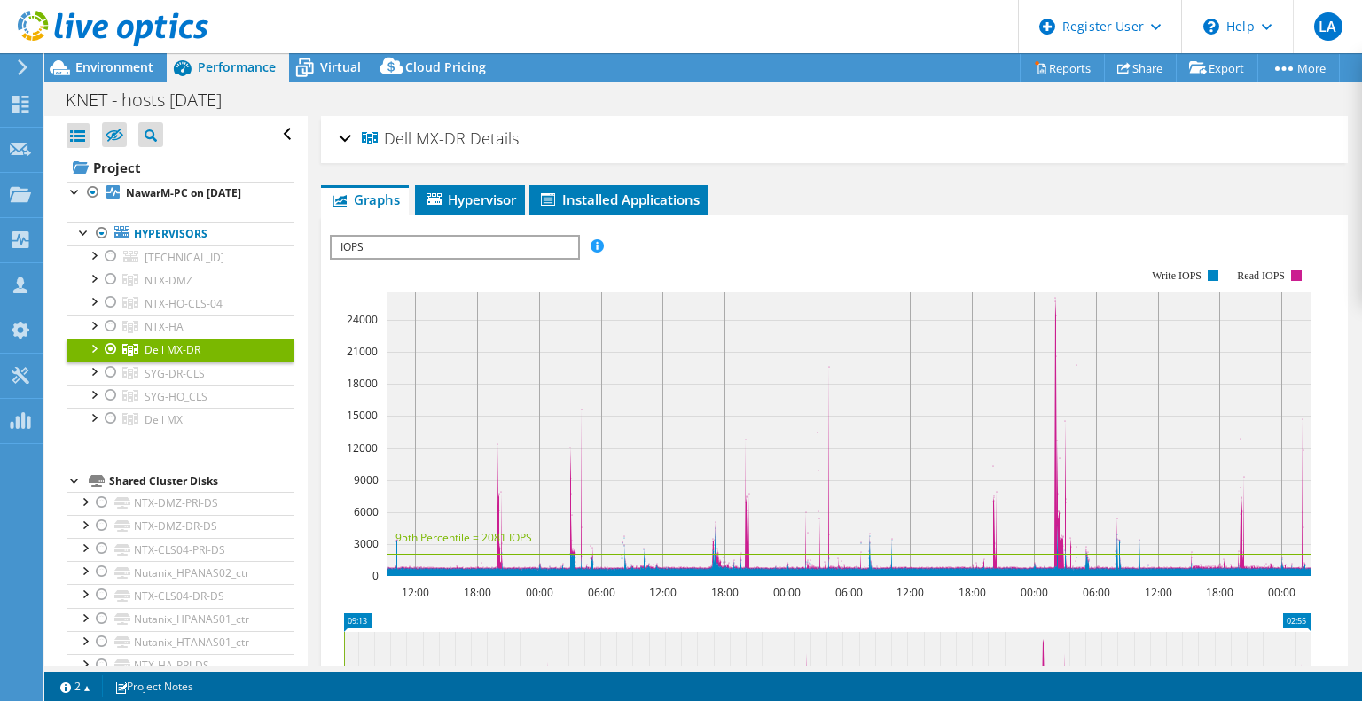
drag, startPoint x: 445, startPoint y: 160, endPoint x: 388, endPoint y: 137, distance: 62.1
click at [387, 137] on div "Dell MX-DR Details" at bounding box center [834, 140] width 991 height 38
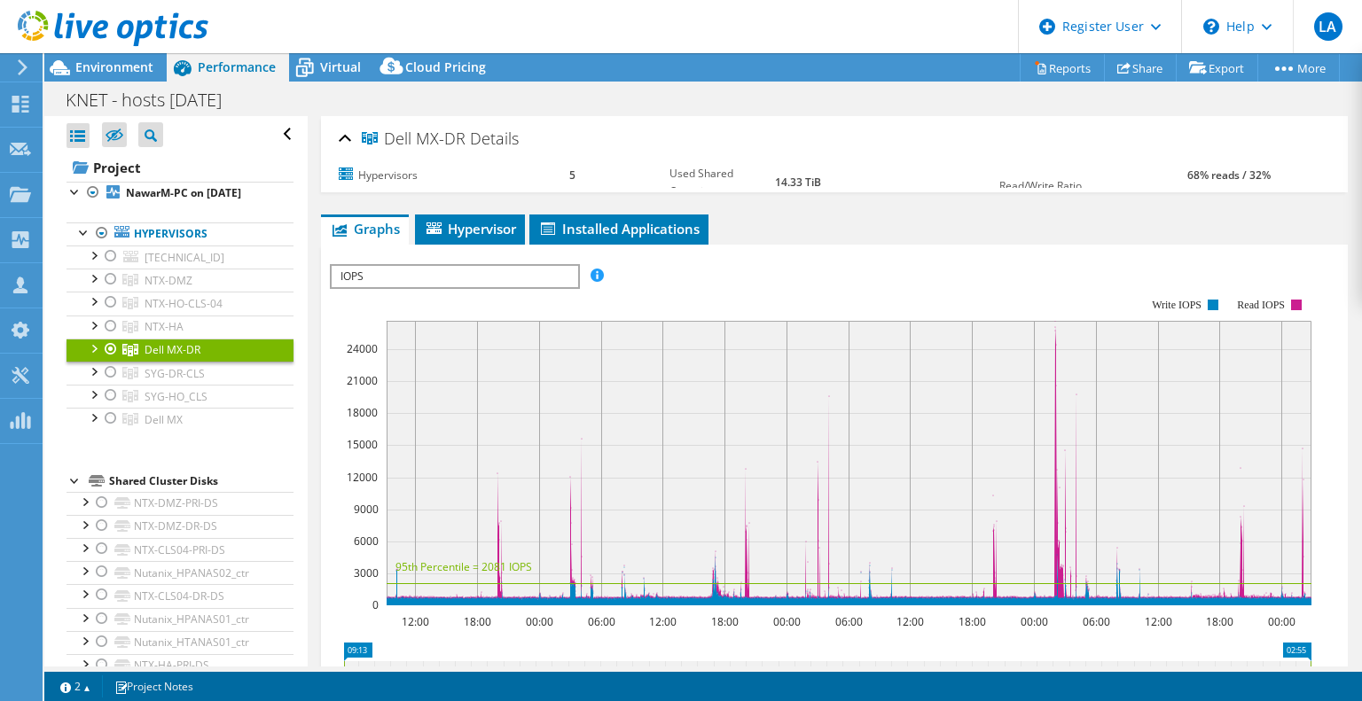
copy h2 "Dell MX-DR Details"
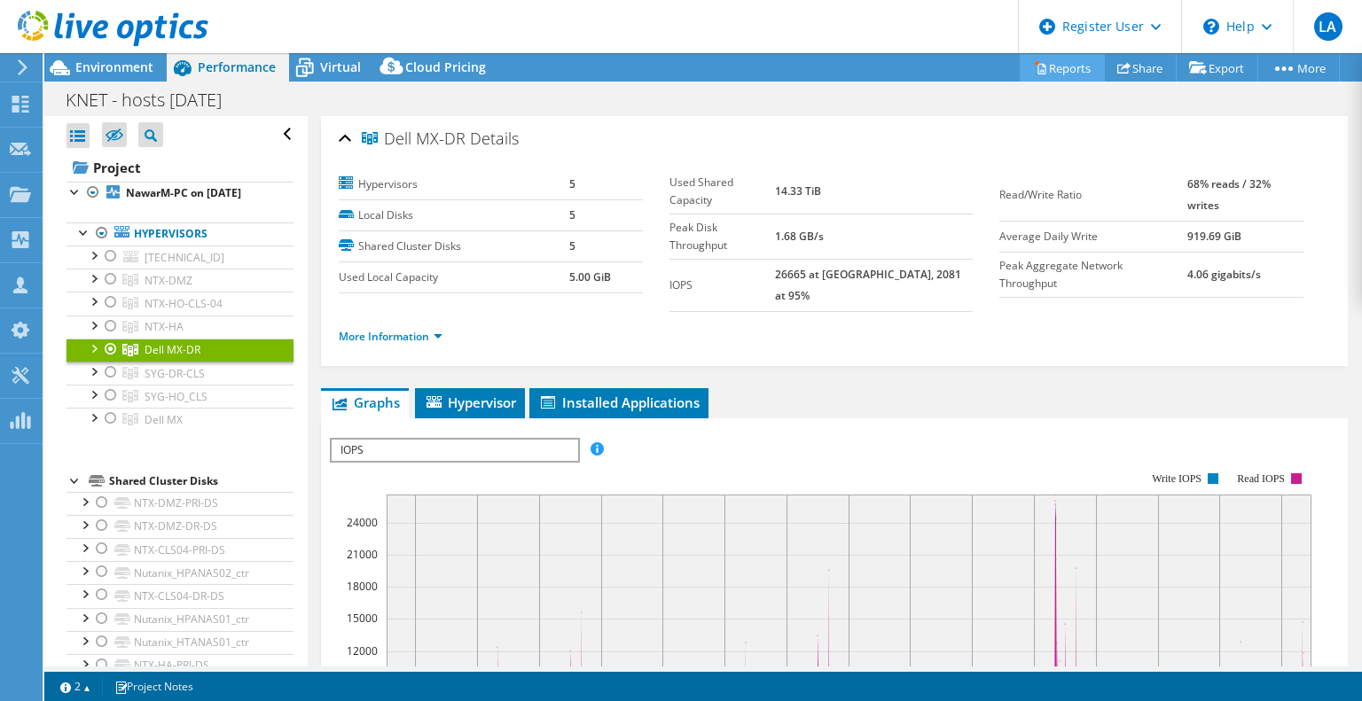
click at [1069, 71] on link "Reports" at bounding box center [1062, 67] width 85 height 27
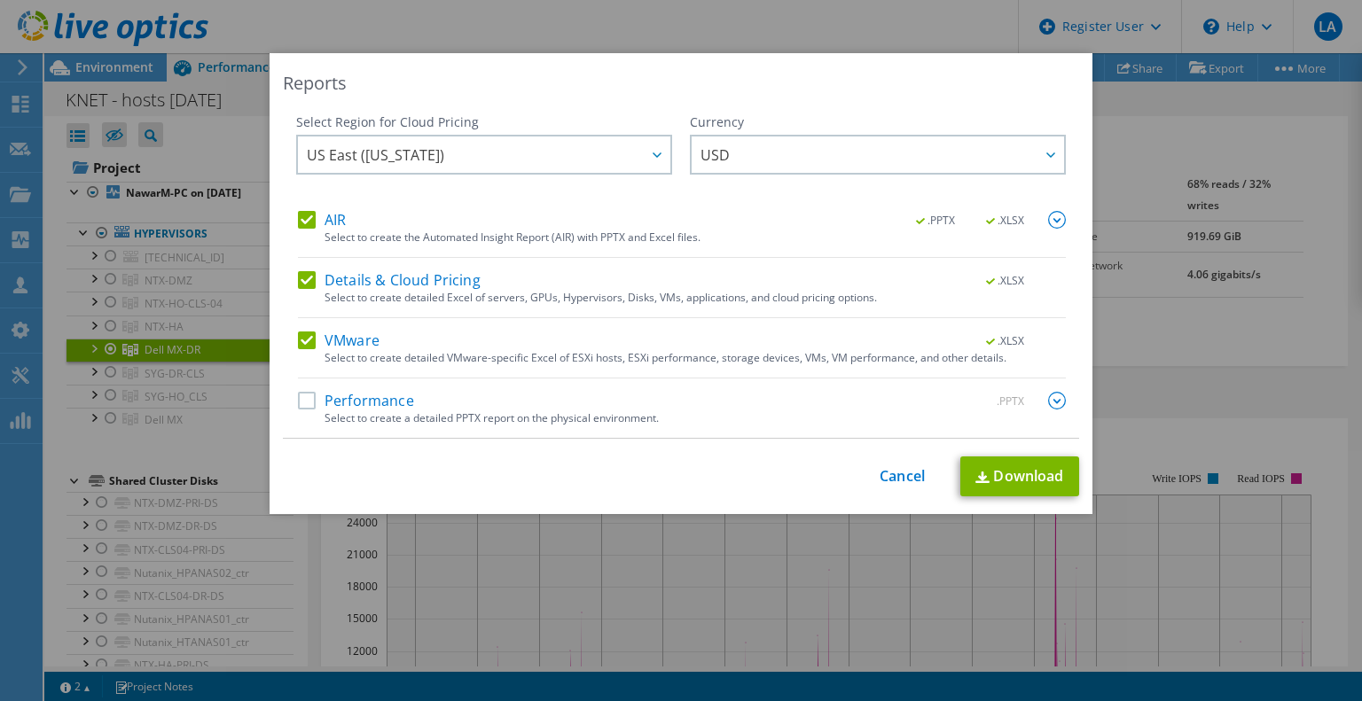
click at [310, 403] on label "Performance" at bounding box center [356, 401] width 116 height 18
click at [0, 0] on input "Performance" at bounding box center [0, 0] width 0 height 0
click at [1049, 393] on img at bounding box center [1057, 401] width 18 height 18
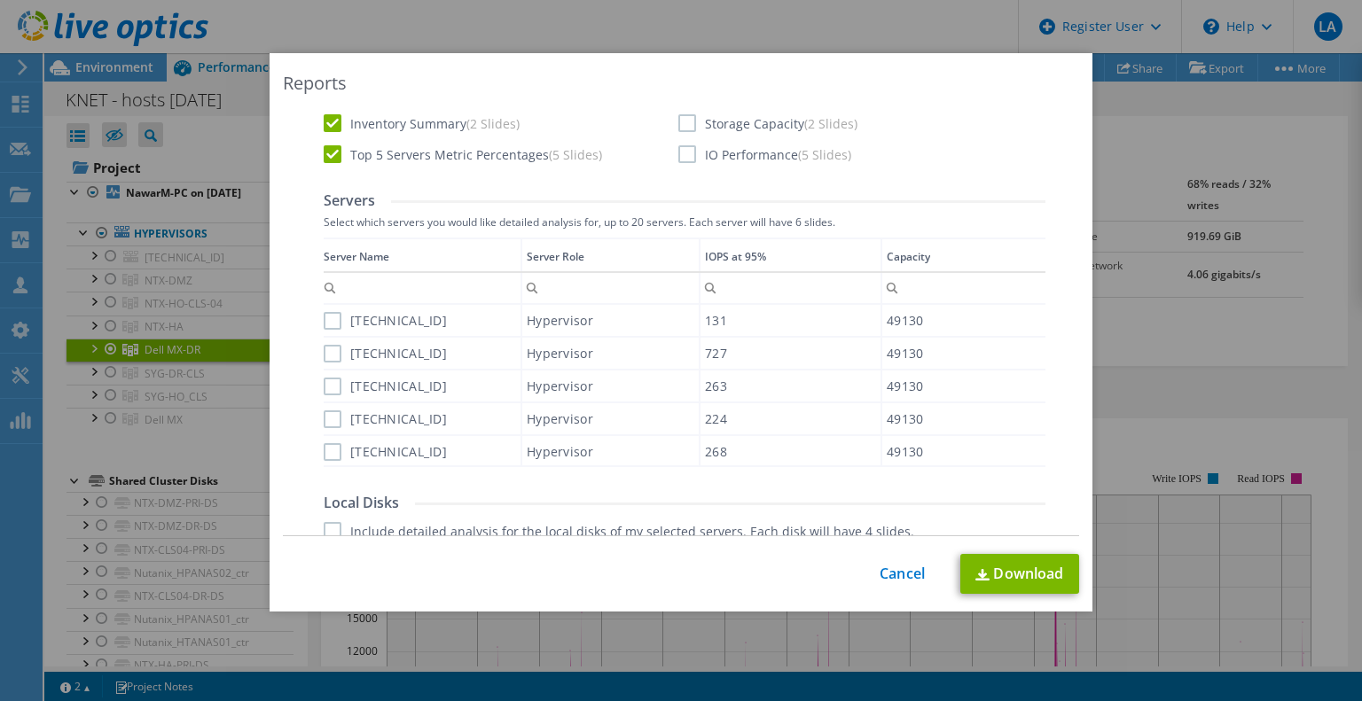
scroll to position [266, 0]
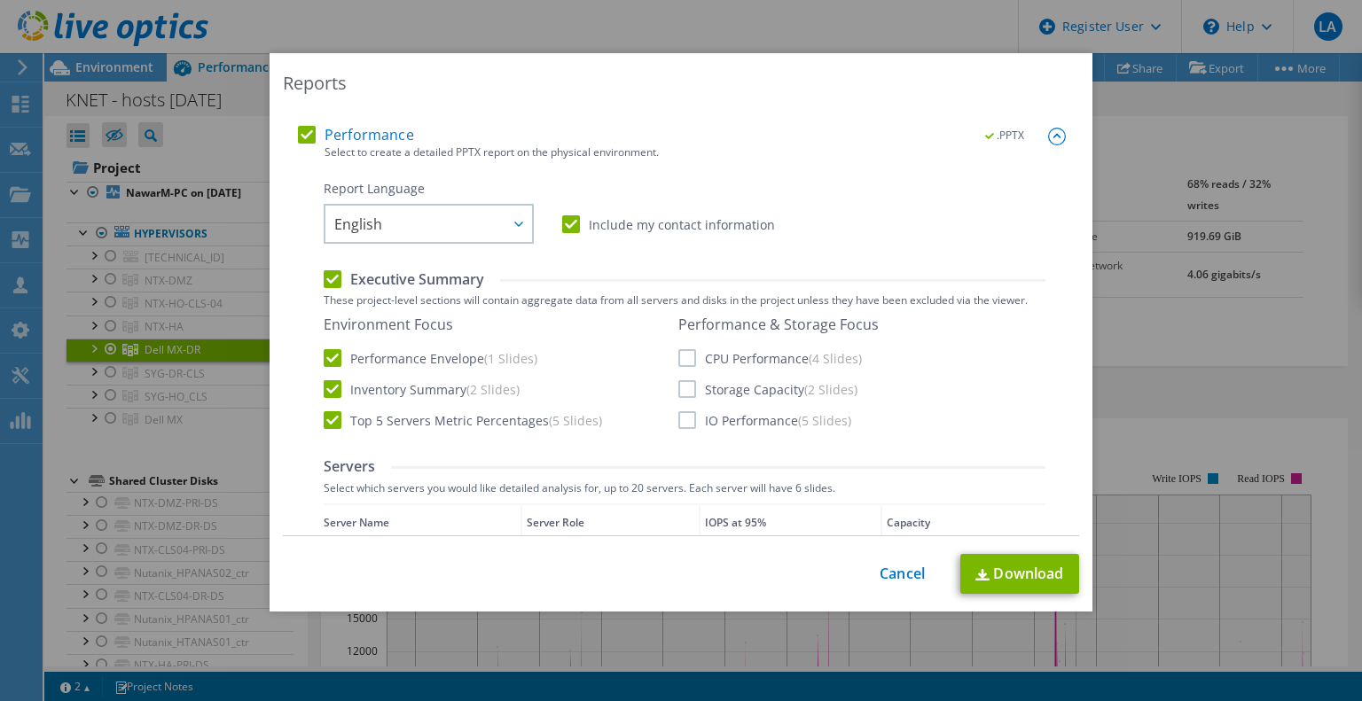
click at [611, 231] on label "Include my contact information" at bounding box center [668, 224] width 213 height 18
click at [0, 0] on input "Include my contact information" at bounding box center [0, 0] width 0 height 0
click at [686, 356] on label "CPU Performance (4 Slides)" at bounding box center [770, 358] width 184 height 18
click at [0, 0] on input "CPU Performance (4 Slides)" at bounding box center [0, 0] width 0 height 0
click at [686, 385] on label "Storage Capacity (2 Slides)" at bounding box center [767, 389] width 179 height 18
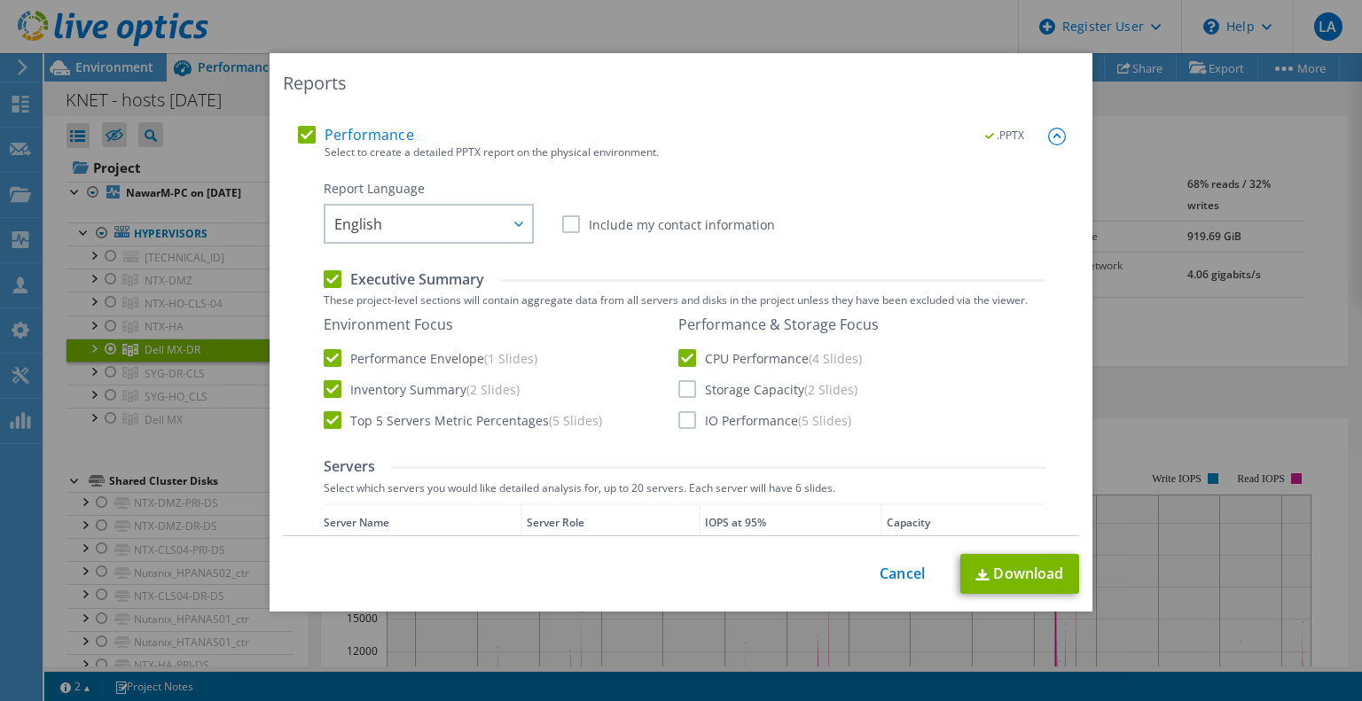
click at [0, 0] on input "Storage Capacity (2 Slides)" at bounding box center [0, 0] width 0 height 0
click at [690, 416] on label "IO Performance (5 Slides)" at bounding box center [764, 420] width 173 height 18
click at [0, 0] on input "IO Performance (5 Slides)" at bounding box center [0, 0] width 0 height 0
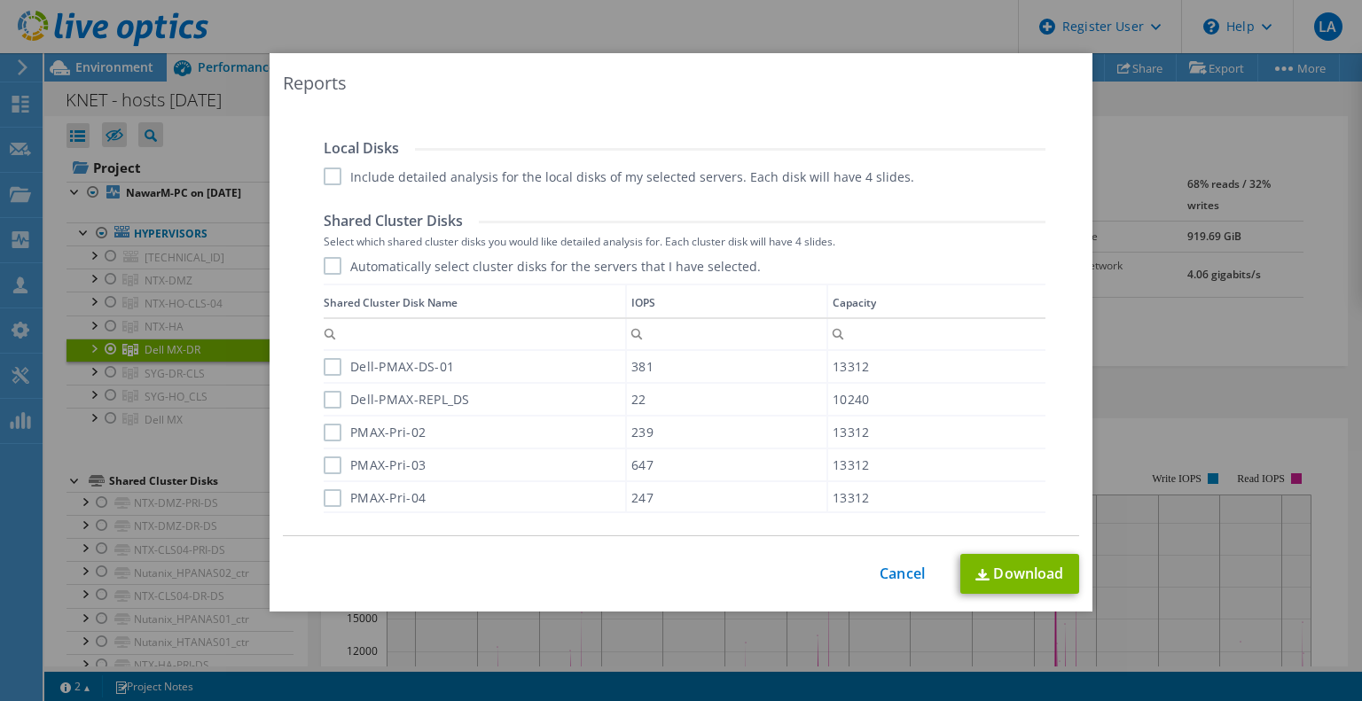
scroll to position [1029, 0]
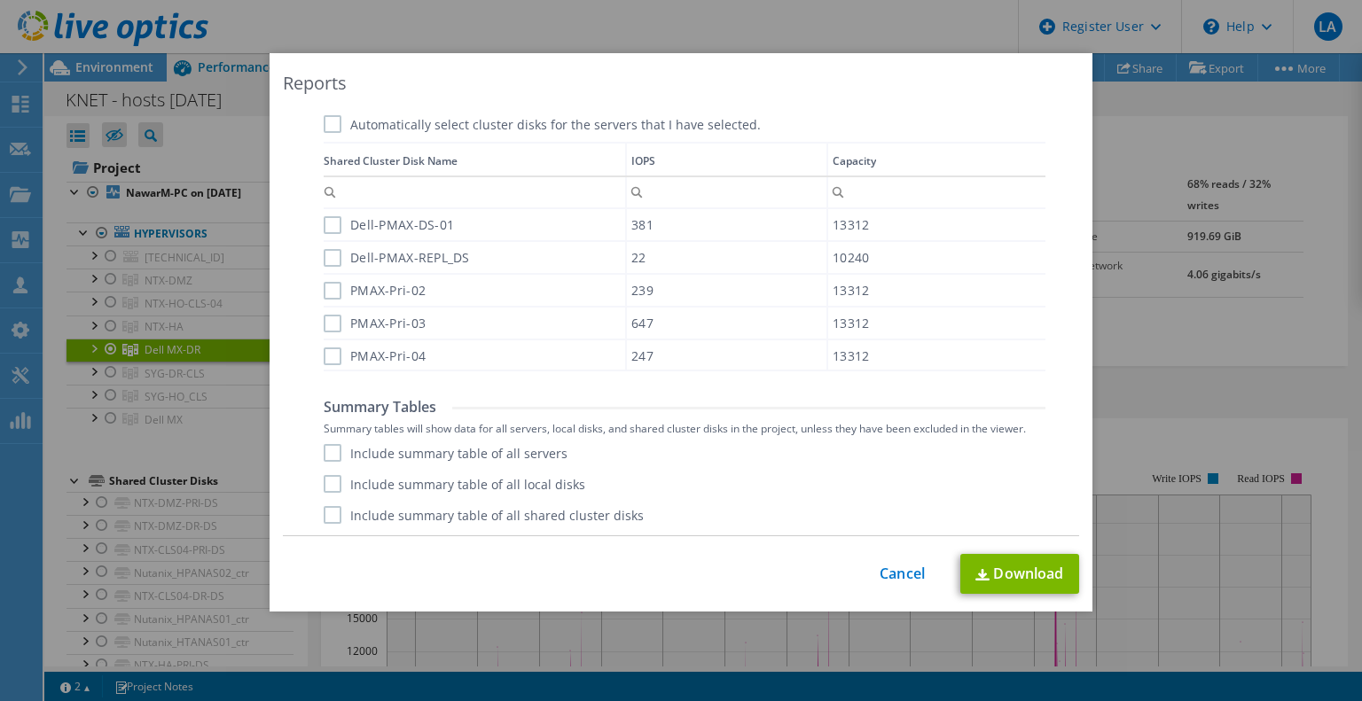
click at [441, 445] on div "Summary Tables Summary tables will show data for all servers, local disks, and …" at bounding box center [685, 461] width 722 height 126
click at [443, 449] on label "Include summary table of all servers" at bounding box center [446, 453] width 244 height 18
click at [0, 0] on input "Include summary table of all servers" at bounding box center [0, 0] width 0 height 0
click at [1023, 577] on link "Download" at bounding box center [1019, 574] width 119 height 40
click at [899, 575] on link "Cancel" at bounding box center [902, 574] width 45 height 17
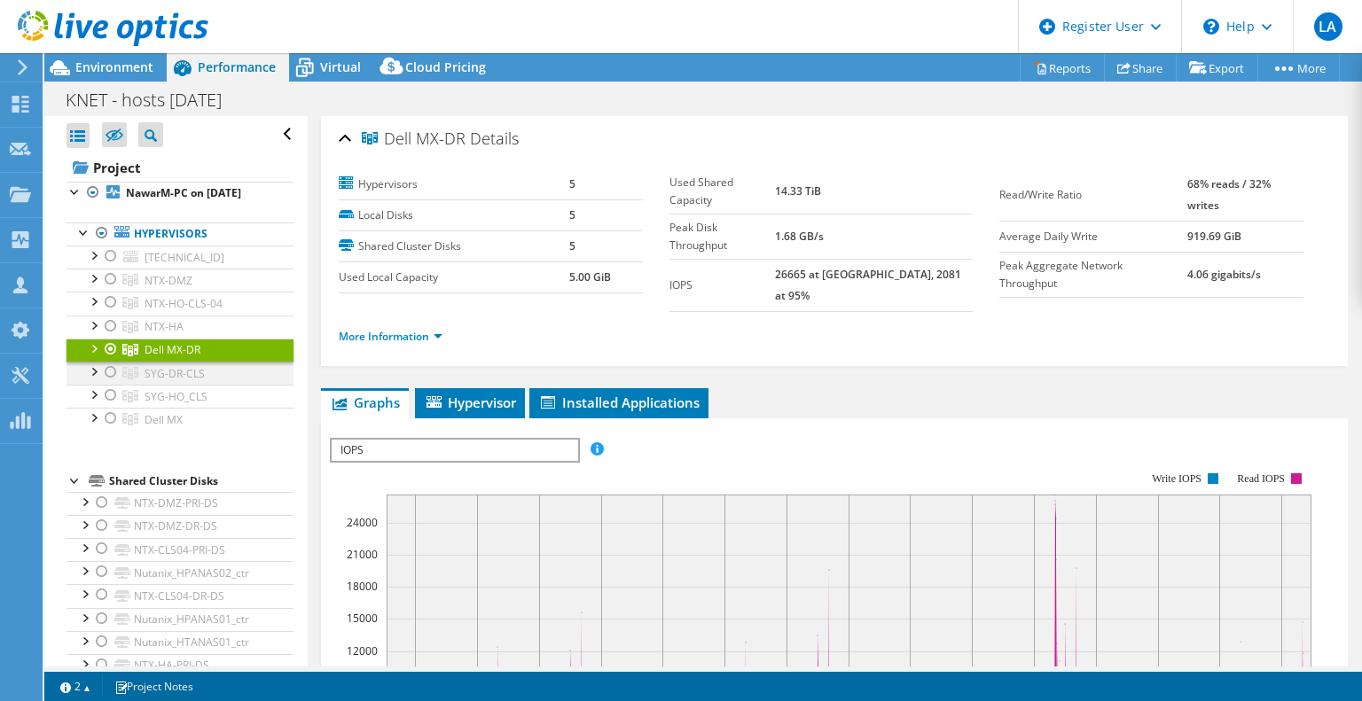
click at [110, 383] on div at bounding box center [111, 372] width 18 height 21
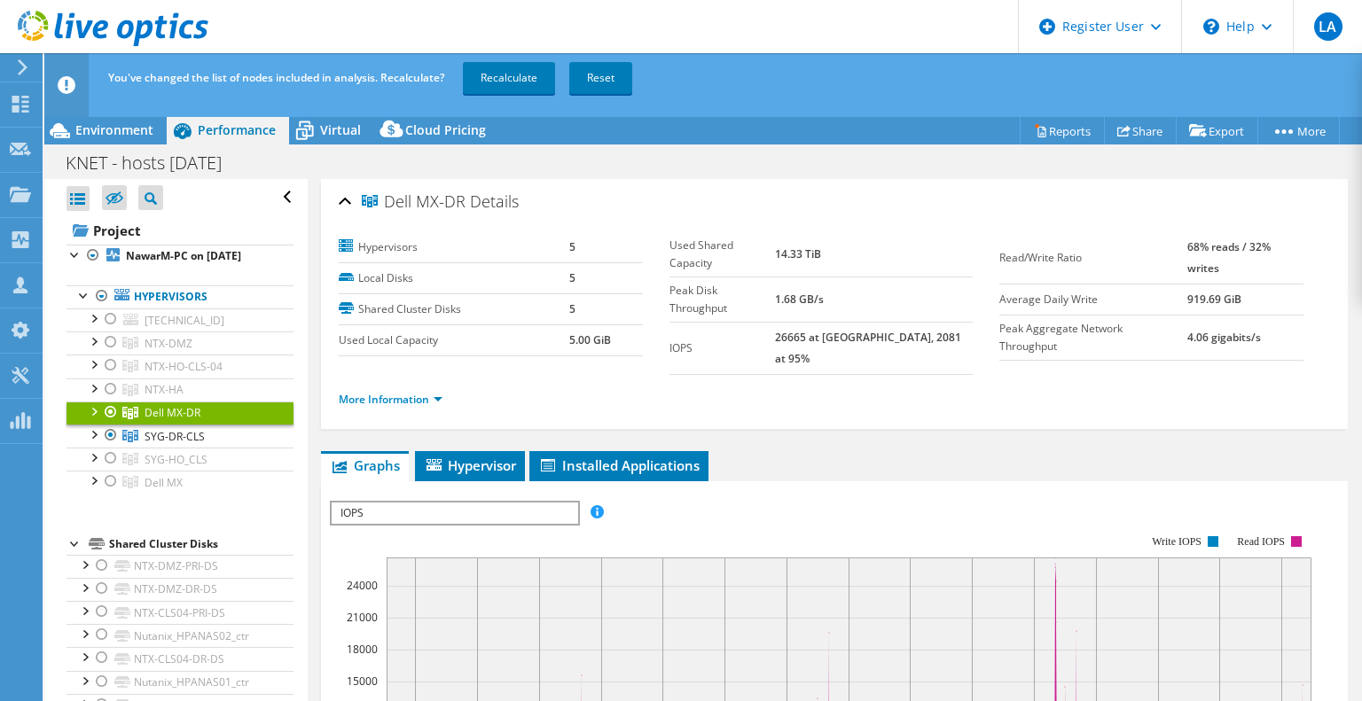
click at [109, 423] on div at bounding box center [111, 412] width 18 height 21
click at [533, 75] on link "Recalculate" at bounding box center [509, 78] width 92 height 32
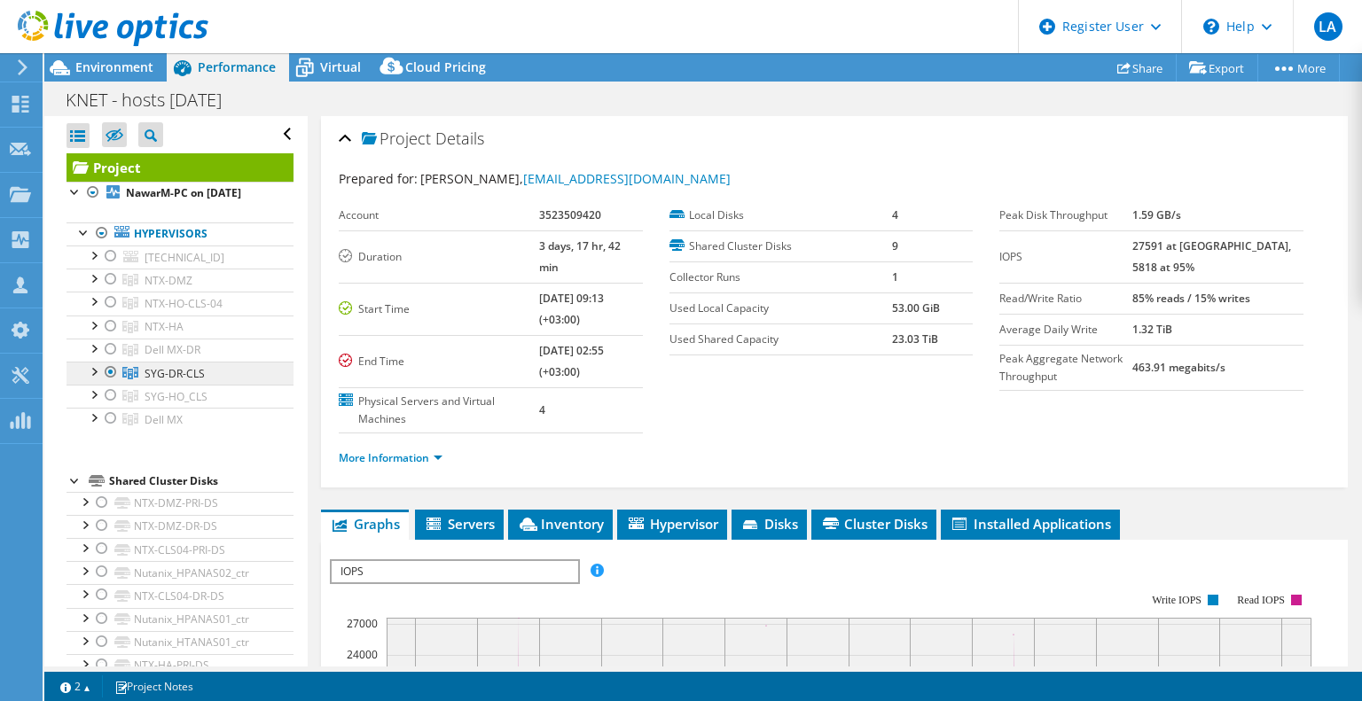
click at [192, 381] on span "SYG-DR-CLS" at bounding box center [175, 373] width 60 height 15
click at [177, 381] on span "SYG-DR-CLS" at bounding box center [175, 373] width 60 height 15
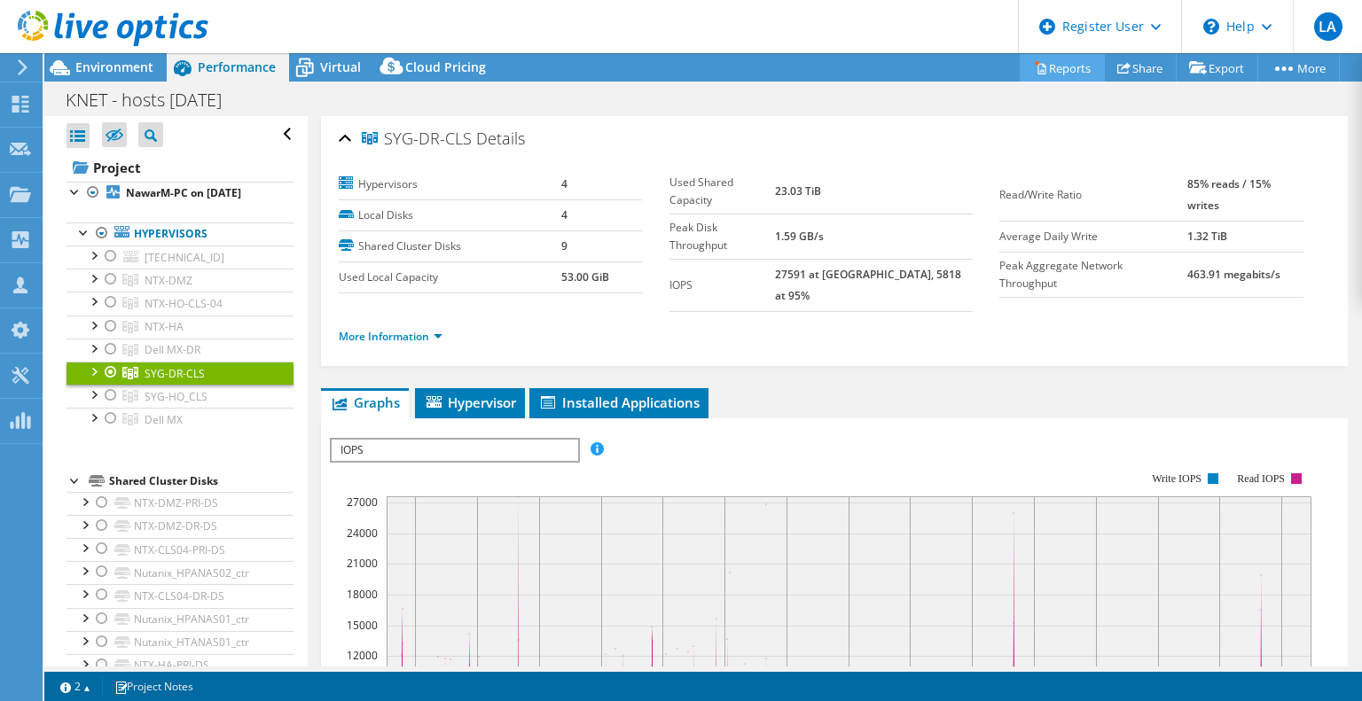
click at [1061, 72] on link "Reports" at bounding box center [1062, 67] width 85 height 27
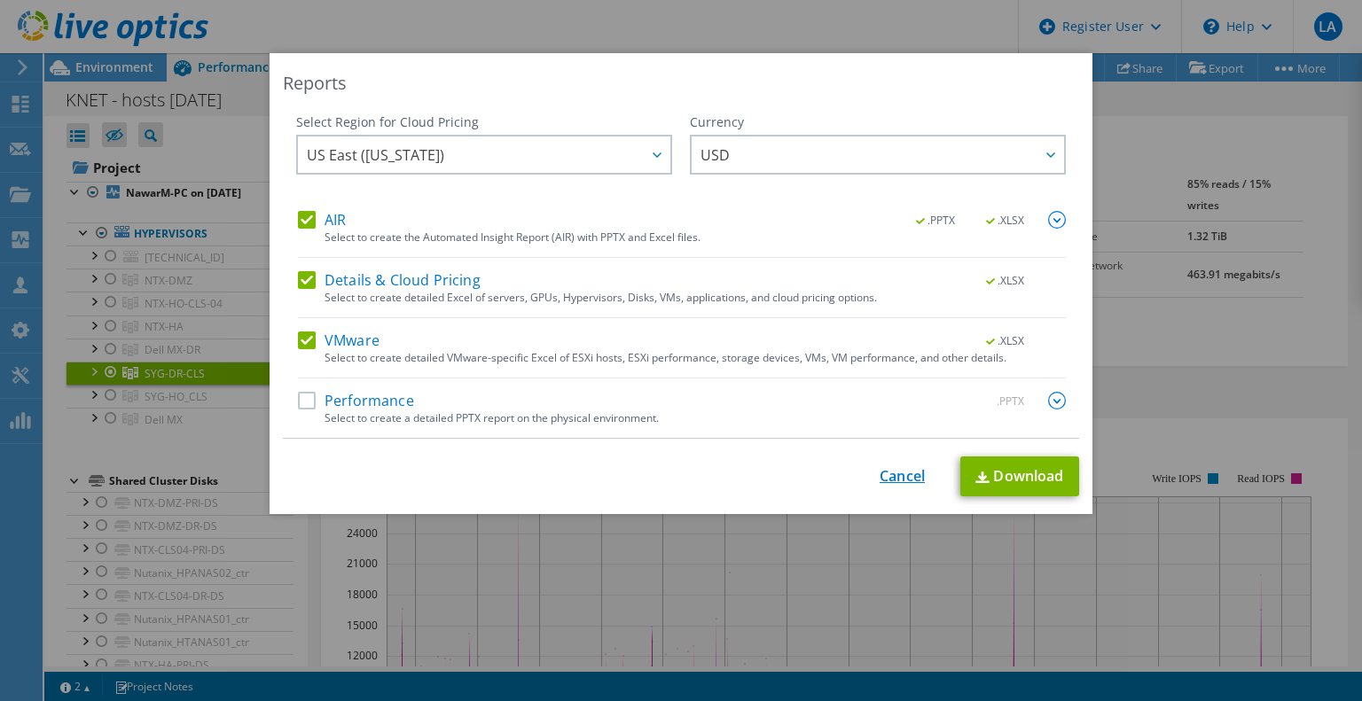
click at [887, 473] on link "Cancel" at bounding box center [902, 476] width 45 height 17
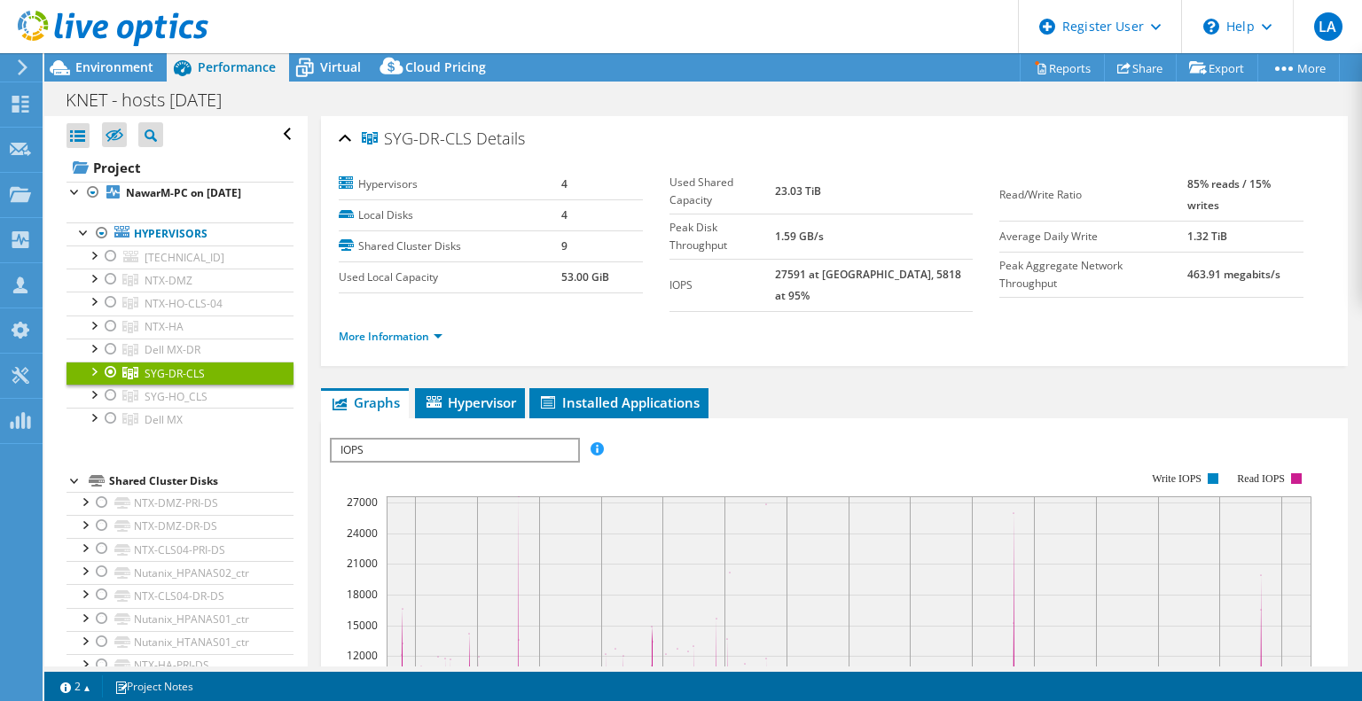
drag, startPoint x: 578, startPoint y: 144, endPoint x: 394, endPoint y: 121, distance: 185.8
click at [394, 121] on div "SYG-DR-CLS Details" at bounding box center [834, 140] width 991 height 38
copy h2 "SYG-DR-CLS Details"
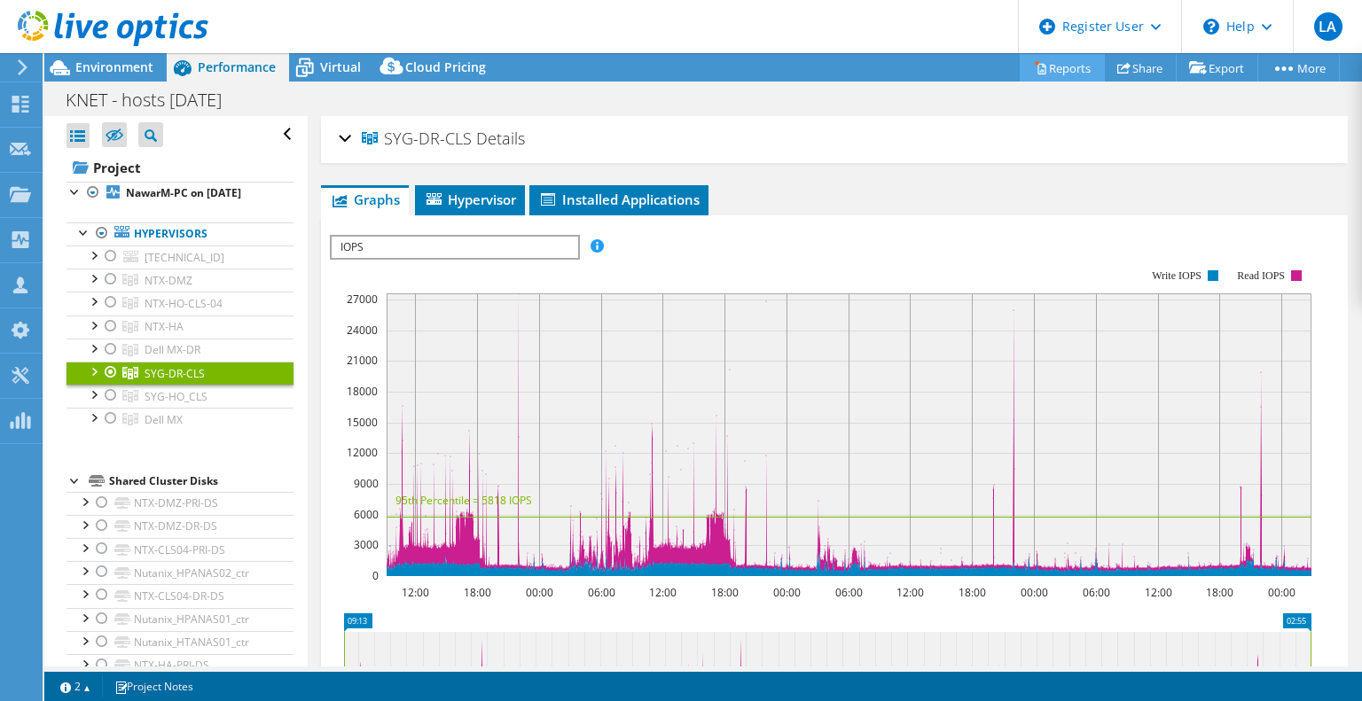
click at [1049, 57] on link "Reports" at bounding box center [1062, 67] width 85 height 27
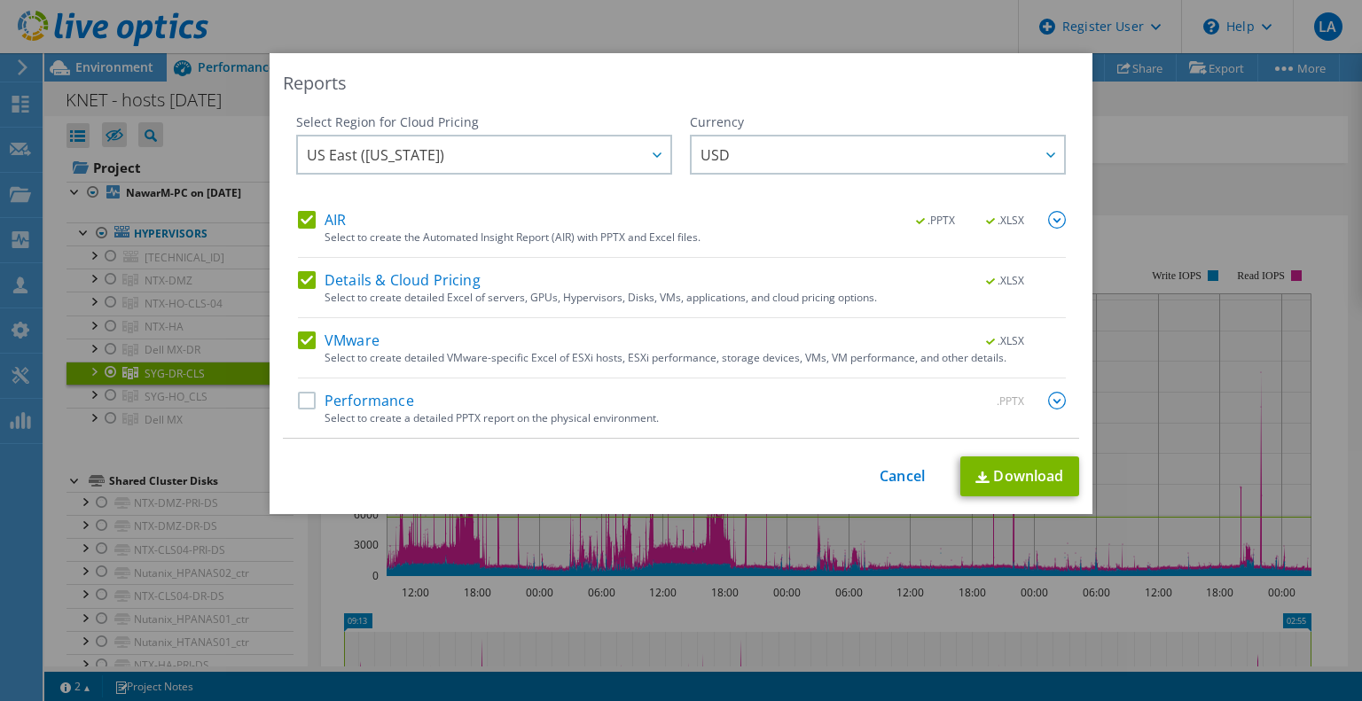
click at [423, 396] on div "Performance .PPTX" at bounding box center [682, 402] width 768 height 20
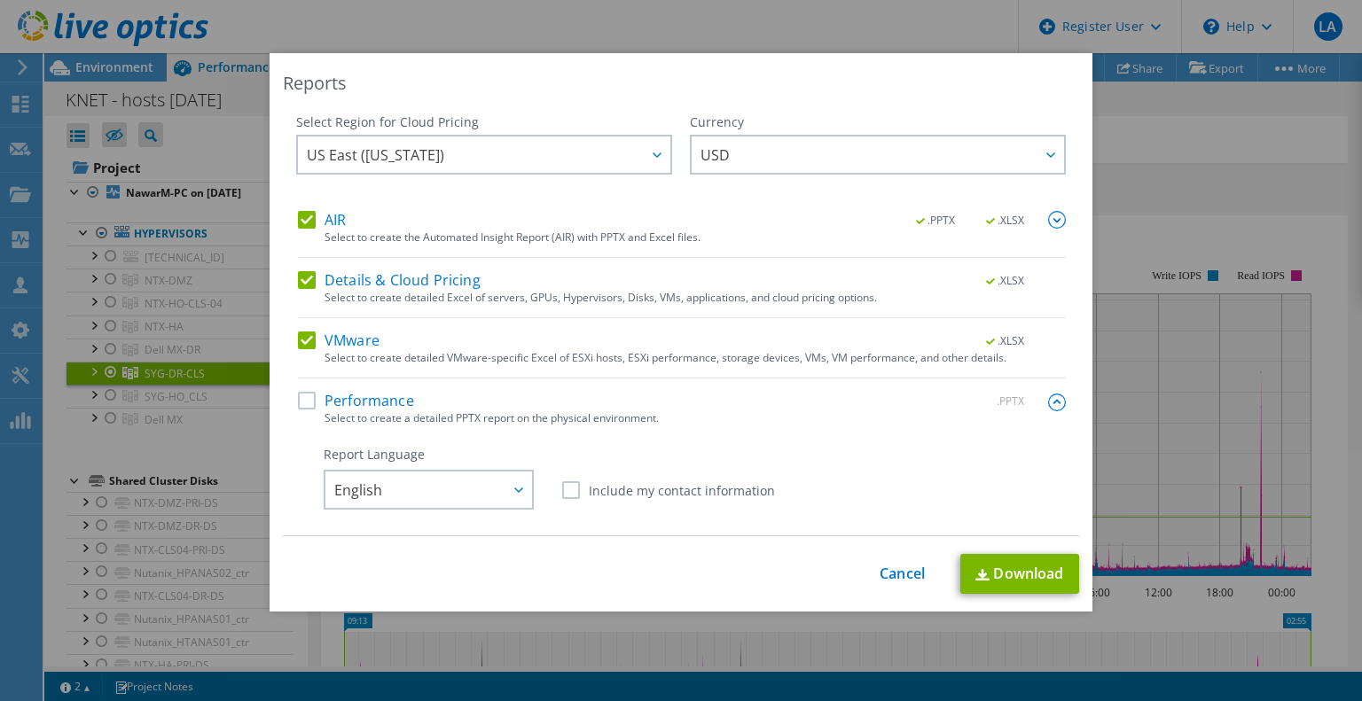
click at [309, 399] on label "Performance" at bounding box center [356, 401] width 116 height 18
click at [0, 0] on input "Performance" at bounding box center [0, 0] width 0 height 0
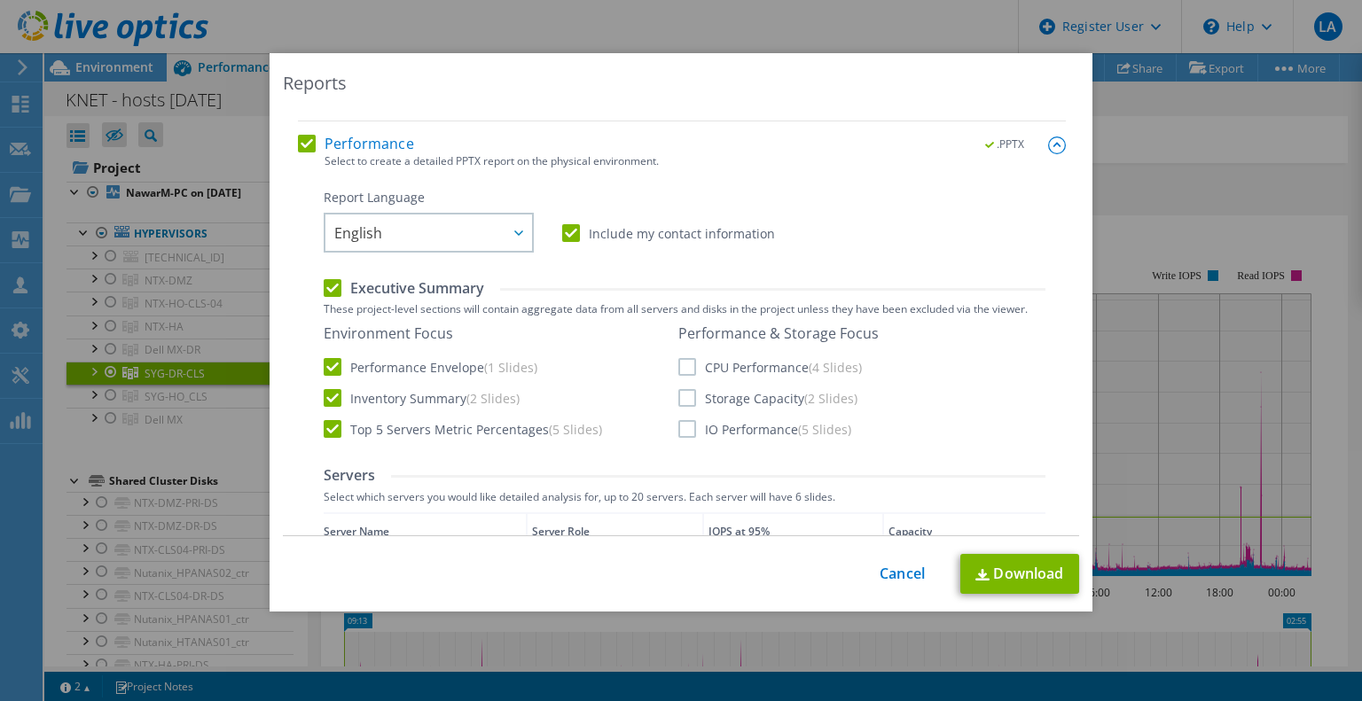
scroll to position [266, 0]
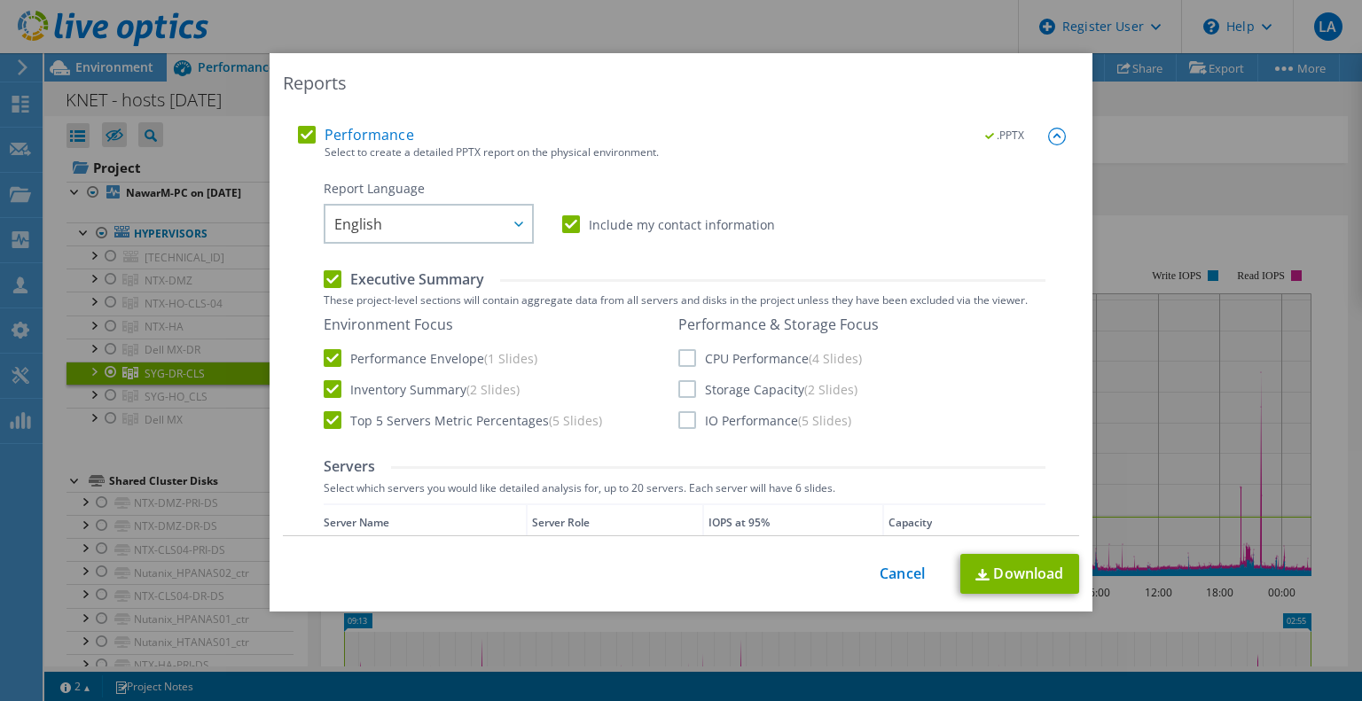
click at [566, 226] on label "Include my contact information" at bounding box center [668, 224] width 213 height 18
click at [0, 0] on input "Include my contact information" at bounding box center [0, 0] width 0 height 0
click at [701, 353] on label "CPU Performance (4 Slides)" at bounding box center [770, 358] width 184 height 18
click at [0, 0] on input "CPU Performance (4 Slides)" at bounding box center [0, 0] width 0 height 0
click at [691, 394] on label "Storage Capacity (2 Slides)" at bounding box center [767, 389] width 179 height 18
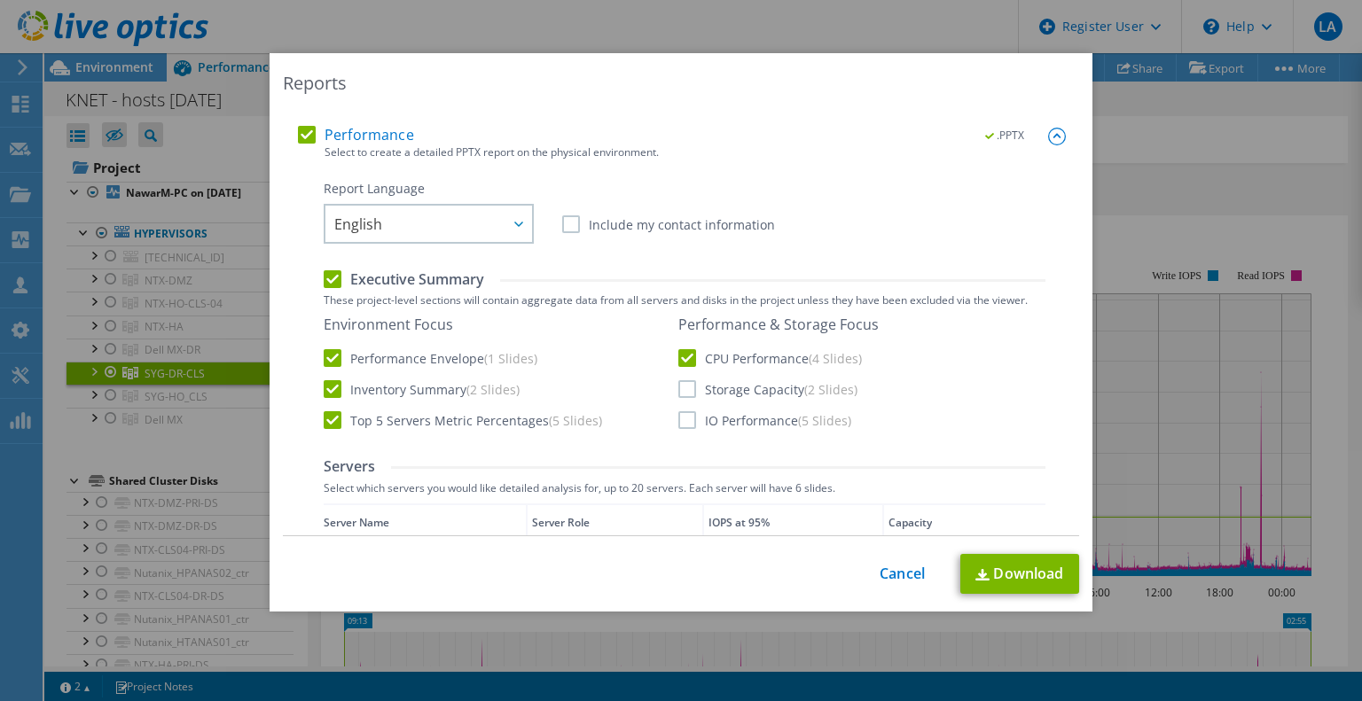
click at [0, 0] on input "Storage Capacity (2 Slides)" at bounding box center [0, 0] width 0 height 0
click at [692, 427] on label "IO Performance (5 Slides)" at bounding box center [764, 420] width 173 height 18
click at [0, 0] on input "IO Performance (5 Slides)" at bounding box center [0, 0] width 0 height 0
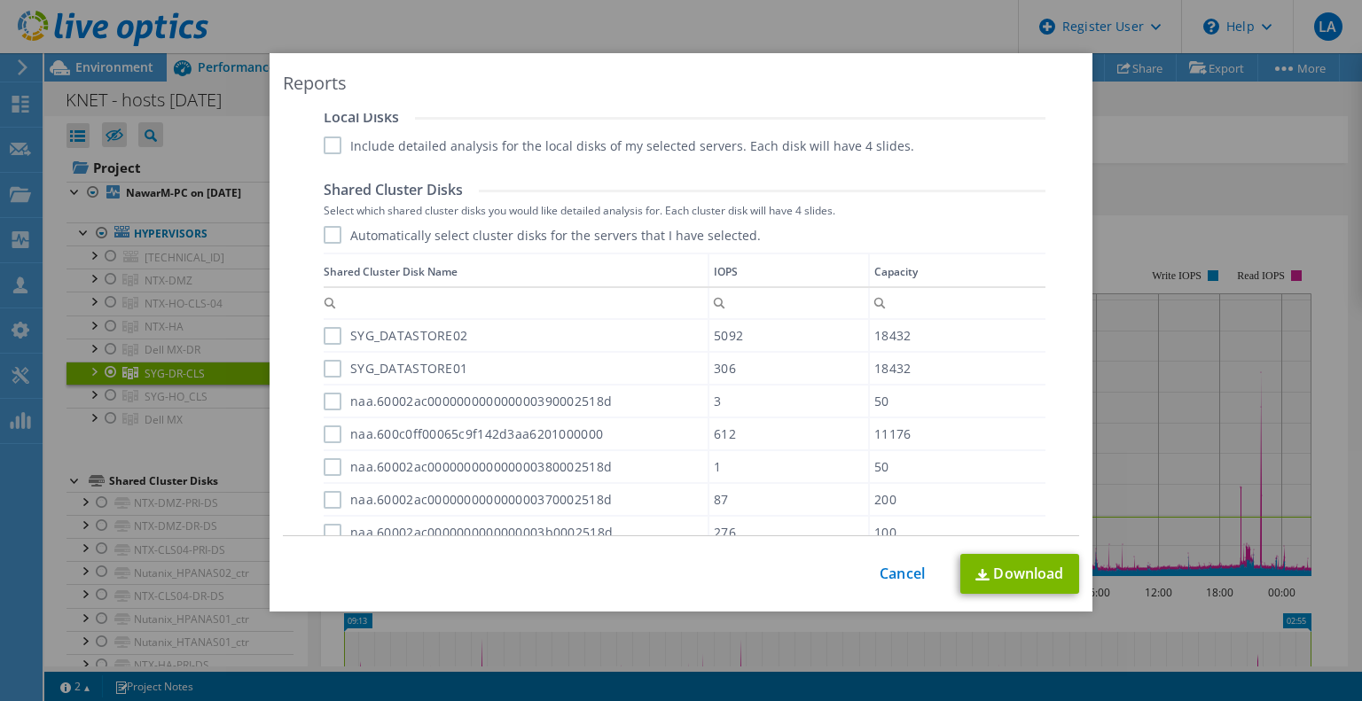
scroll to position [1123, 0]
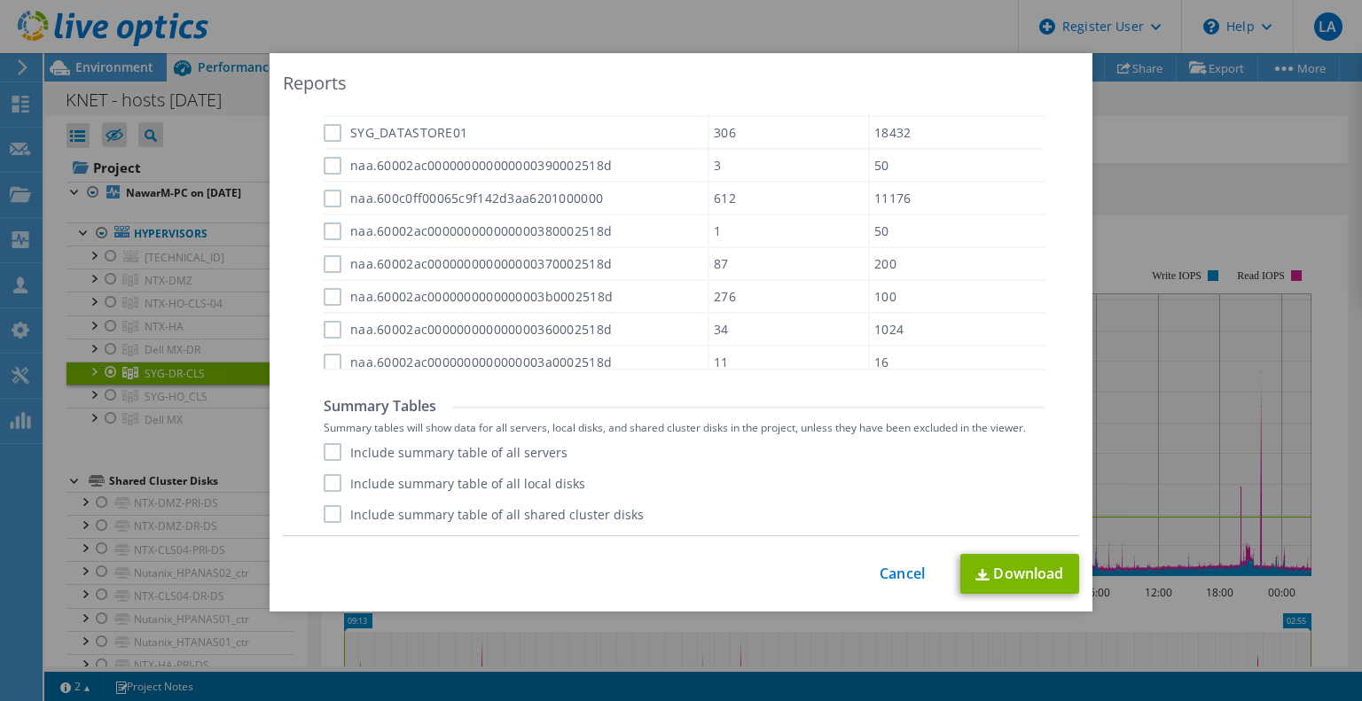
click at [514, 450] on label "Include summary table of all servers" at bounding box center [446, 452] width 244 height 18
click at [0, 0] on input "Include summary table of all servers" at bounding box center [0, 0] width 0 height 0
click at [1011, 574] on link "Download" at bounding box center [1019, 574] width 119 height 40
click at [897, 577] on link "Cancel" at bounding box center [902, 574] width 45 height 17
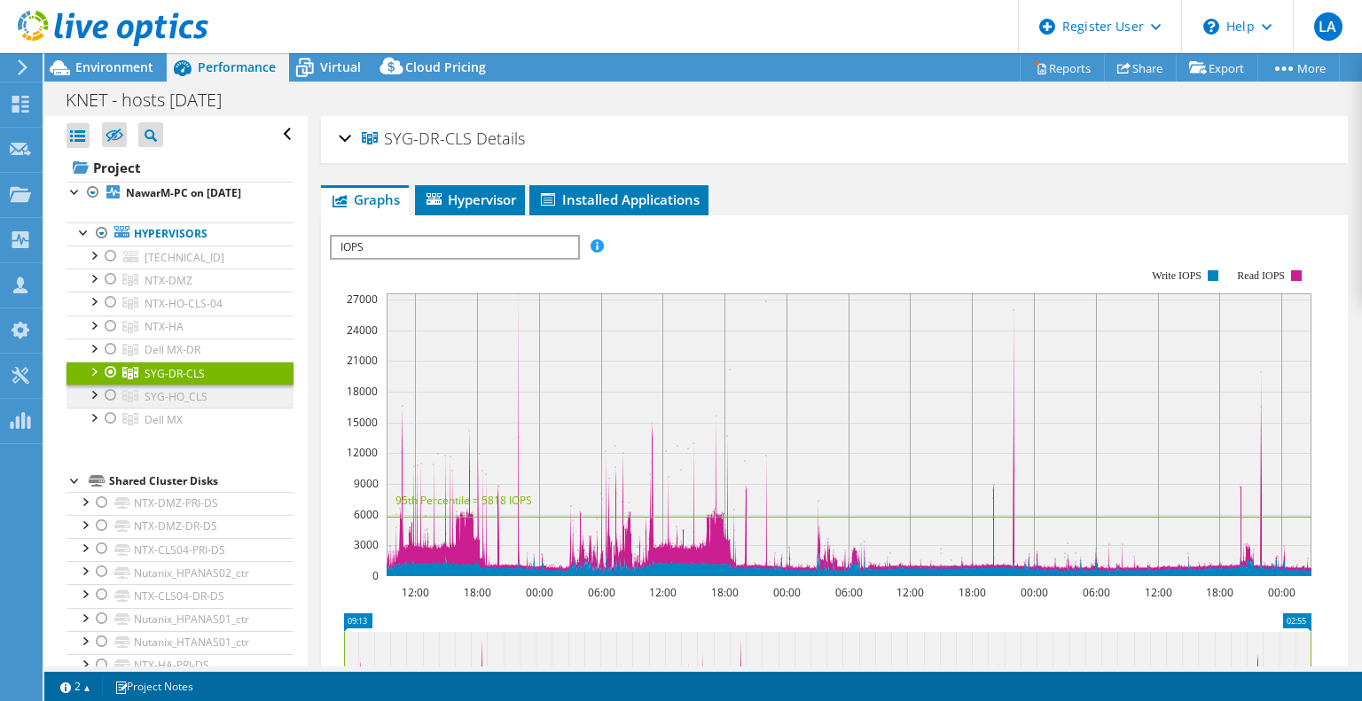
click at [154, 404] on span "SYG-HO_CLS" at bounding box center [176, 396] width 63 height 15
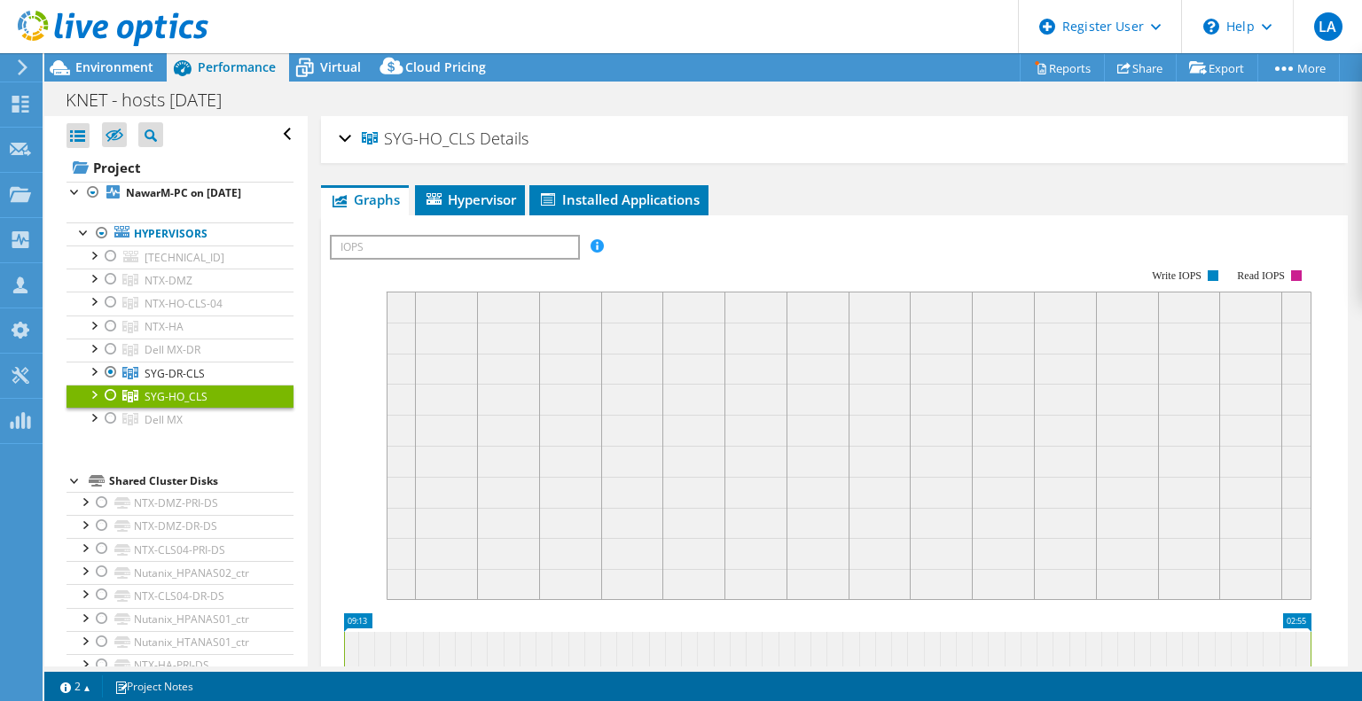
click at [107, 406] on div at bounding box center [111, 395] width 18 height 21
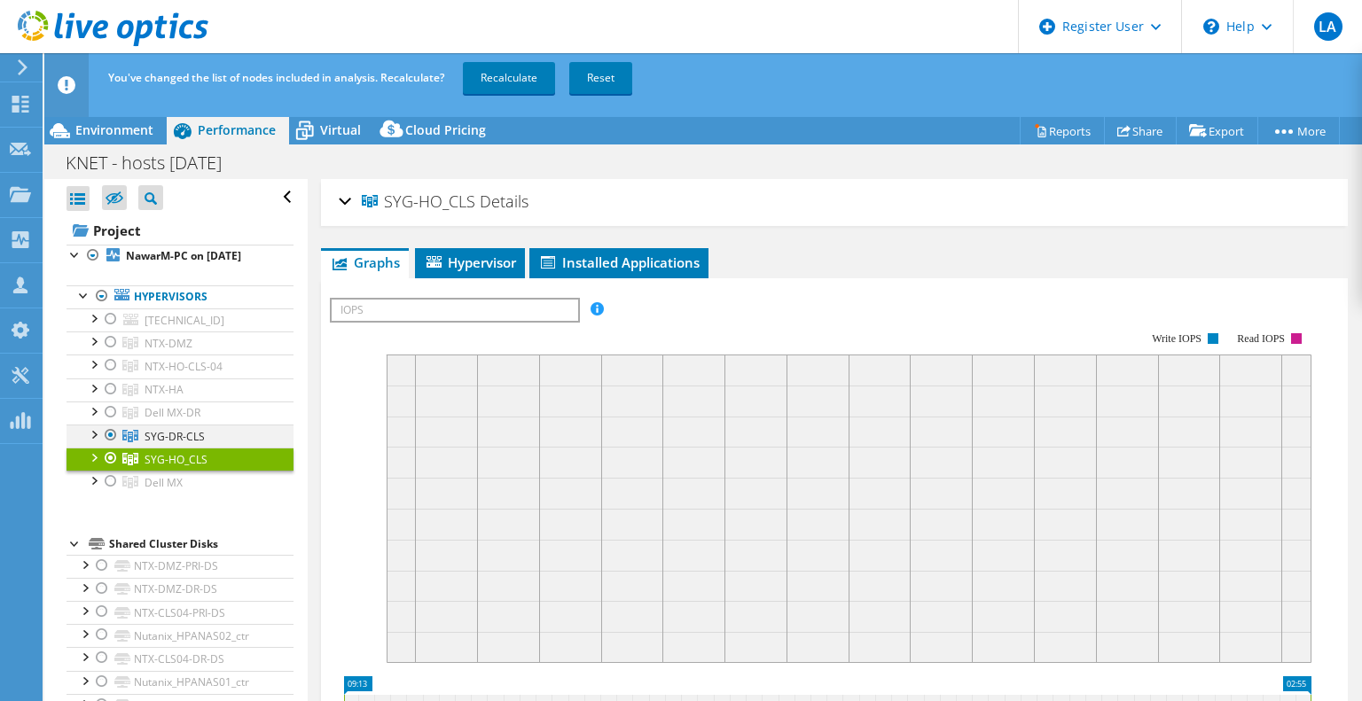
click at [110, 446] on div at bounding box center [111, 435] width 18 height 21
click at [507, 76] on link "Recalculate" at bounding box center [509, 78] width 92 height 32
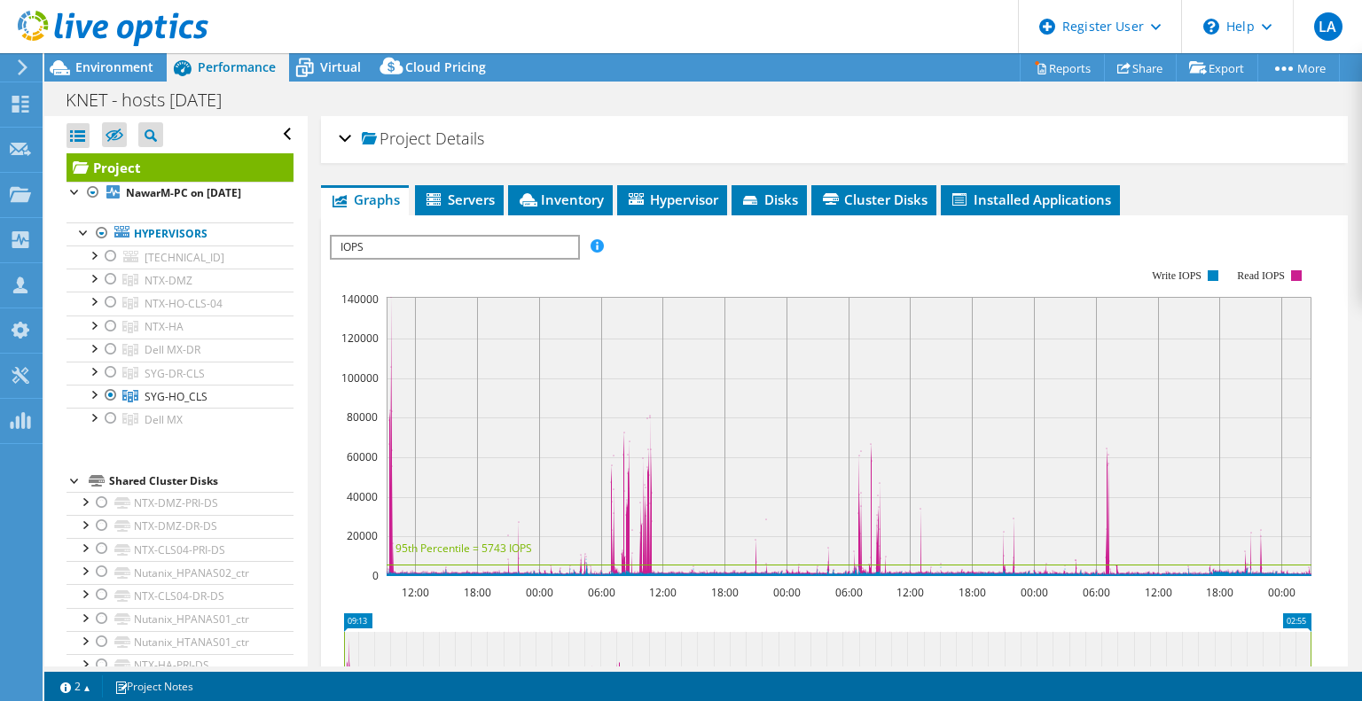
select select "USD"
click at [177, 404] on span "SYG-HO_CLS" at bounding box center [176, 396] width 63 height 15
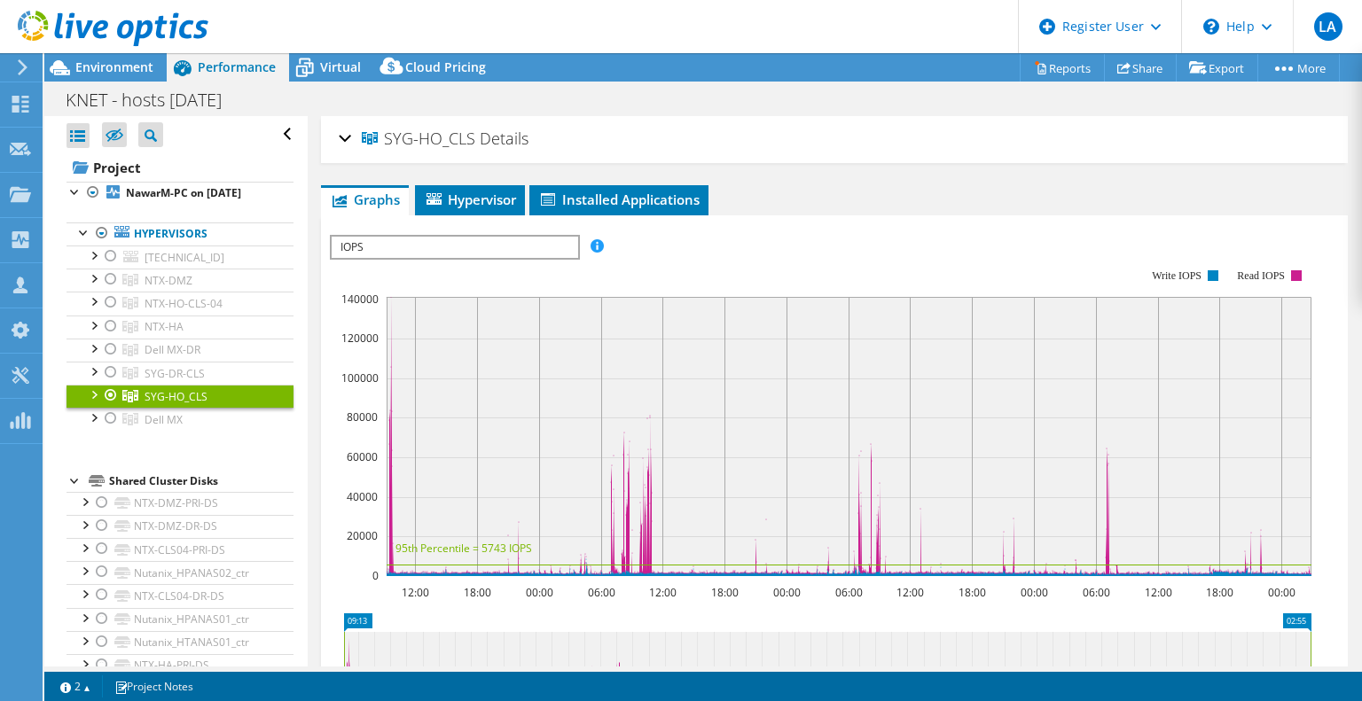
drag, startPoint x: 392, startPoint y: 140, endPoint x: 445, endPoint y: 149, distance: 53.9
click at [448, 149] on h2 "SYG-HO_CLS Details" at bounding box center [434, 138] width 190 height 35
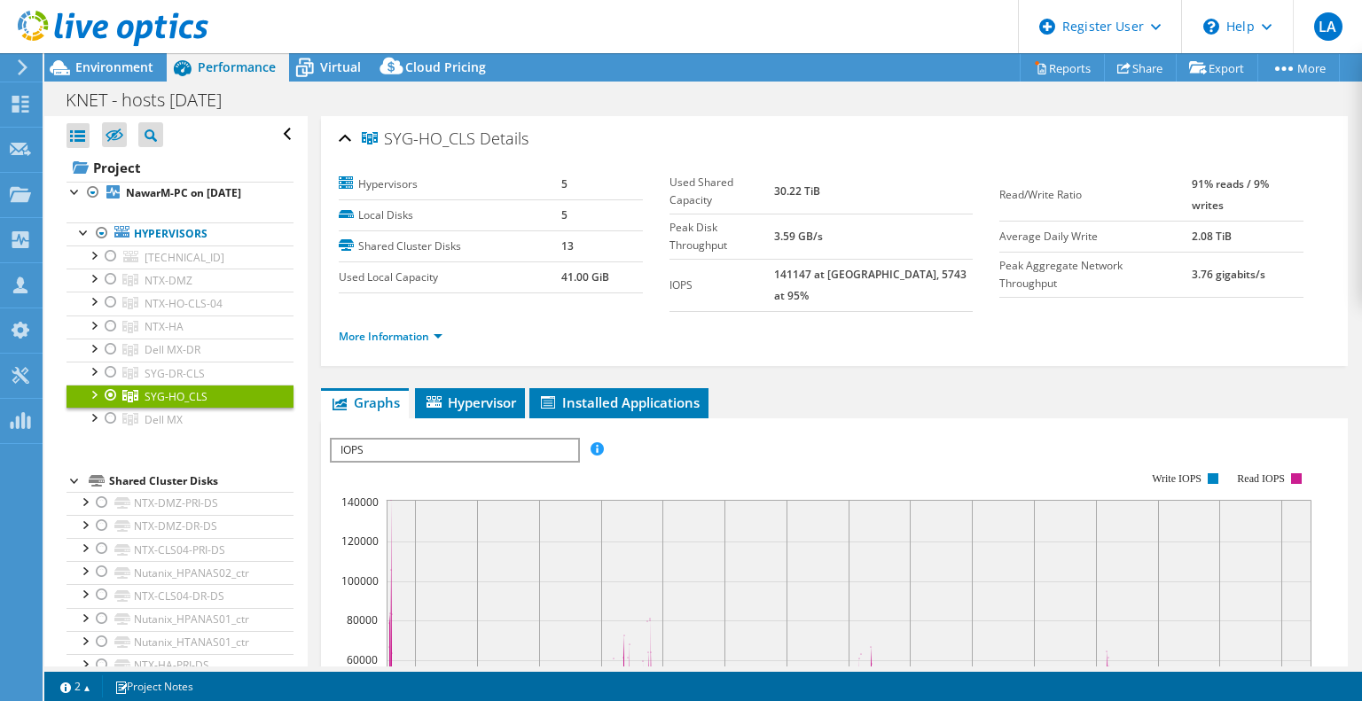
drag, startPoint x: 386, startPoint y: 143, endPoint x: 473, endPoint y: 144, distance: 86.9
click at [473, 144] on span "SYG-HO_CLS" at bounding box center [419, 139] width 114 height 18
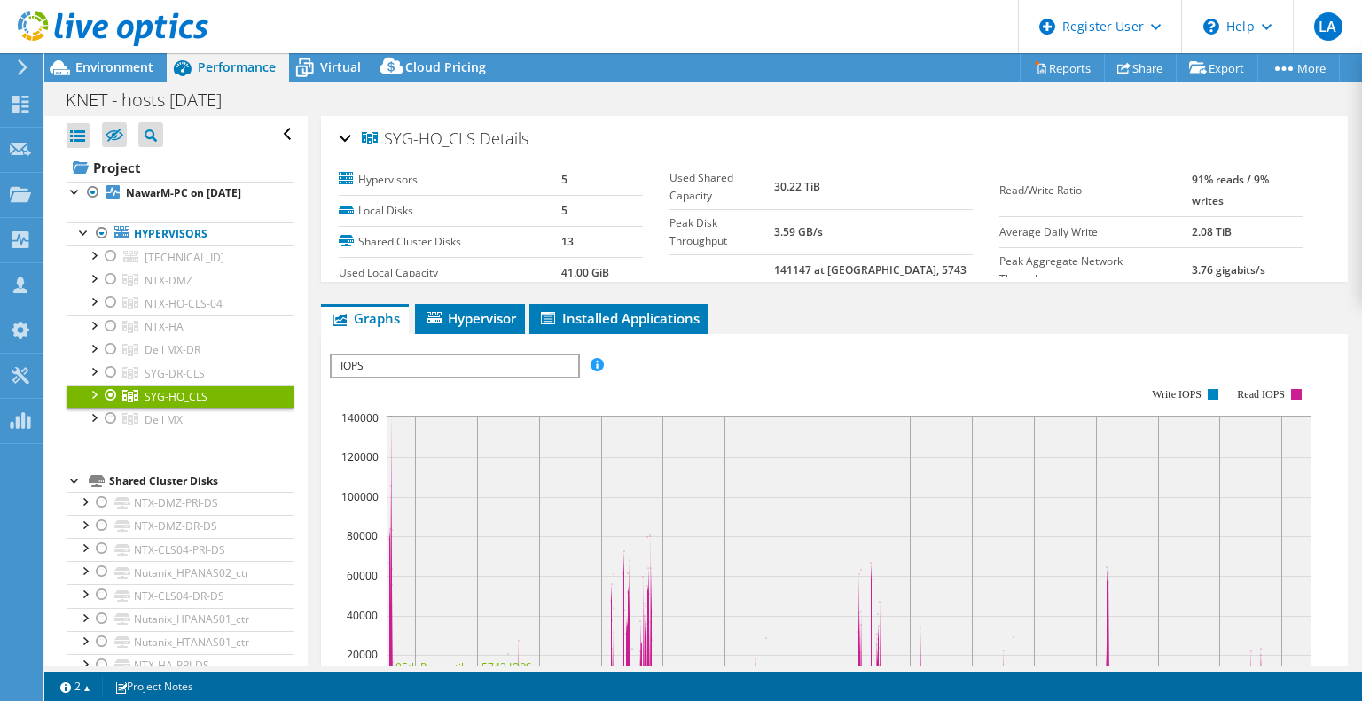
copy span "SYG-HO_CLS"
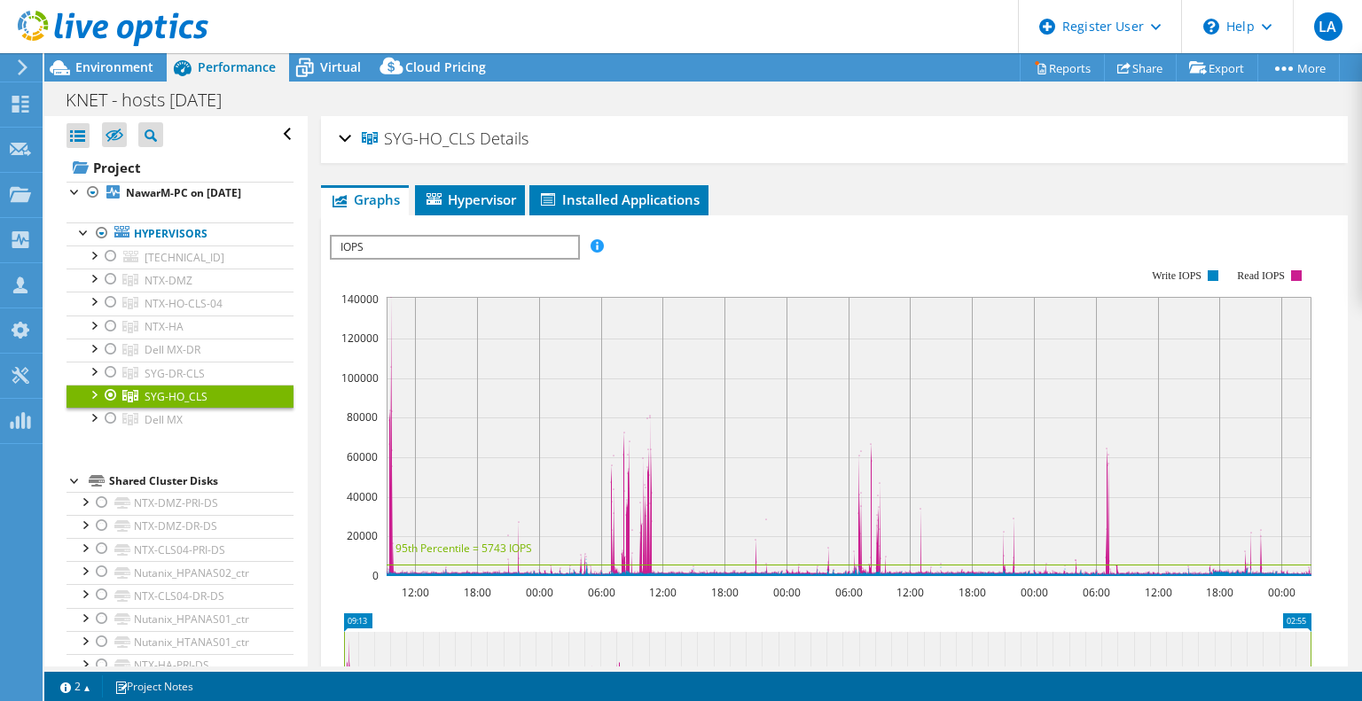
click at [376, 136] on span "SYG-HO_CLS" at bounding box center [419, 139] width 114 height 18
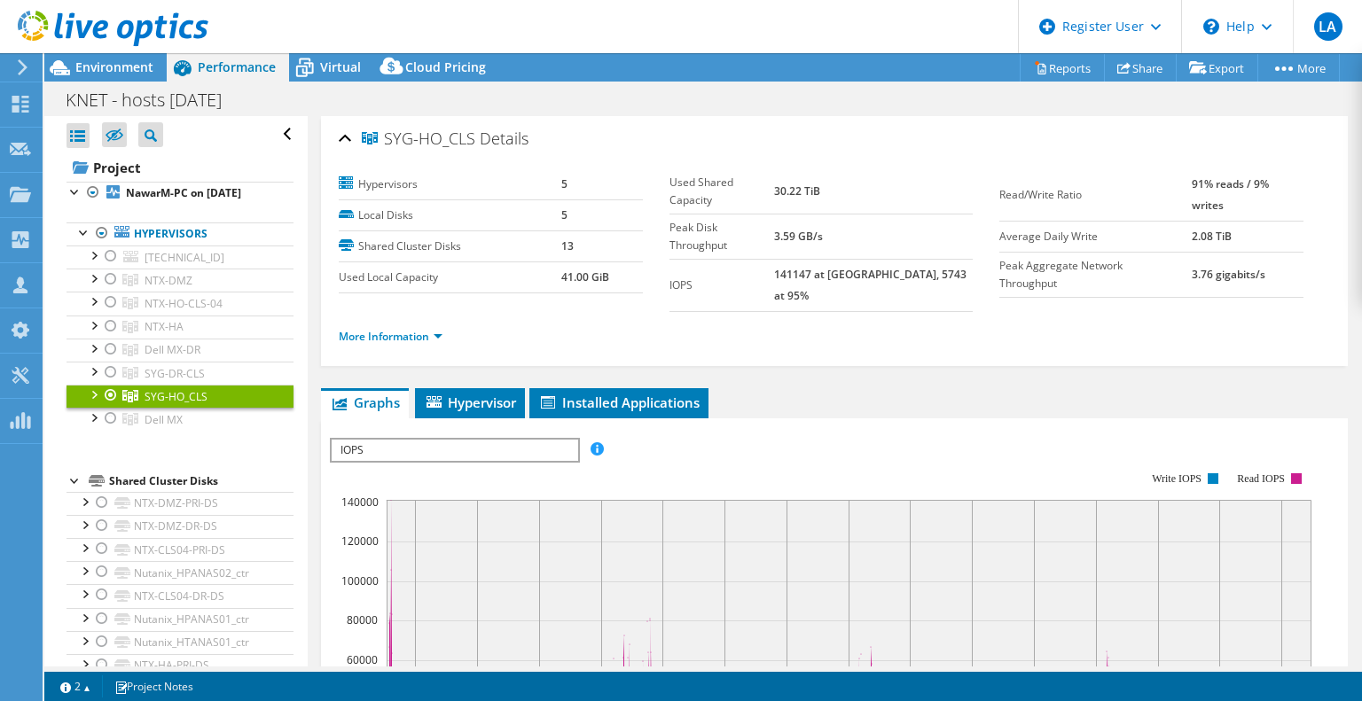
click at [465, 100] on div "KNET - hosts Aug 2025 Print" at bounding box center [703, 99] width 1318 height 33
click at [1045, 65] on link "Reports" at bounding box center [1062, 67] width 85 height 27
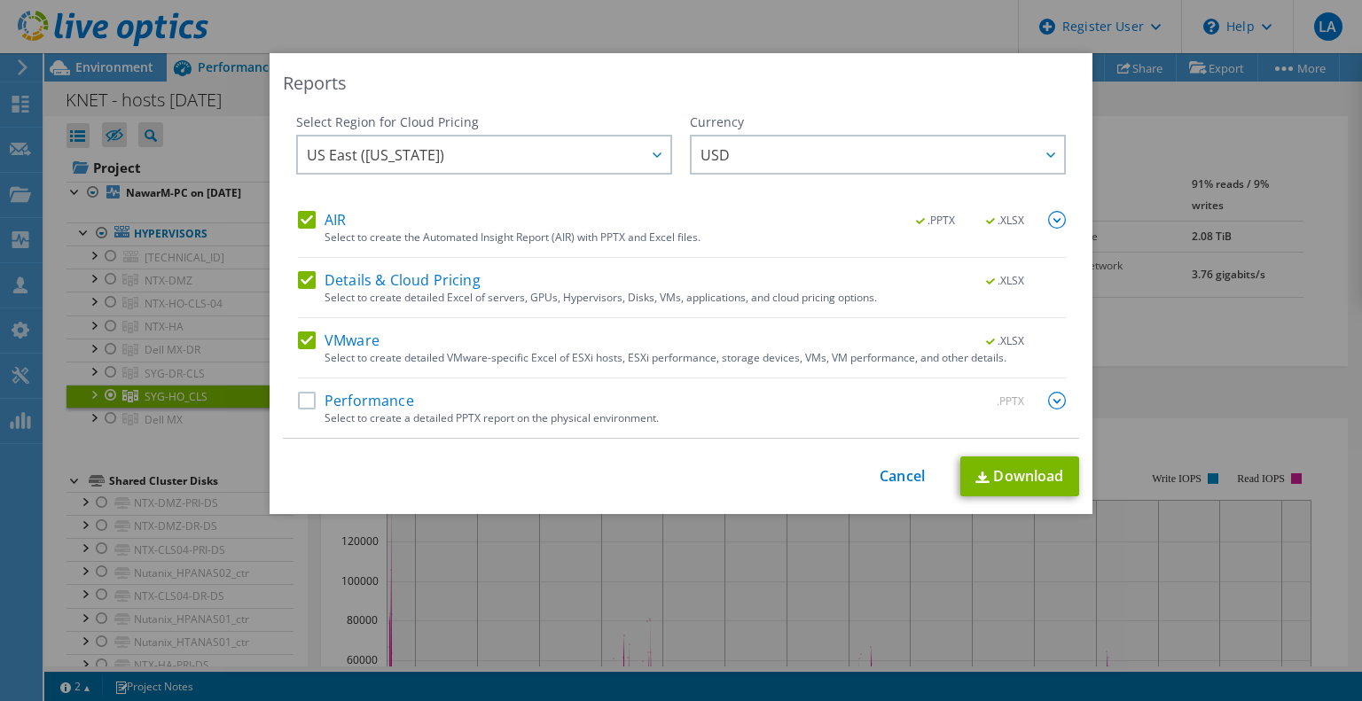
click at [387, 393] on label "Performance" at bounding box center [356, 401] width 116 height 18
click at [0, 0] on input "Performance" at bounding box center [0, 0] width 0 height 0
click at [1048, 397] on img at bounding box center [1057, 401] width 18 height 18
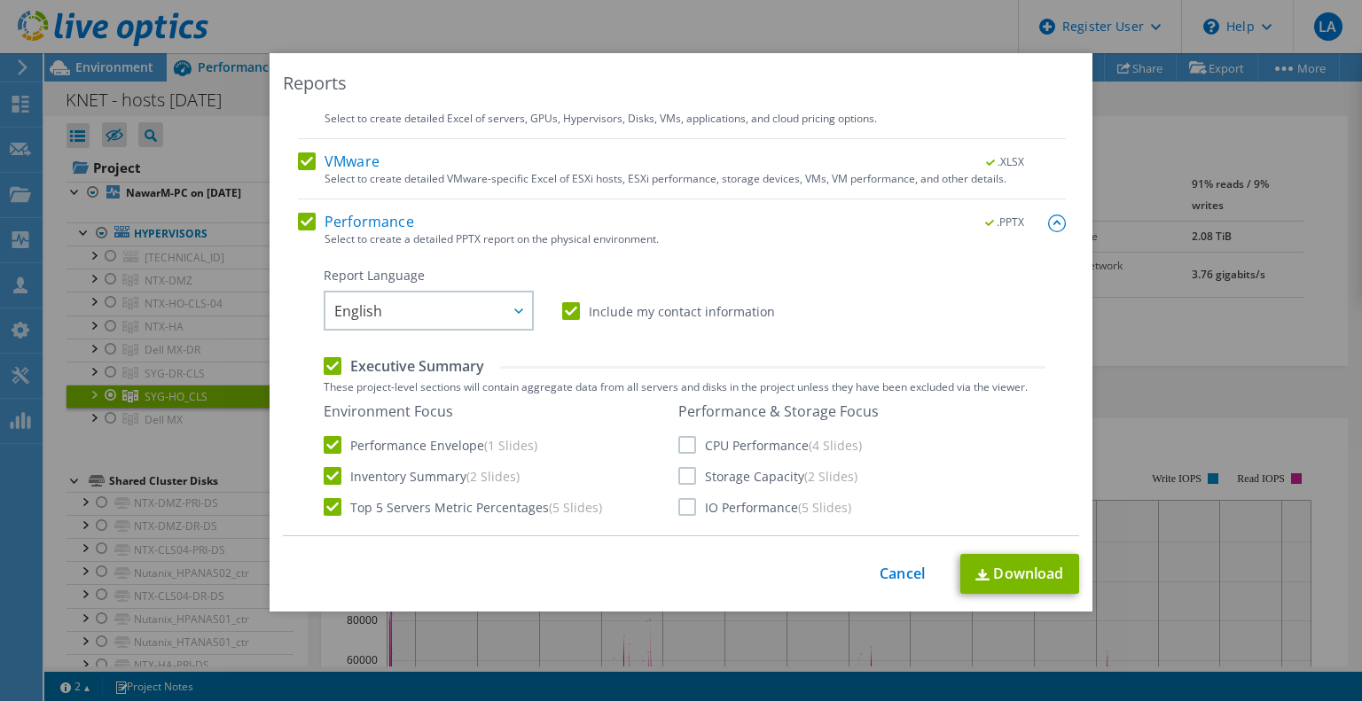
scroll to position [266, 0]
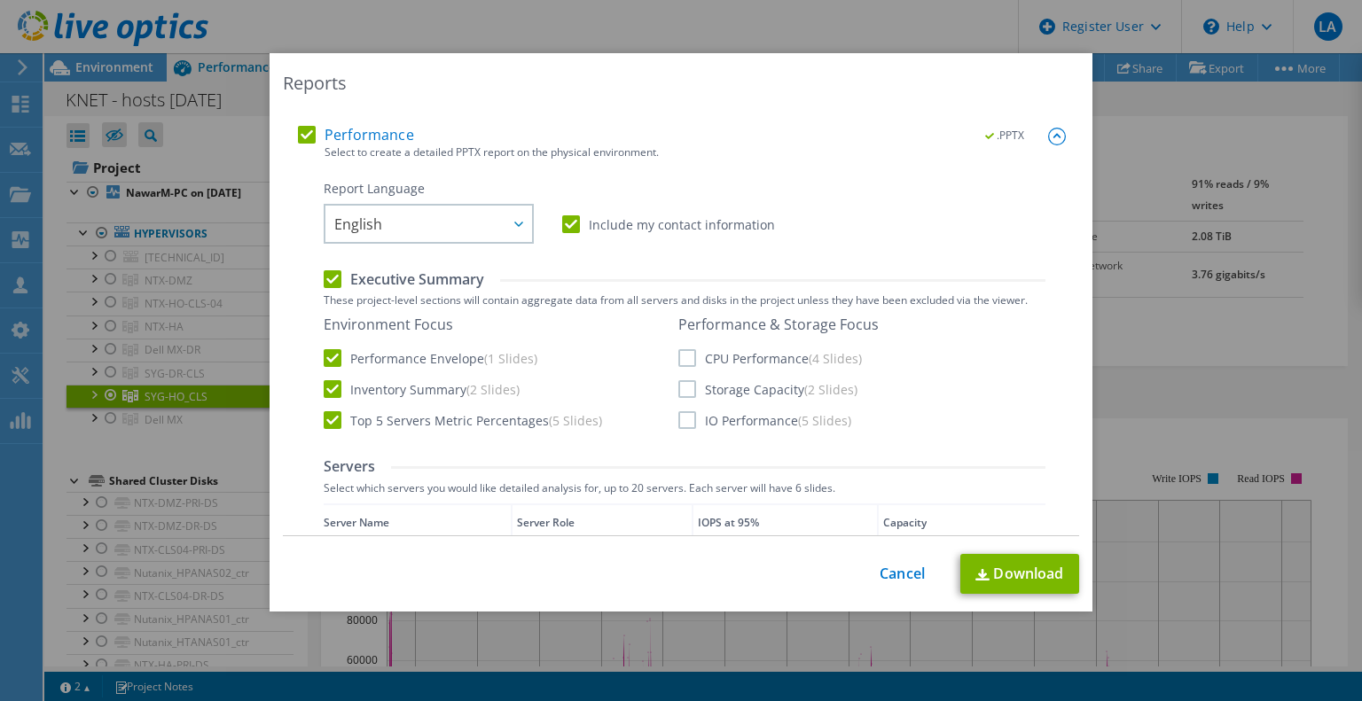
click at [615, 225] on label "Include my contact information" at bounding box center [668, 224] width 213 height 18
click at [0, 0] on input "Include my contact information" at bounding box center [0, 0] width 0 height 0
click at [682, 356] on label "CPU Performance (4 Slides)" at bounding box center [770, 358] width 184 height 18
click at [0, 0] on input "CPU Performance (4 Slides)" at bounding box center [0, 0] width 0 height 0
click at [681, 396] on label "Storage Capacity (2 Slides)" at bounding box center [767, 389] width 179 height 18
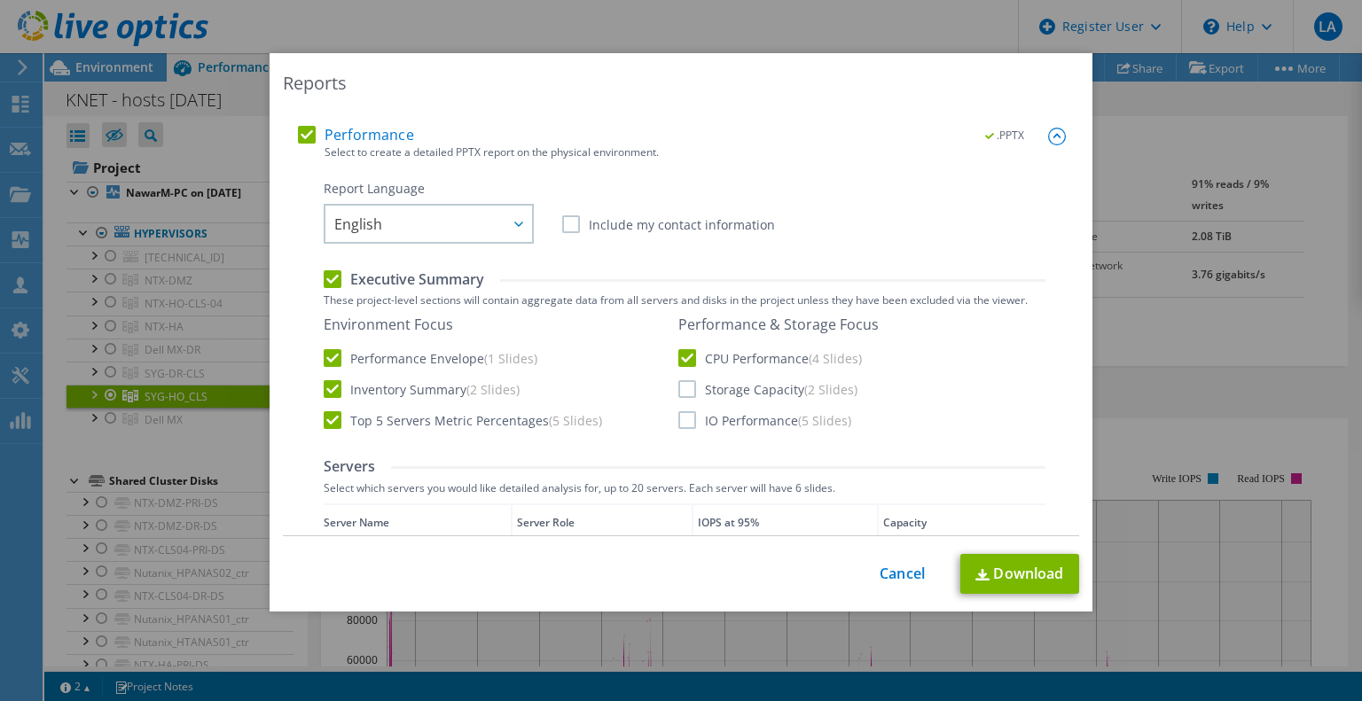
click at [0, 0] on input "Storage Capacity (2 Slides)" at bounding box center [0, 0] width 0 height 0
click at [681, 425] on label "IO Performance (5 Slides)" at bounding box center [764, 420] width 173 height 18
click at [0, 0] on input "IO Performance (5 Slides)" at bounding box center [0, 0] width 0 height 0
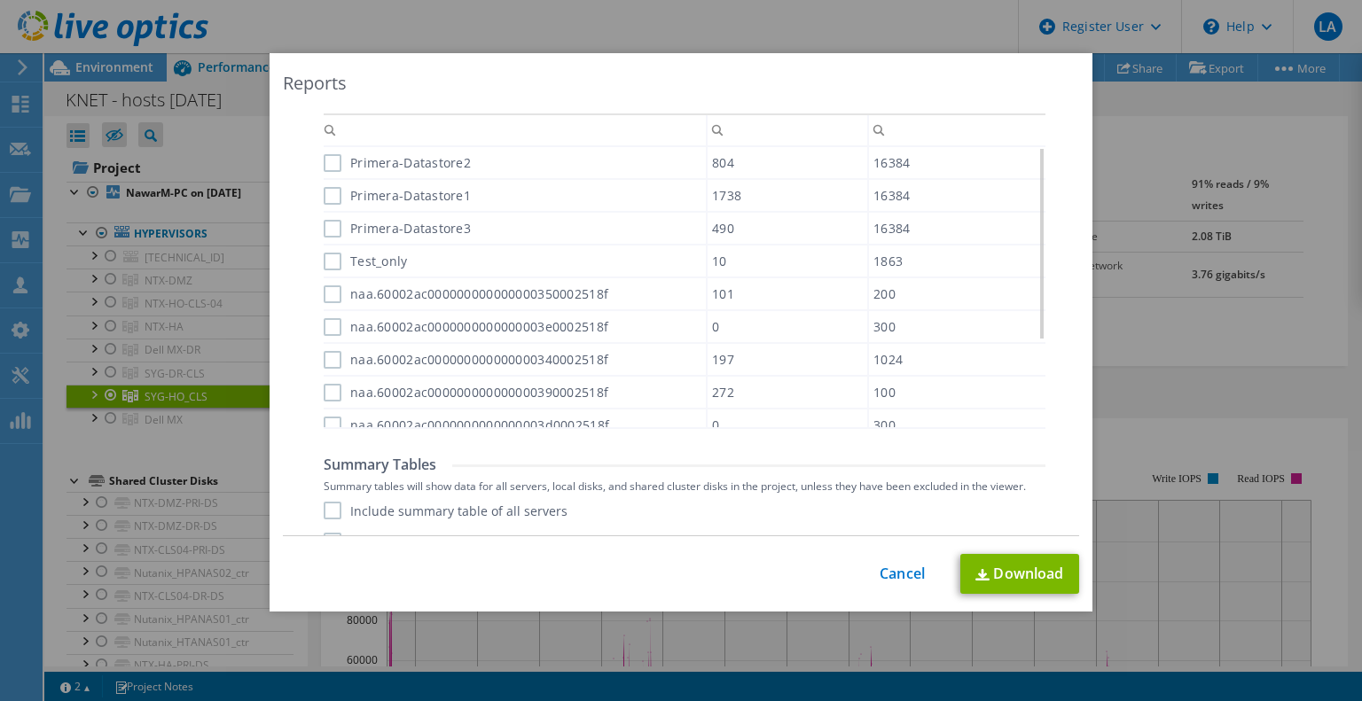
scroll to position [1149, 0]
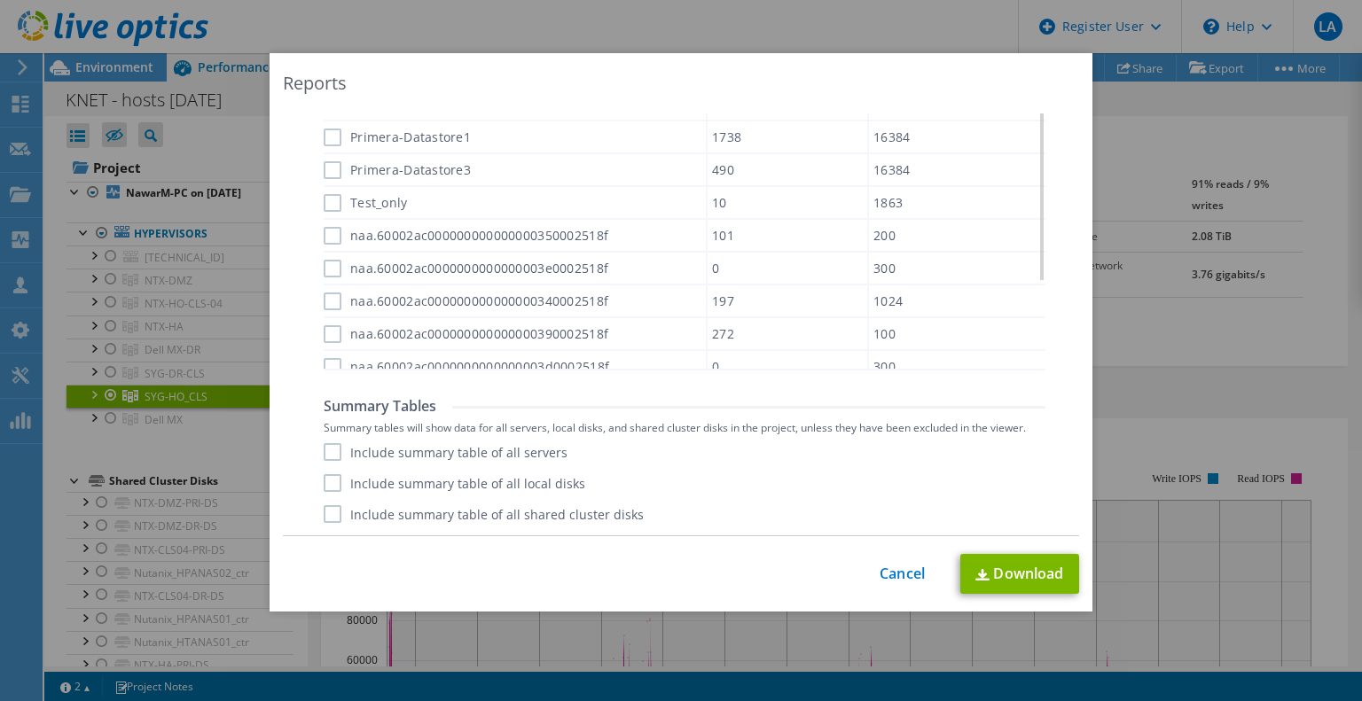
click at [457, 450] on label "Include summary table of all servers" at bounding box center [446, 452] width 244 height 18
click at [0, 0] on input "Include summary table of all servers" at bounding box center [0, 0] width 0 height 0
click at [1022, 573] on link "Download" at bounding box center [1019, 574] width 119 height 40
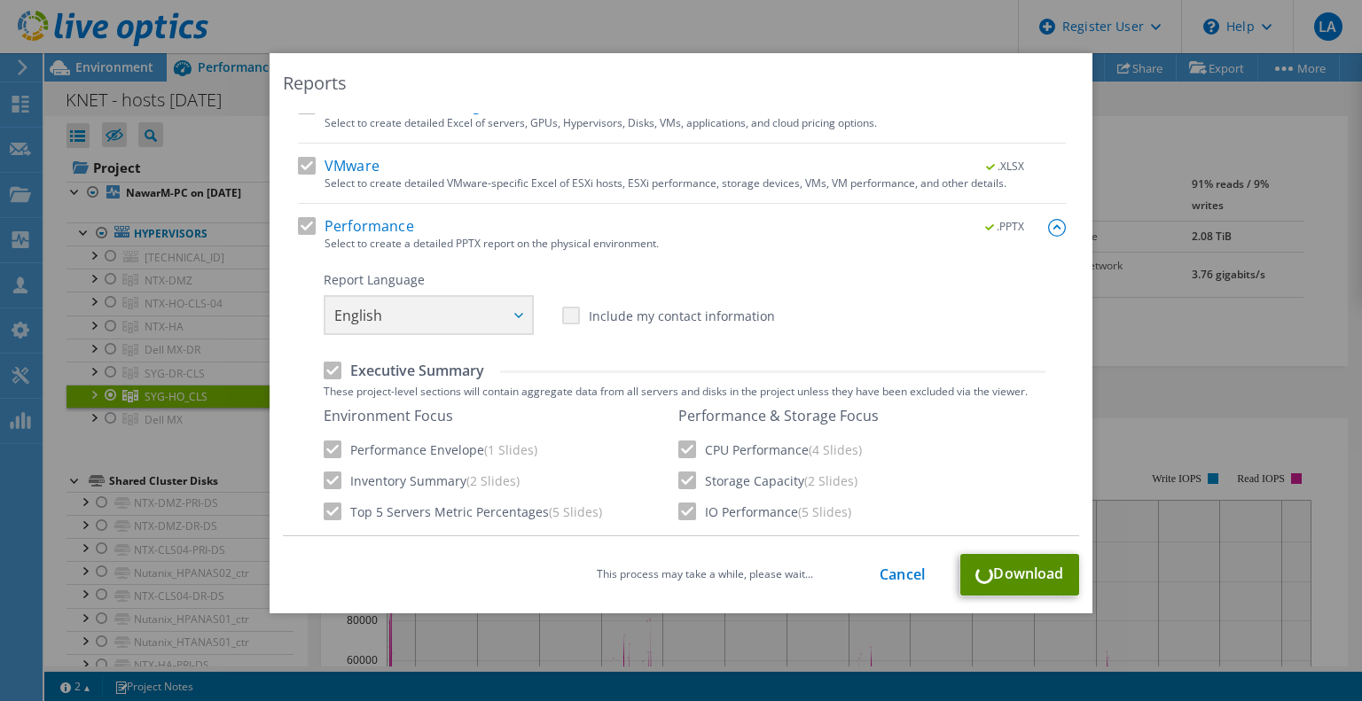
scroll to position [174, 0]
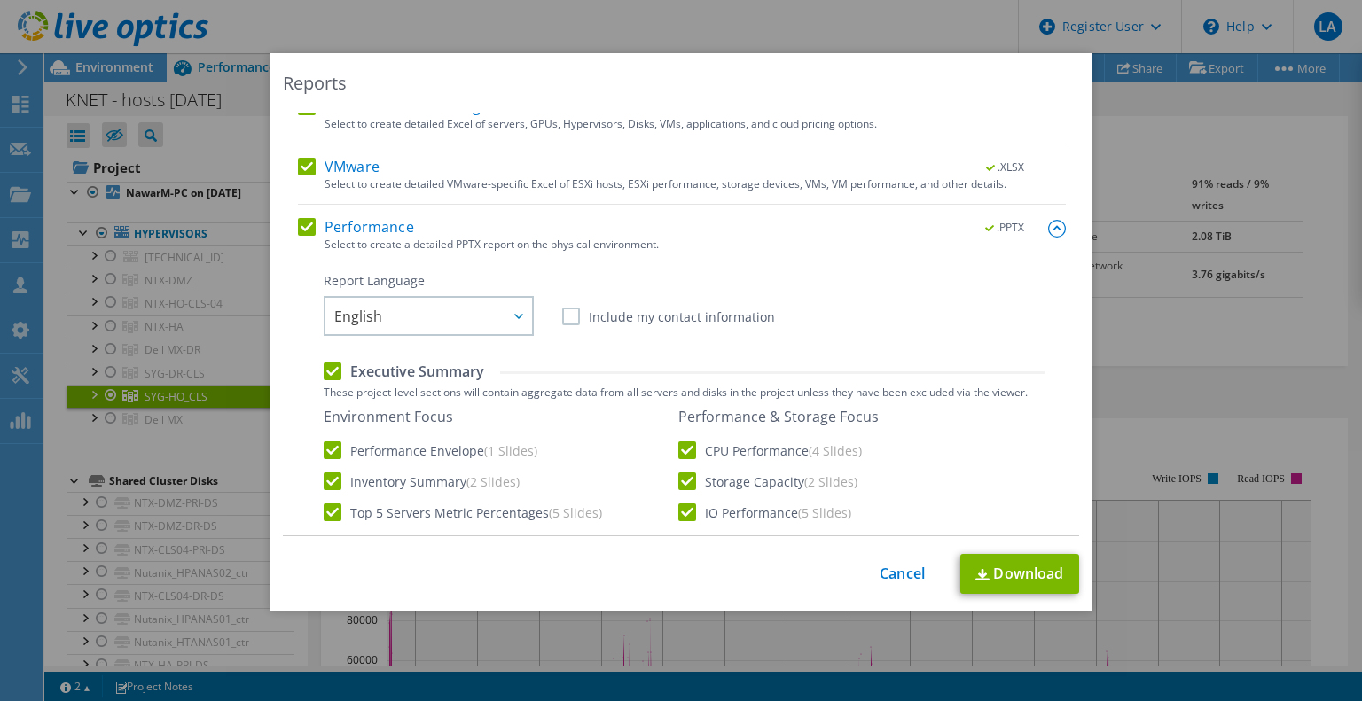
click at [895, 575] on link "Cancel" at bounding box center [902, 574] width 45 height 17
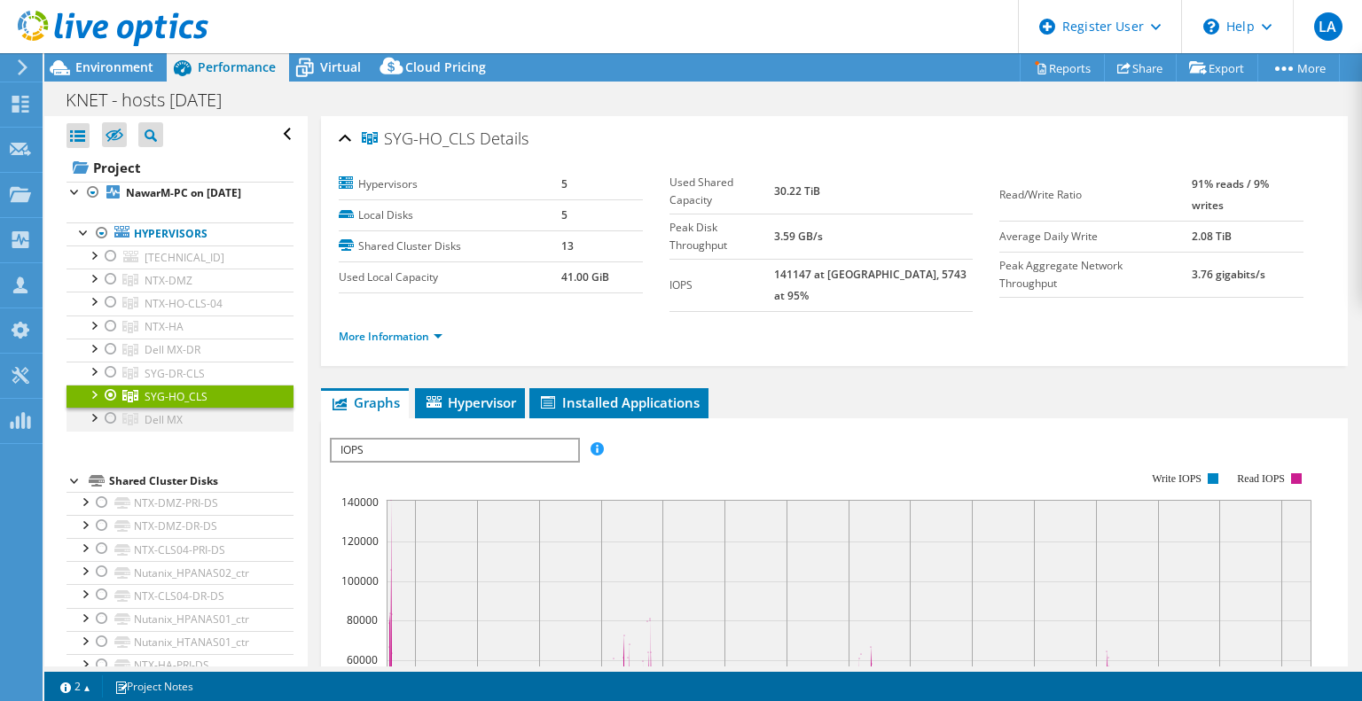
click at [105, 429] on div at bounding box center [111, 418] width 18 height 21
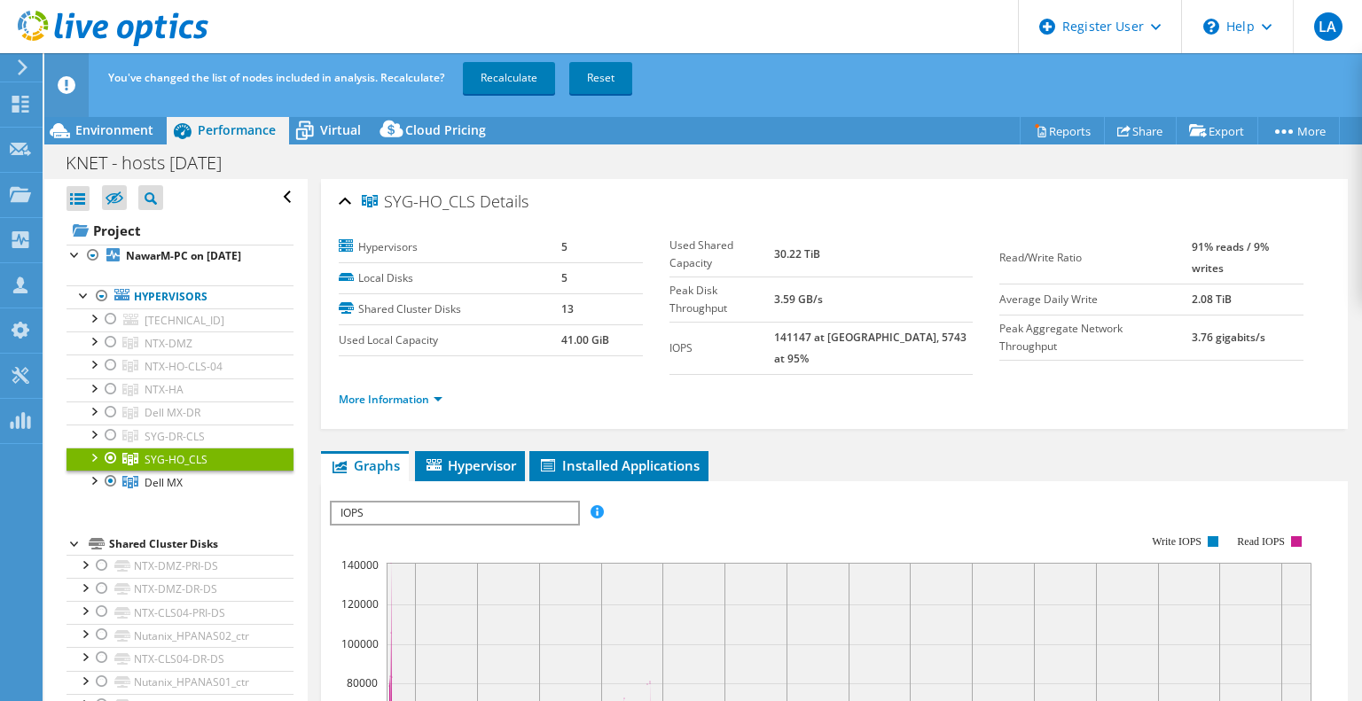
click at [114, 469] on div at bounding box center [111, 458] width 18 height 21
click at [526, 77] on link "Recalculate" at bounding box center [509, 78] width 92 height 32
click at [178, 490] on span "Dell MX" at bounding box center [164, 482] width 38 height 15
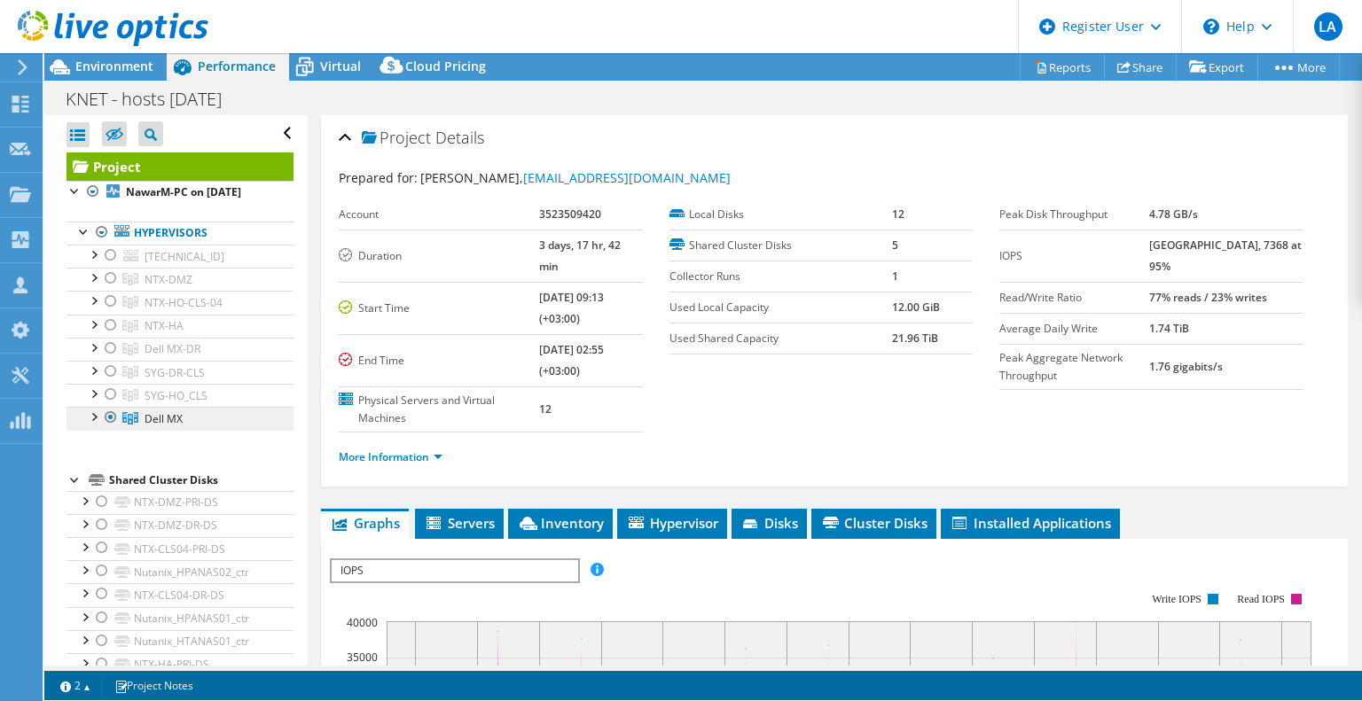
scroll to position [0, 0]
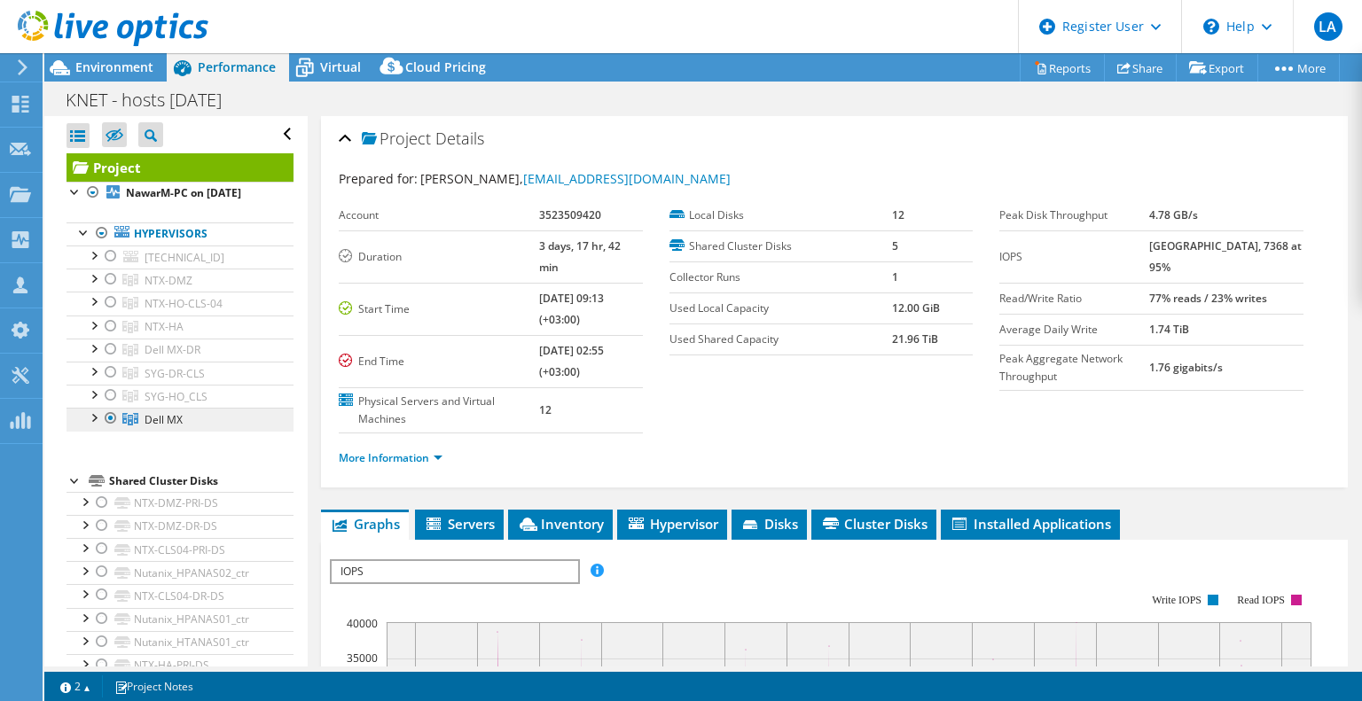
click at [168, 427] on span "Dell MX" at bounding box center [164, 419] width 38 height 15
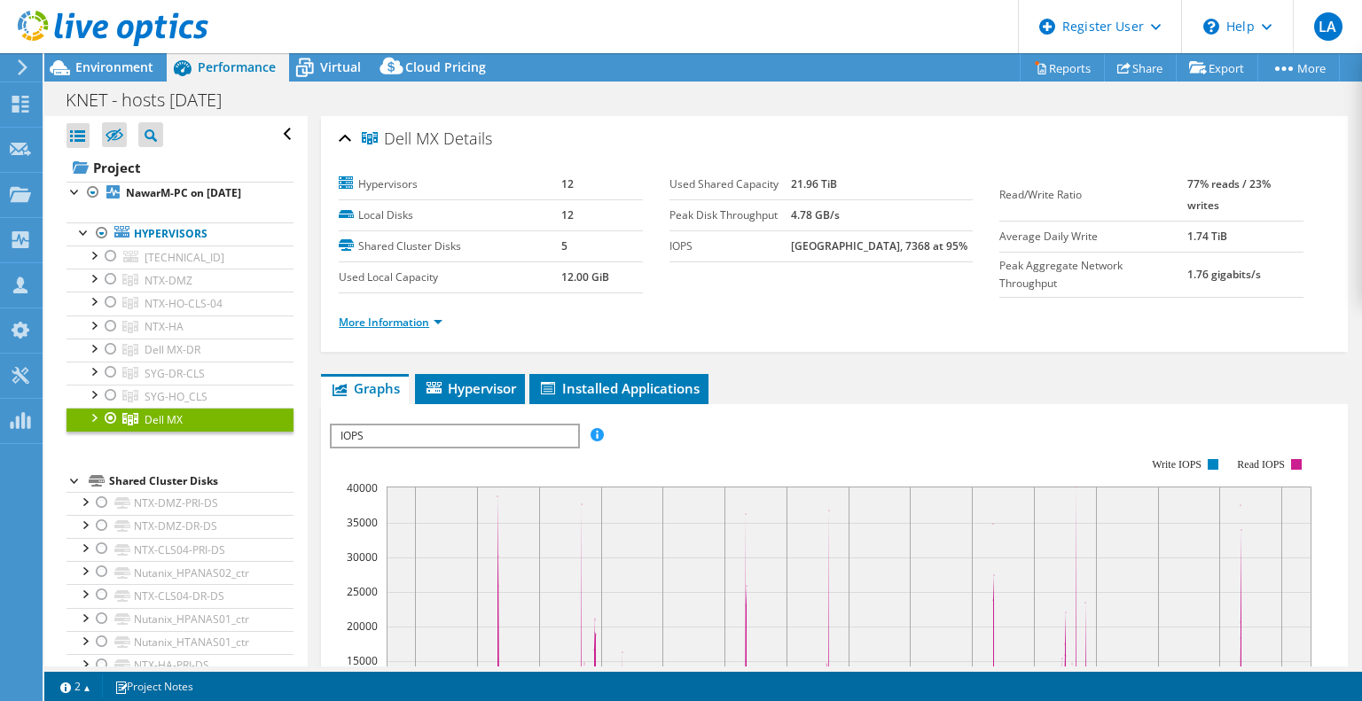
click at [415, 325] on link "More Information" at bounding box center [391, 322] width 104 height 15
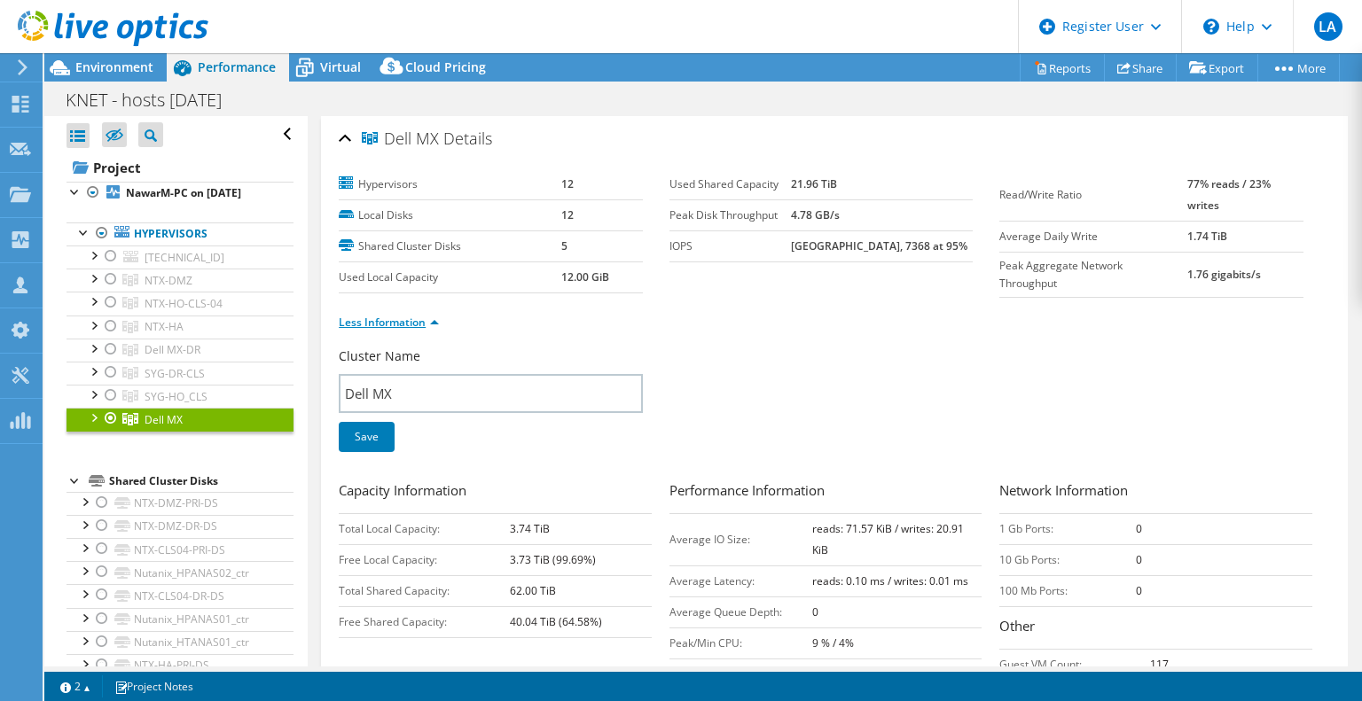
click at [415, 325] on link "Less Information" at bounding box center [389, 322] width 100 height 15
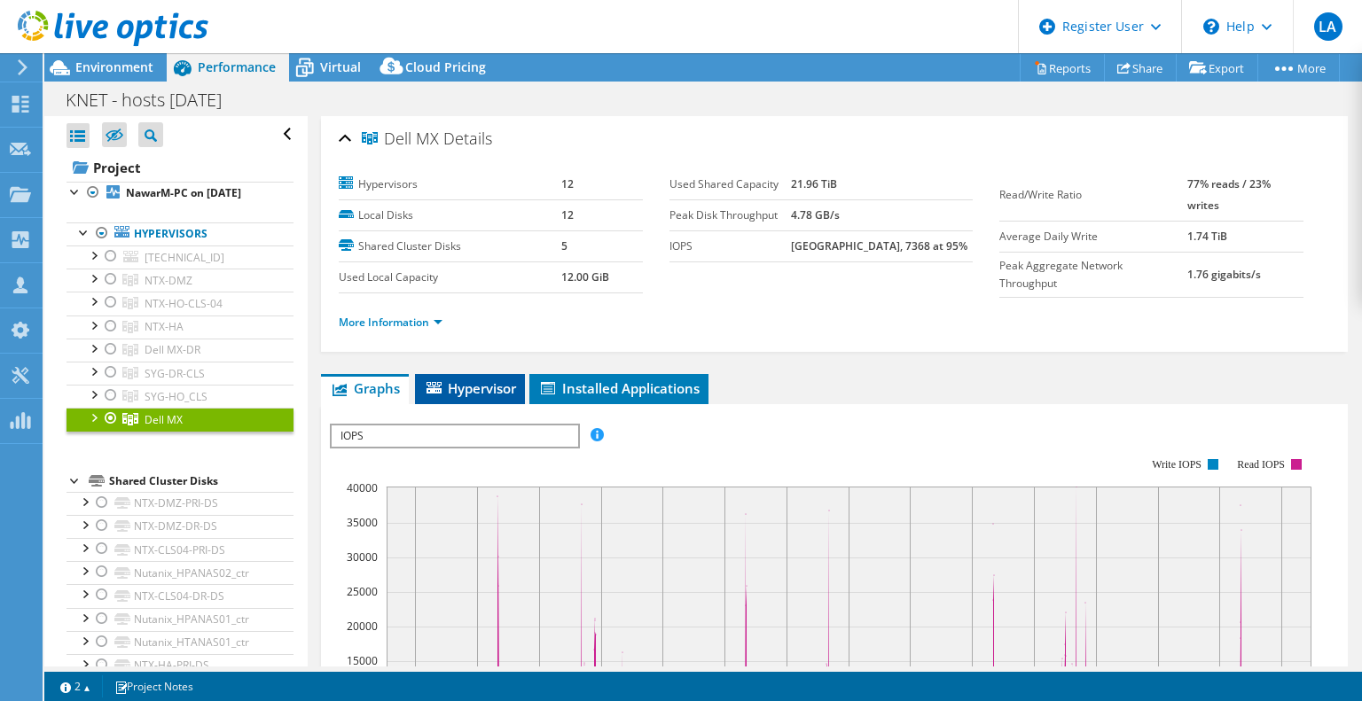
click at [475, 393] on span "Hypervisor" at bounding box center [470, 389] width 92 height 18
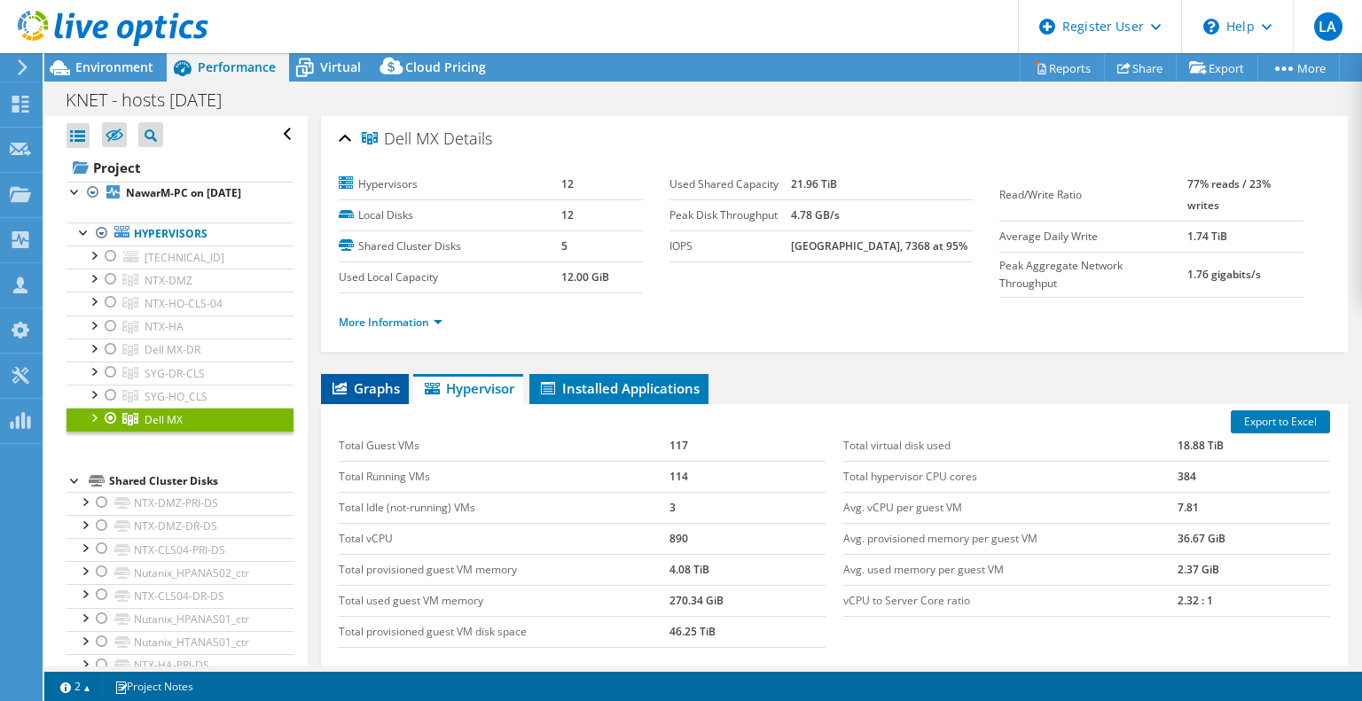
click at [380, 383] on span "Graphs" at bounding box center [365, 389] width 70 height 18
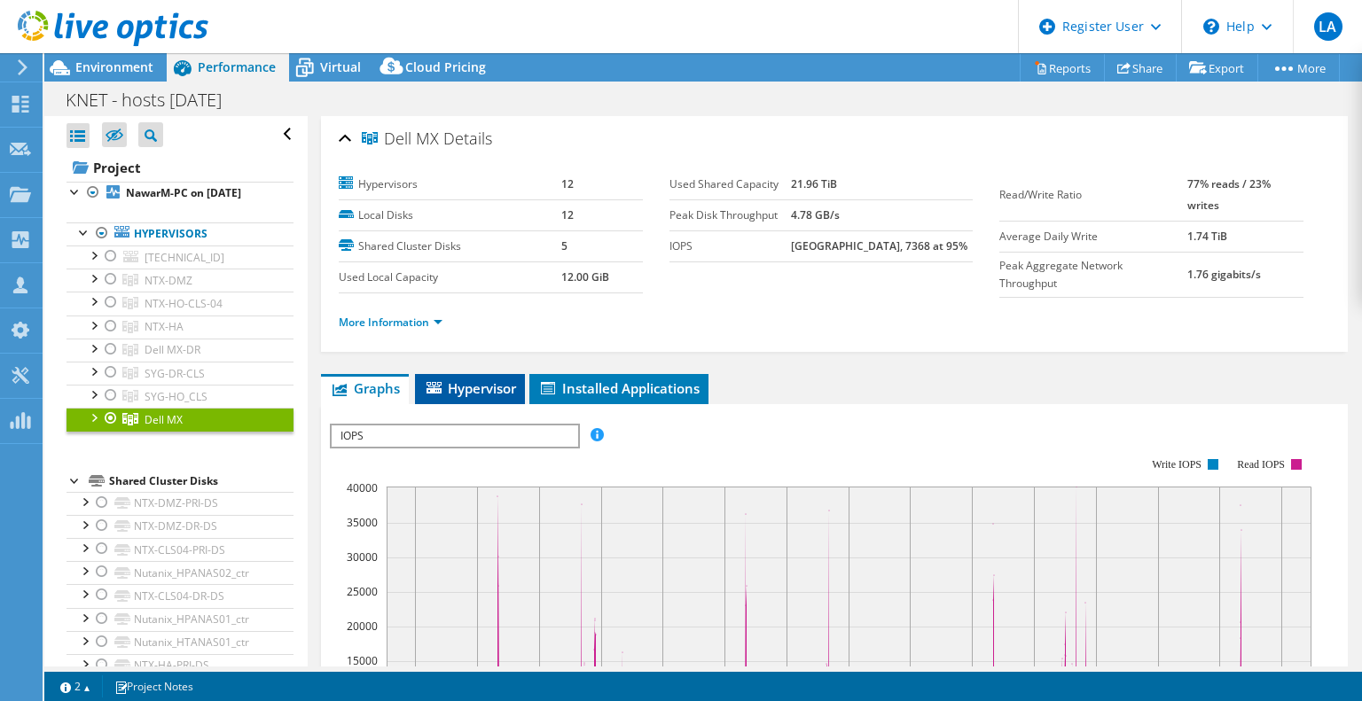
click at [470, 394] on span "Hypervisor" at bounding box center [470, 389] width 92 height 18
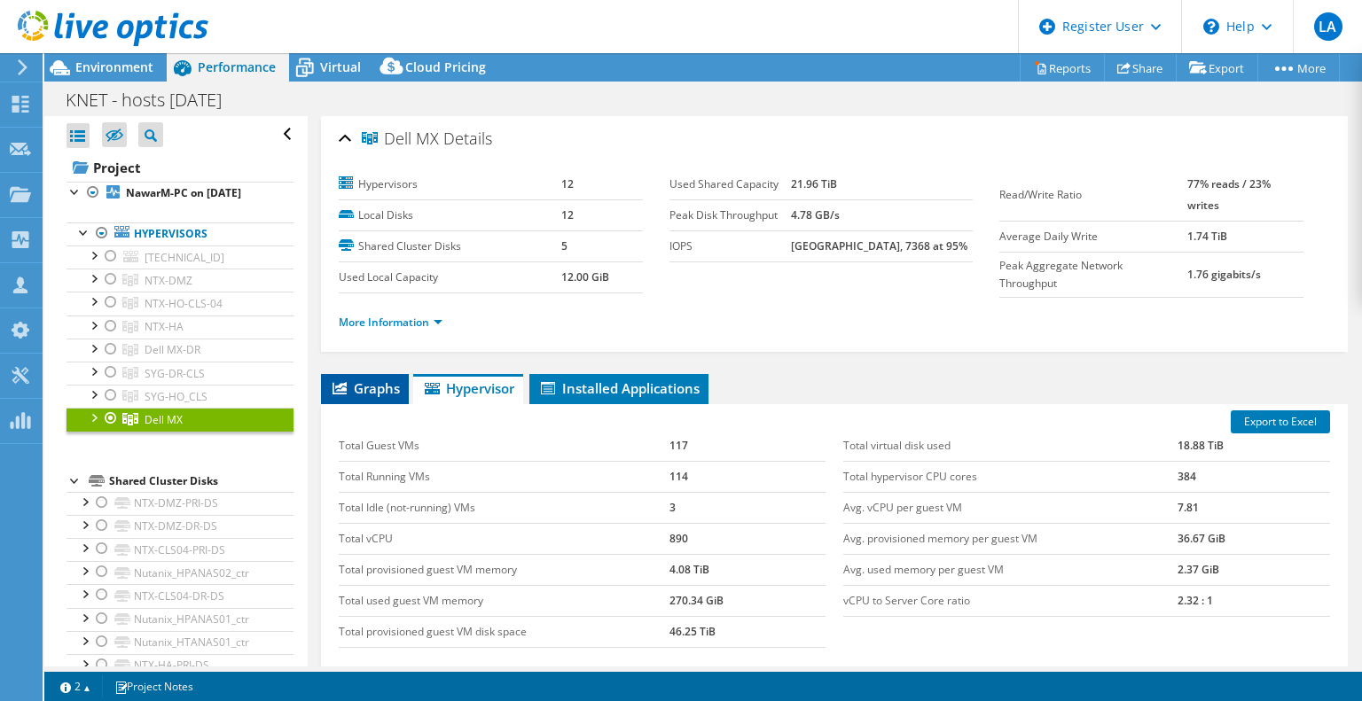
click at [371, 392] on span "Graphs" at bounding box center [365, 389] width 70 height 18
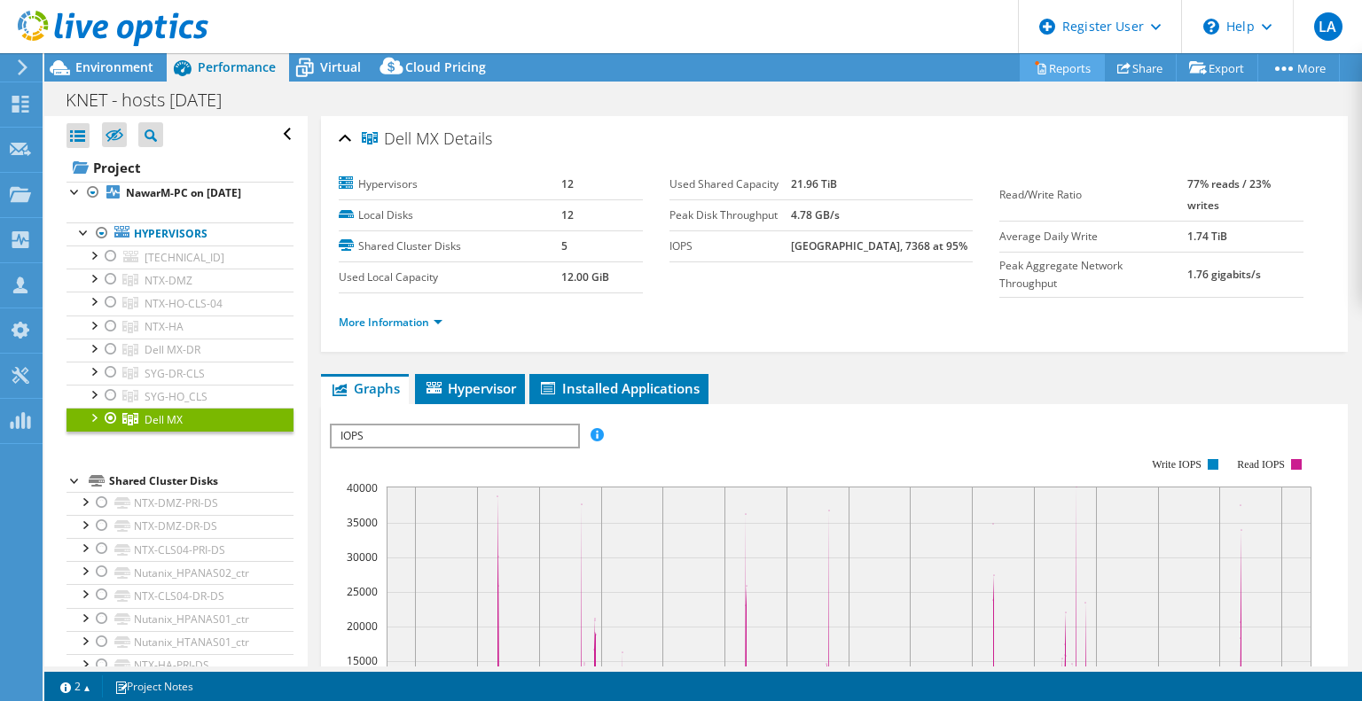
click at [1061, 70] on link "Reports" at bounding box center [1062, 67] width 85 height 27
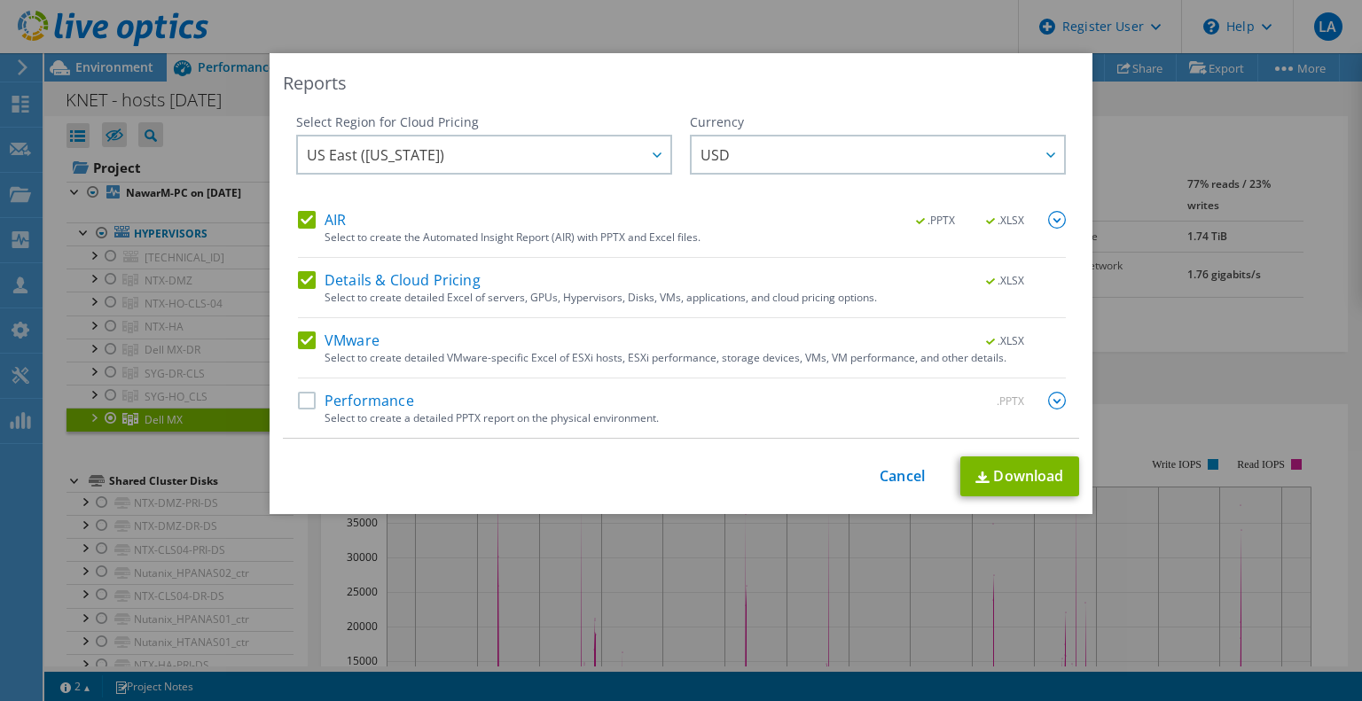
click at [353, 384] on div "AIR .PPTX .XLSX Select to create the Automated Insight Report (AIR) with PPTX a…" at bounding box center [682, 324] width 768 height 227
click at [360, 403] on label "Performance" at bounding box center [356, 401] width 116 height 18
click at [0, 0] on input "Performance" at bounding box center [0, 0] width 0 height 0
click at [1037, 397] on div ".PPTX" at bounding box center [1014, 402] width 103 height 20
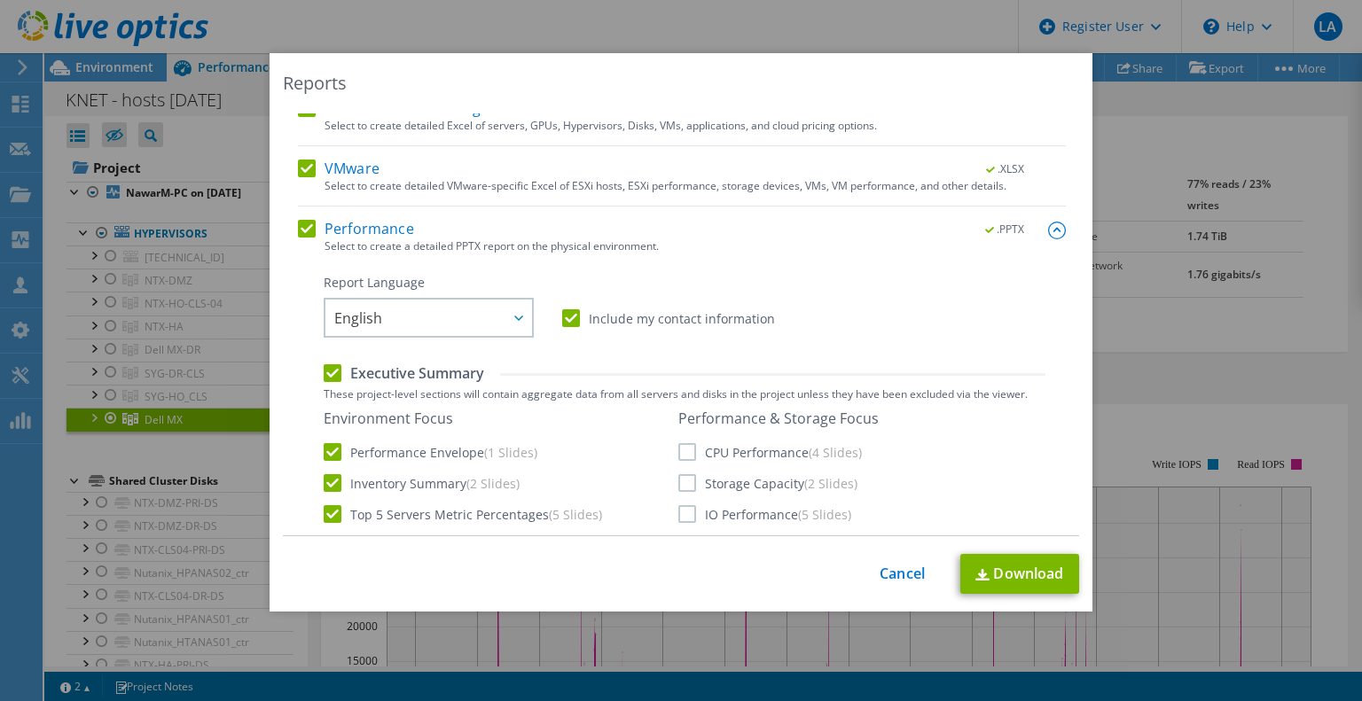
scroll to position [177, 0]
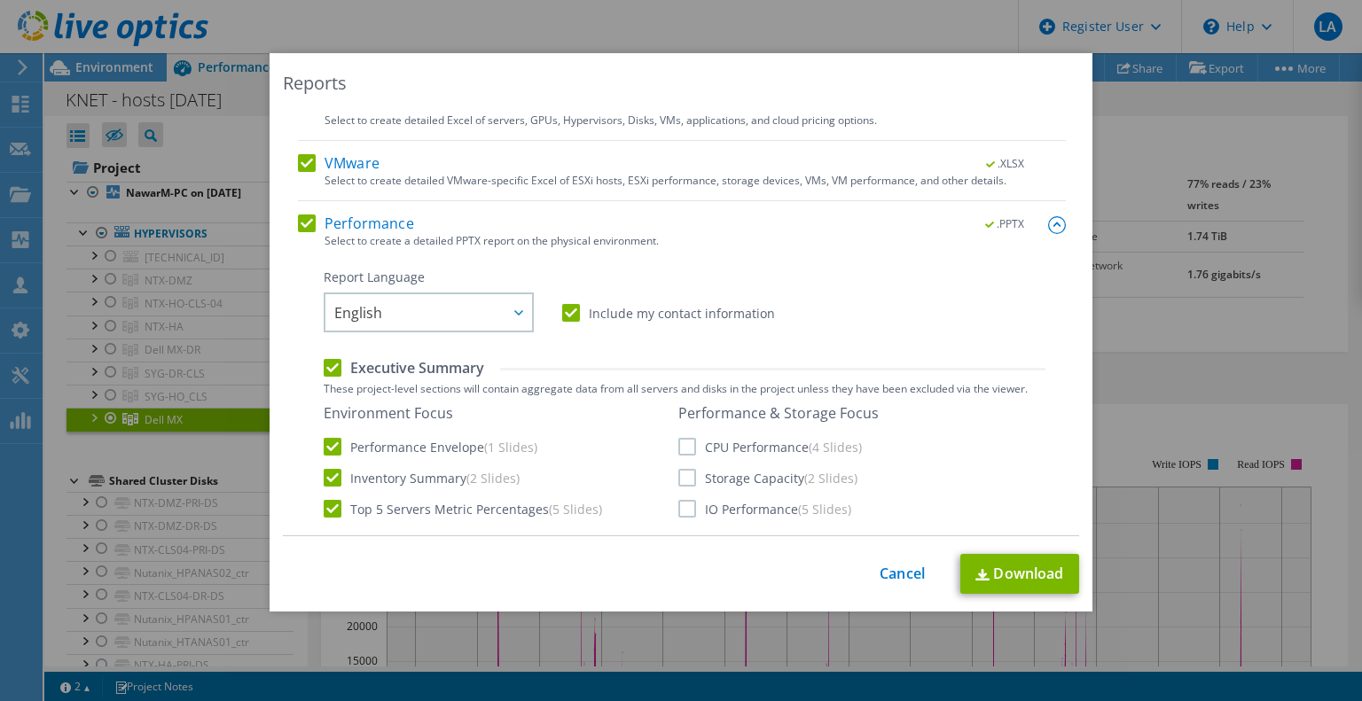
click at [699, 313] on label "Include my contact information" at bounding box center [668, 313] width 213 height 18
click at [0, 0] on input "Include my contact information" at bounding box center [0, 0] width 0 height 0
click at [712, 453] on label "CPU Performance (4 Slides)" at bounding box center [770, 447] width 184 height 18
click at [0, 0] on input "CPU Performance (4 Slides)" at bounding box center [0, 0] width 0 height 0
click at [720, 476] on label "Storage Capacity (2 Slides)" at bounding box center [767, 478] width 179 height 18
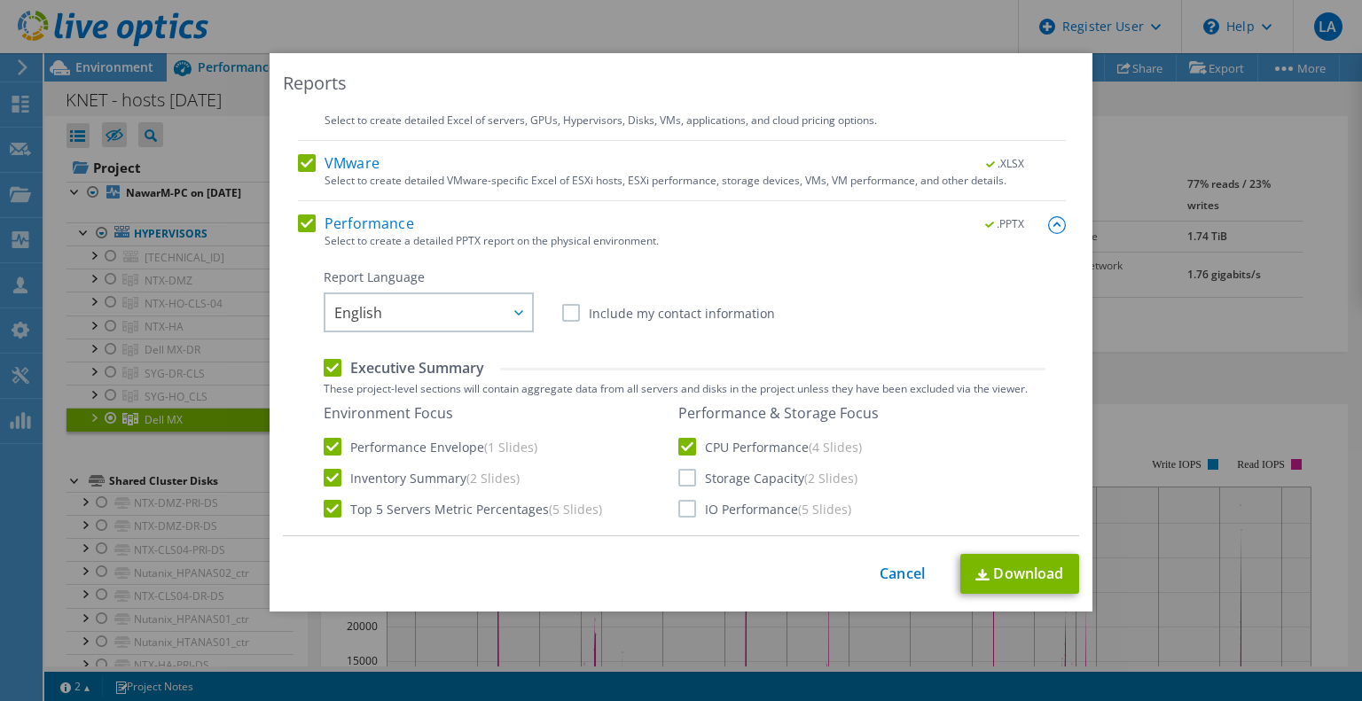
click at [0, 0] on input "Storage Capacity (2 Slides)" at bounding box center [0, 0] width 0 height 0
click at [726, 505] on label "IO Performance (5 Slides)" at bounding box center [764, 509] width 173 height 18
click at [0, 0] on input "IO Performance (5 Slides)" at bounding box center [0, 0] width 0 height 0
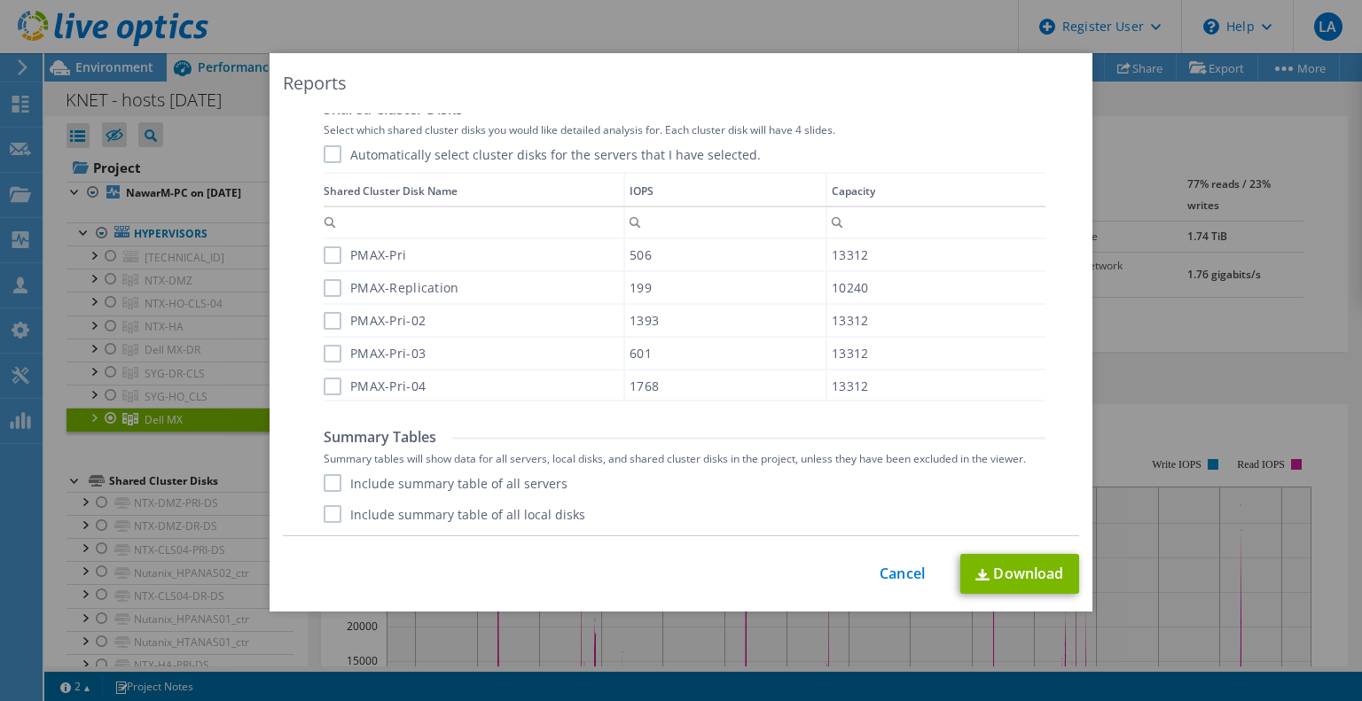
scroll to position [1149, 0]
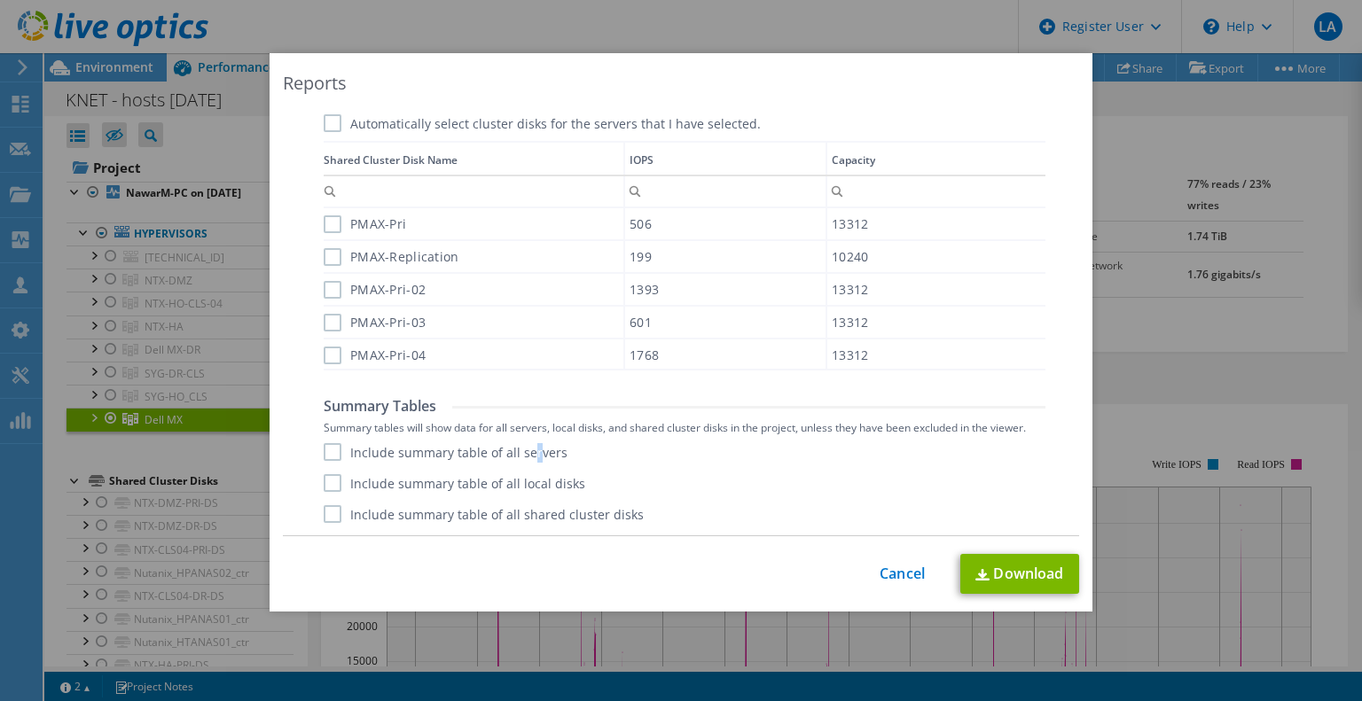
click at [526, 449] on label "Include summary table of all servers" at bounding box center [446, 452] width 244 height 18
click at [326, 452] on label "Include summary table of all servers" at bounding box center [446, 452] width 244 height 18
click at [0, 0] on input "Include summary table of all servers" at bounding box center [0, 0] width 0 height 0
click at [1025, 568] on link "Download" at bounding box center [1019, 574] width 119 height 40
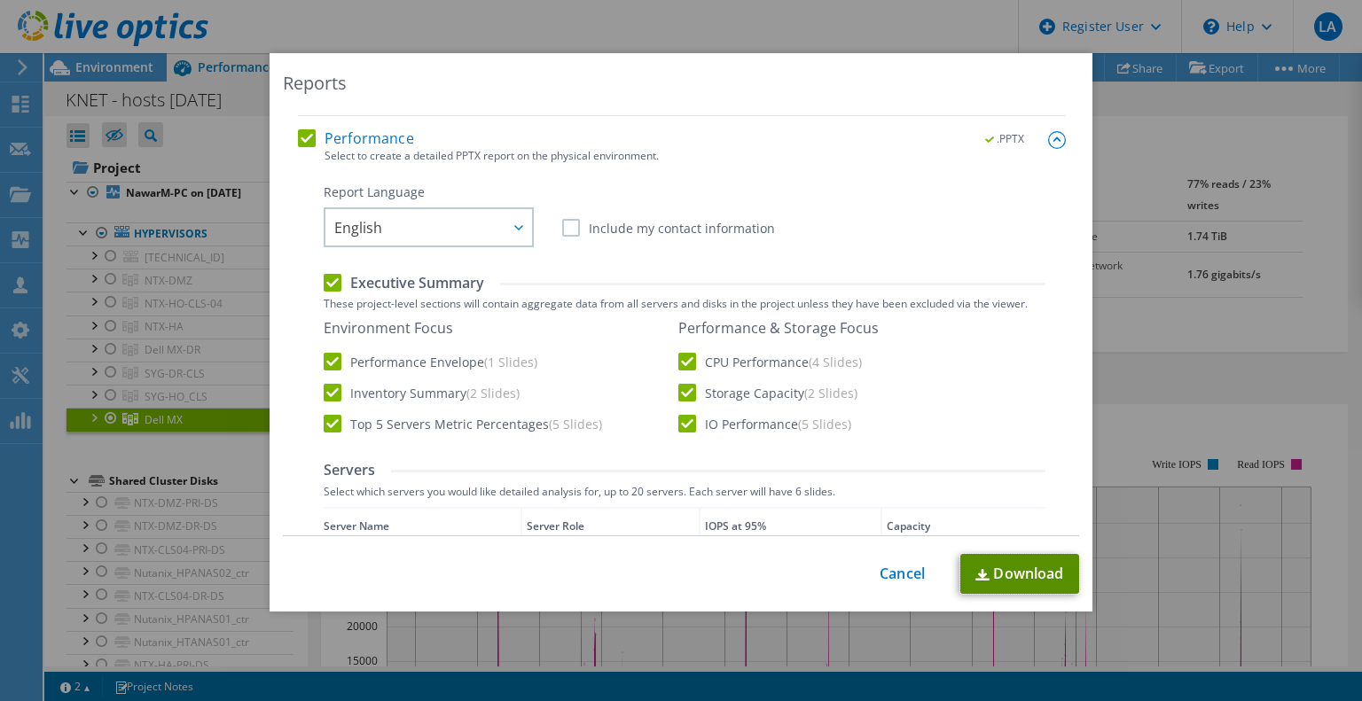
scroll to position [262, 0]
click at [889, 574] on link "Cancel" at bounding box center [902, 574] width 45 height 17
